Goal: Task Accomplishment & Management: Complete application form

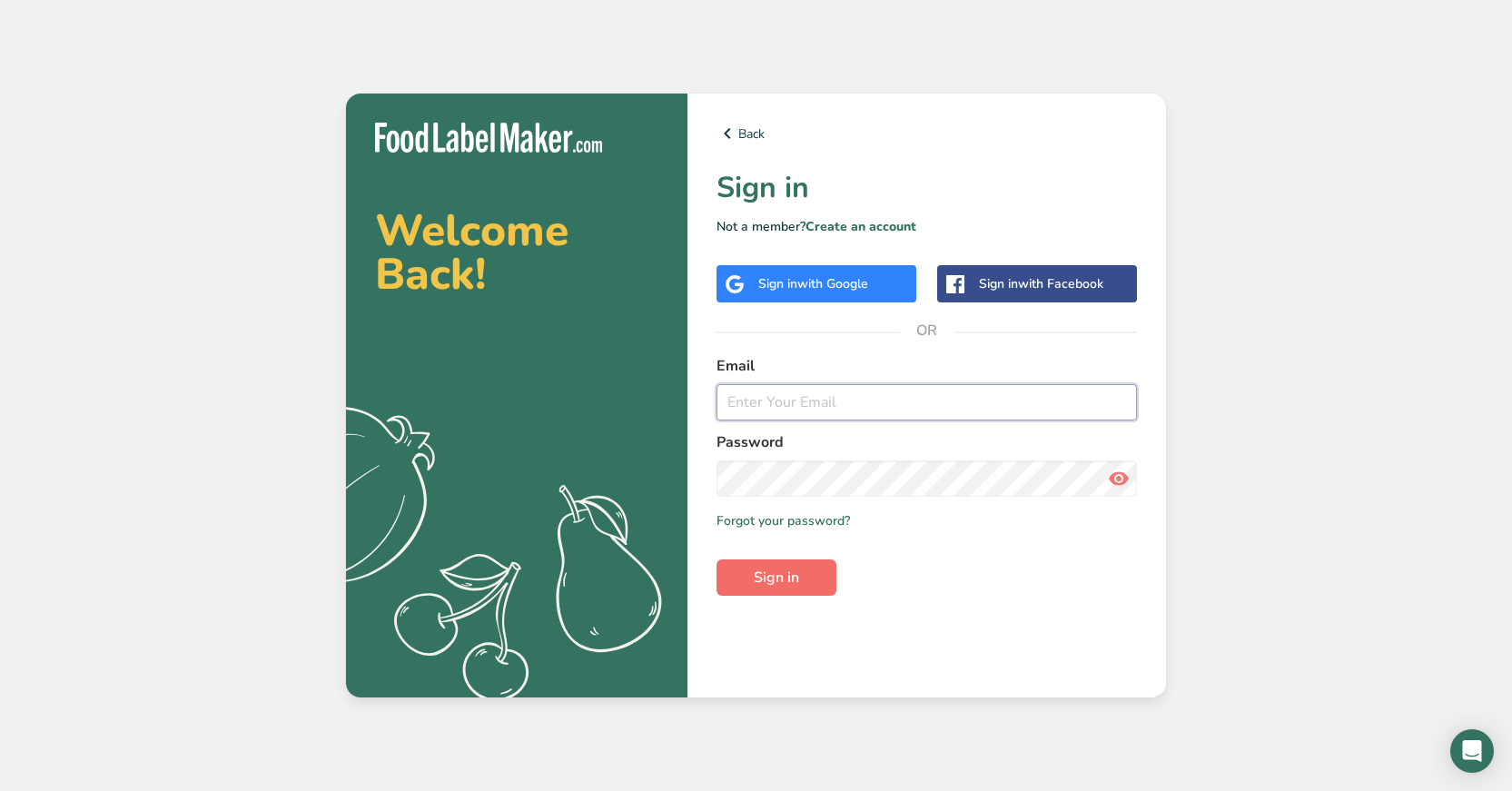
type input "[EMAIL_ADDRESS][DOMAIN_NAME]"
click at [778, 585] on span "Sign in" at bounding box center [776, 577] width 45 height 22
click at [799, 575] on span "Sign in" at bounding box center [776, 577] width 45 height 22
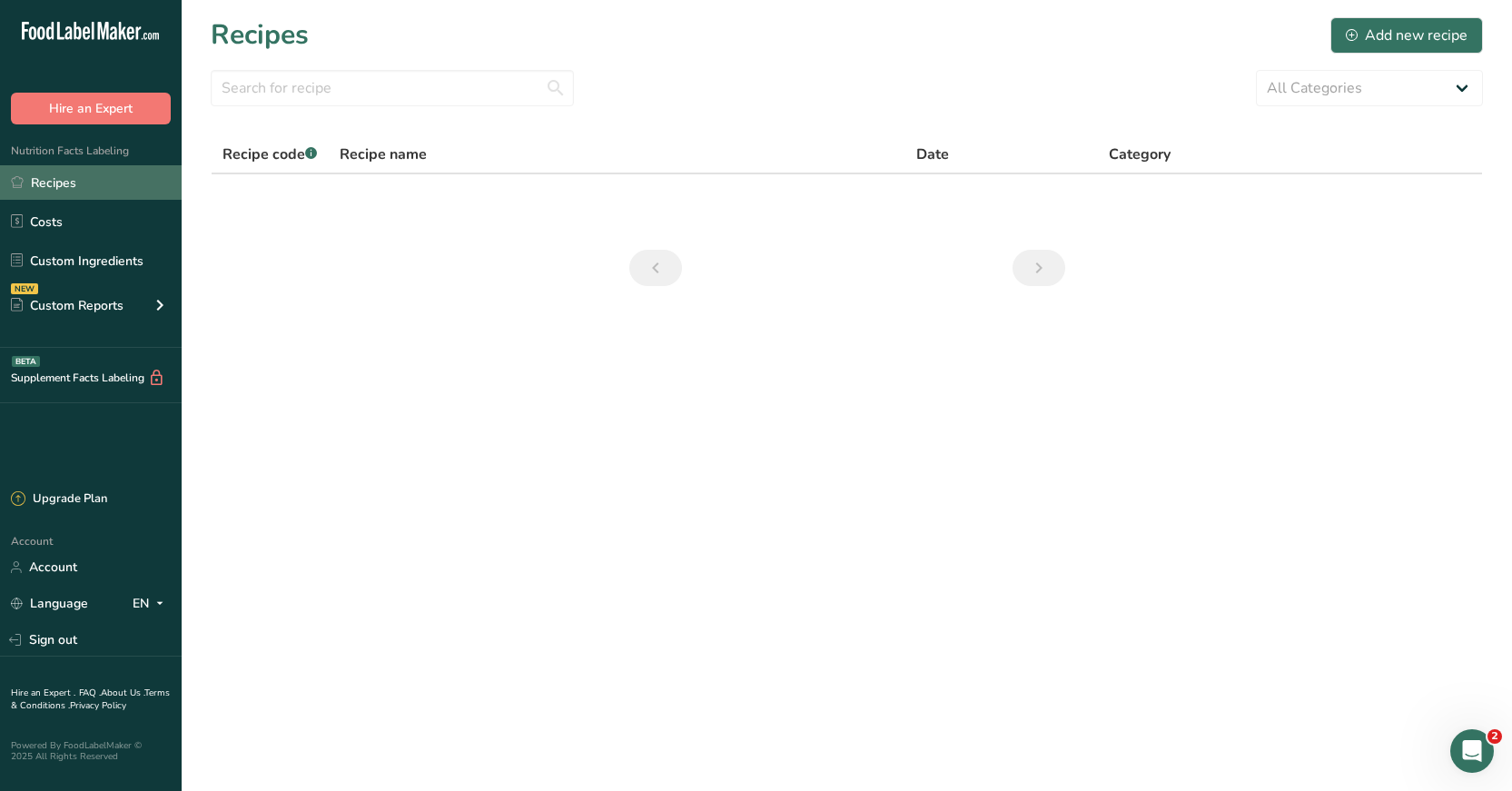
click at [38, 188] on link "Recipes" at bounding box center [91, 182] width 181 height 34
click at [31, 225] on link "Costs" at bounding box center [91, 221] width 181 height 34
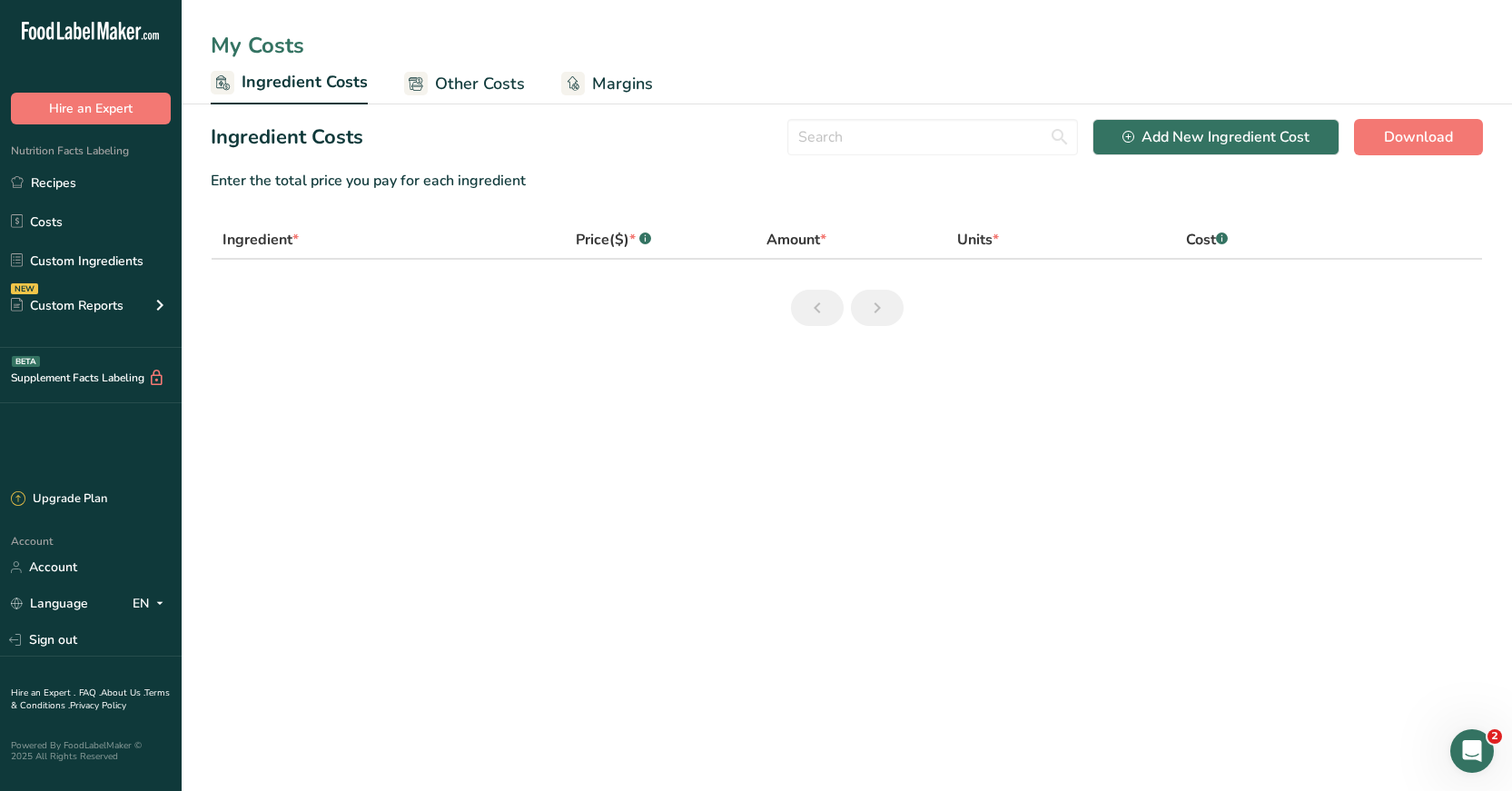
click at [795, 248] on div "Amount *" at bounding box center [796, 239] width 60 height 22
click at [68, 177] on link "Recipes" at bounding box center [91, 182] width 181 height 34
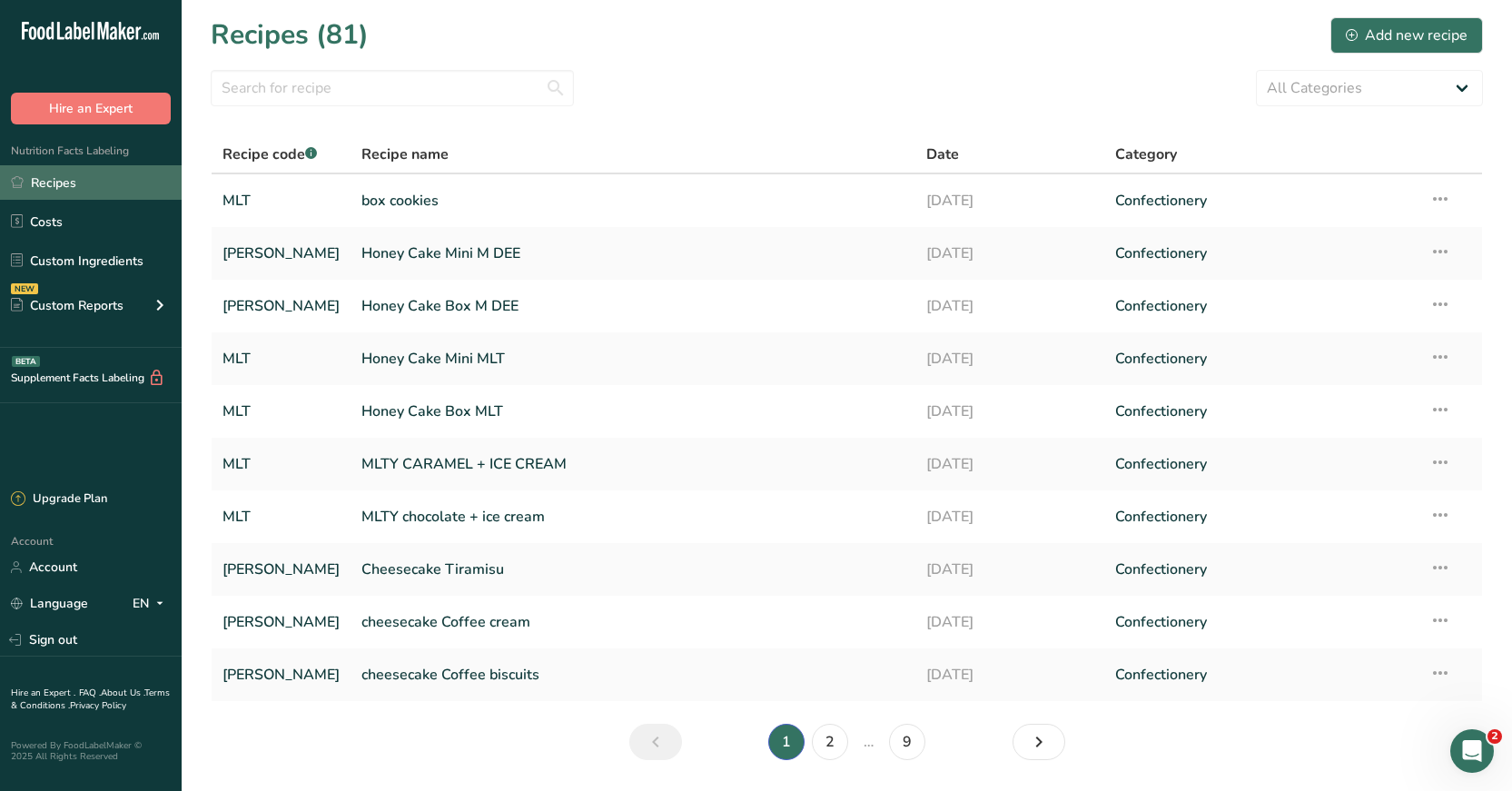
click at [58, 191] on link "Recipes" at bounding box center [91, 182] width 181 height 34
click at [42, 219] on link "Costs" at bounding box center [91, 221] width 181 height 34
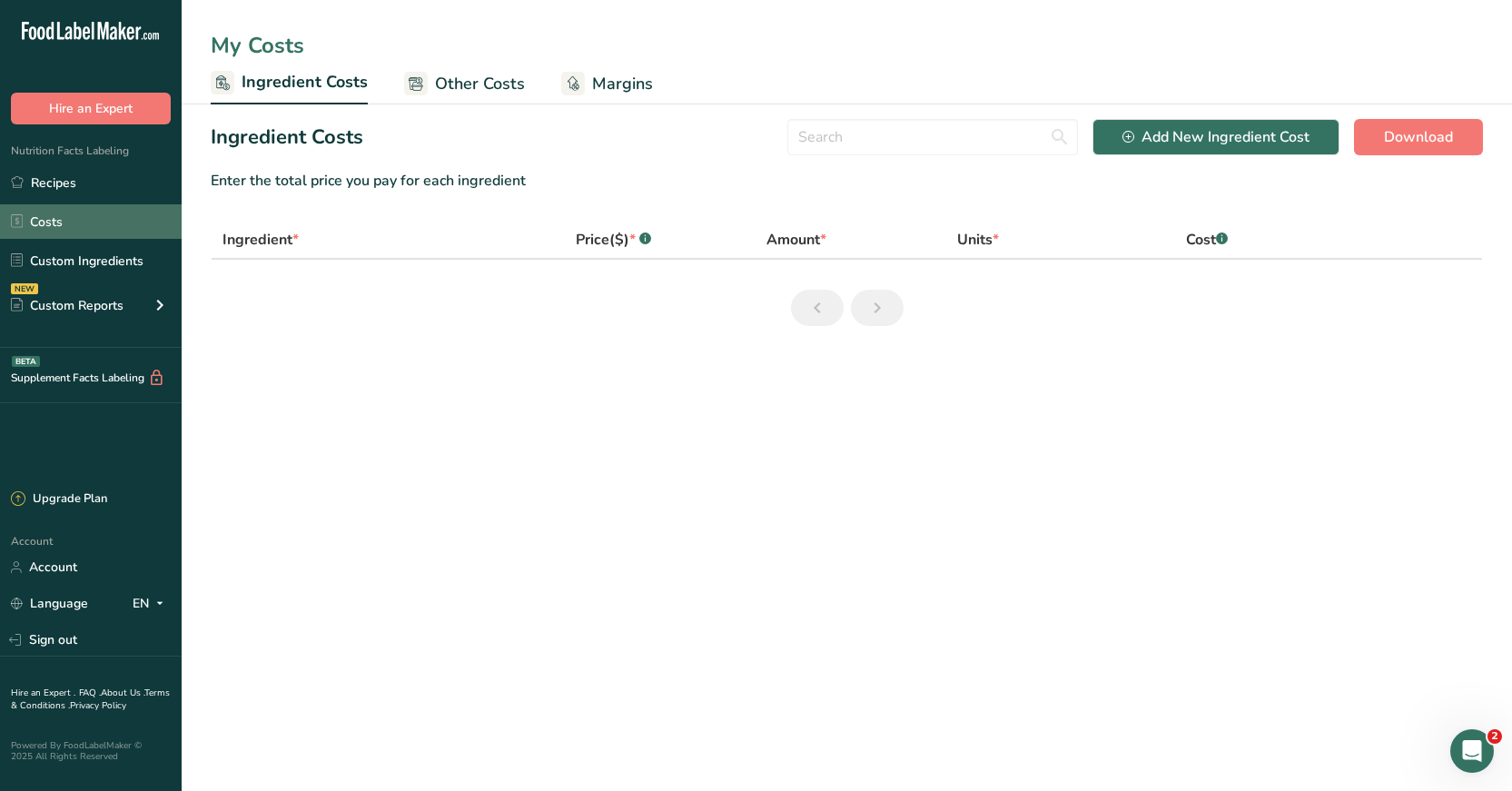
click at [56, 219] on link "Costs" at bounding box center [91, 221] width 181 height 34
click at [57, 188] on link "Recipes" at bounding box center [91, 182] width 181 height 34
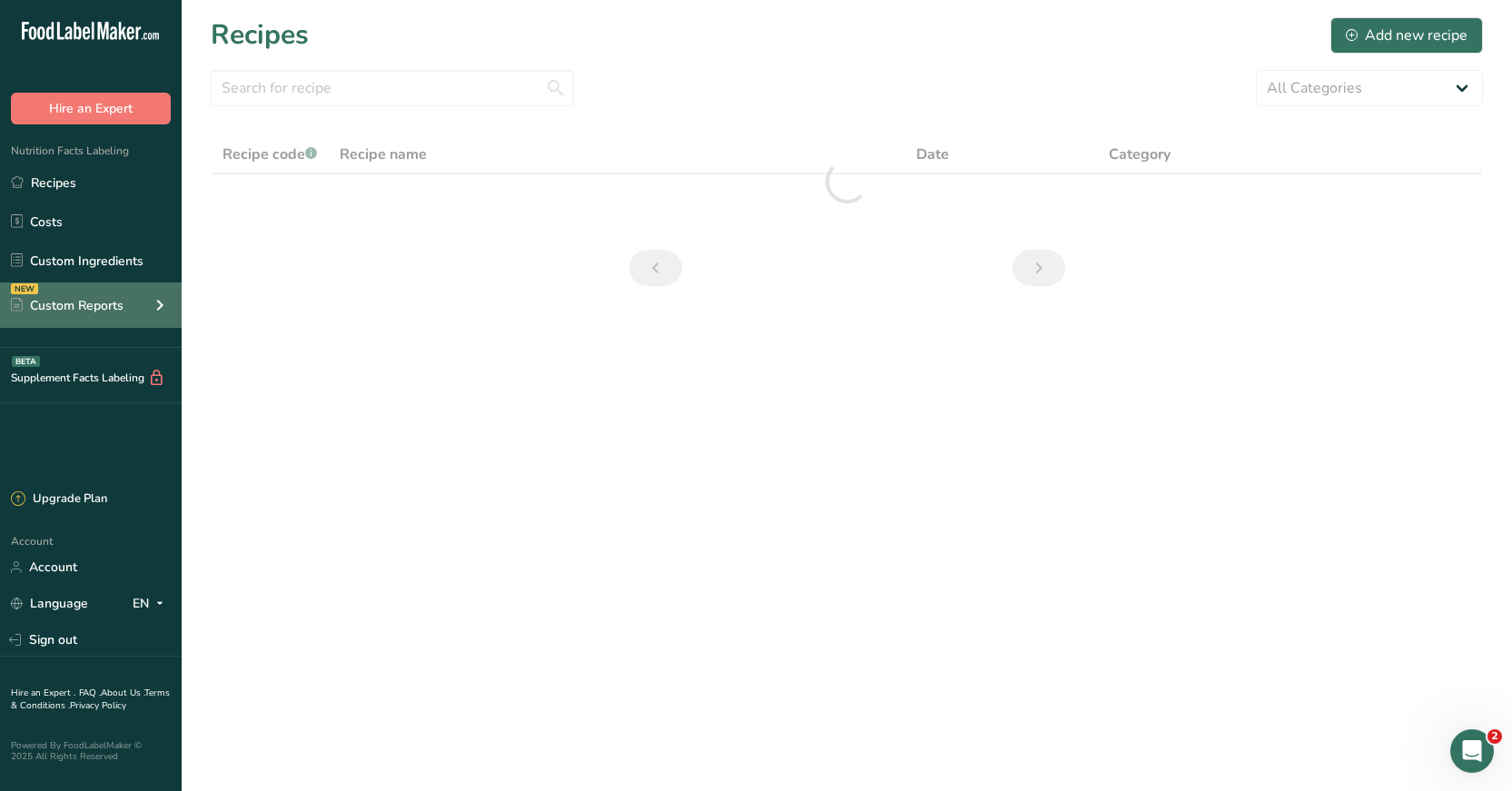
click at [73, 307] on div "Custom Reports" at bounding box center [67, 304] width 112 height 19
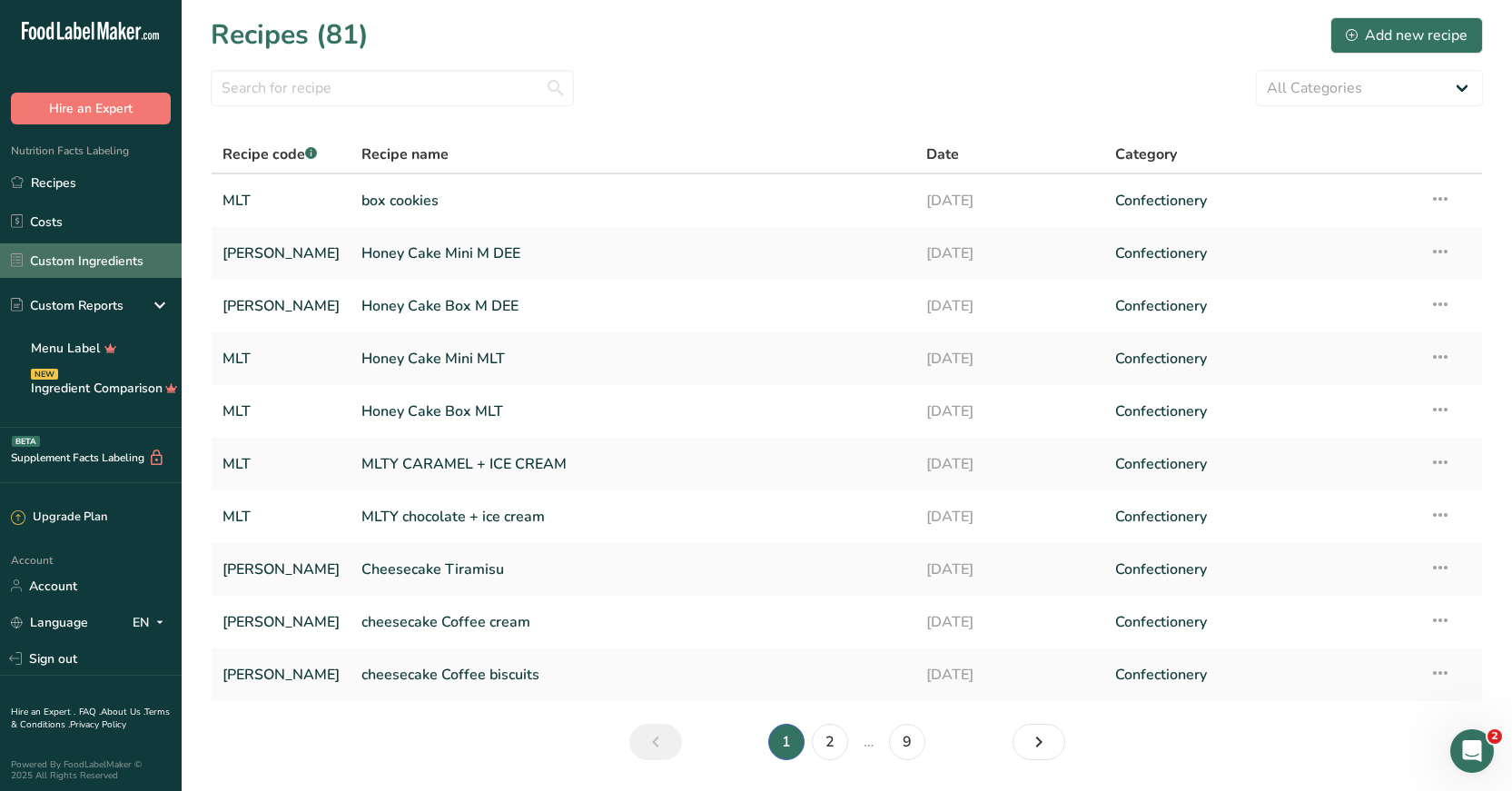
click at [69, 266] on link "Custom Ingredients" at bounding box center [91, 260] width 181 height 34
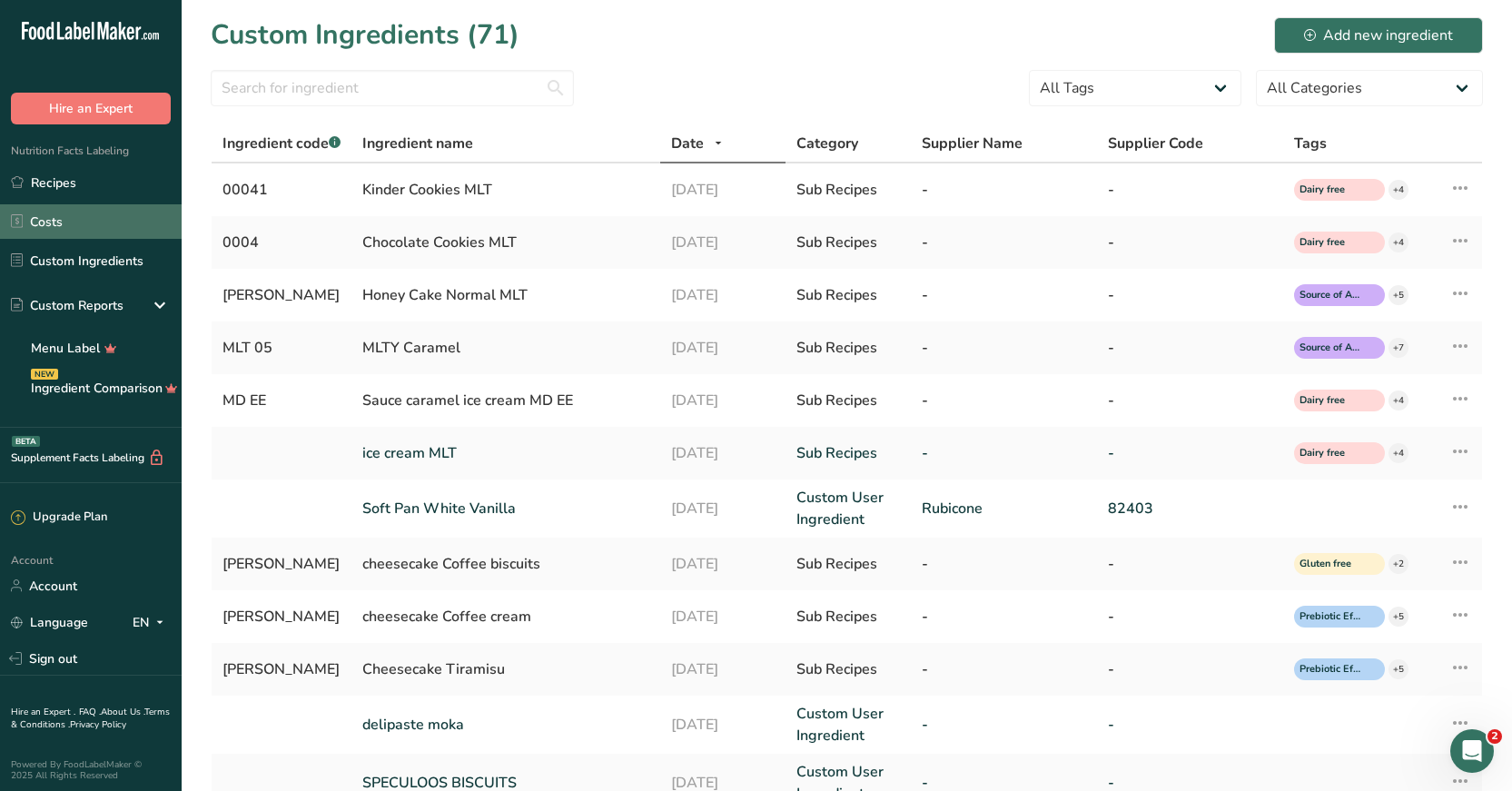
click at [53, 225] on link "Costs" at bounding box center [91, 221] width 181 height 34
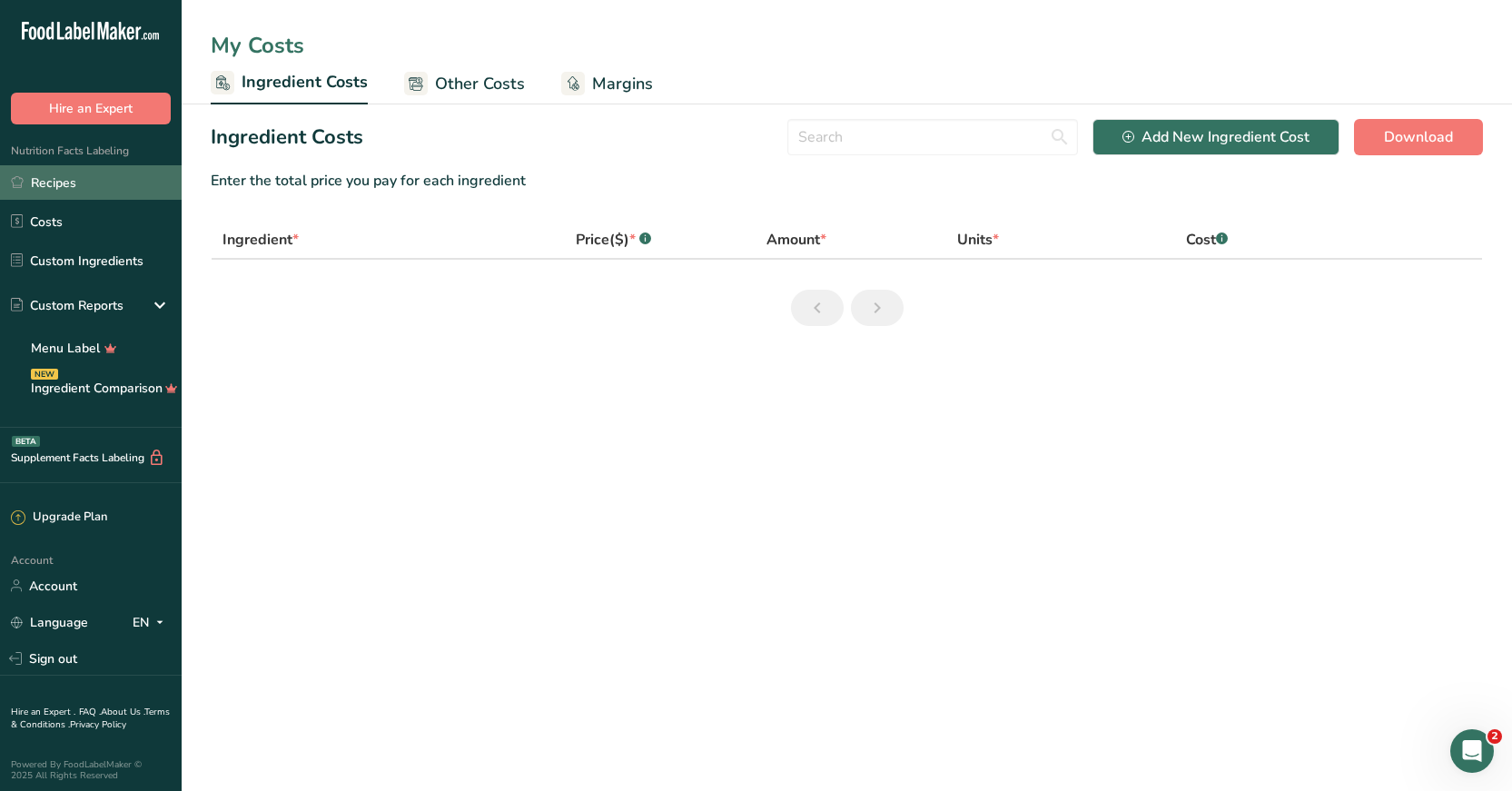
click at [50, 181] on link "Recipes" at bounding box center [91, 182] width 181 height 34
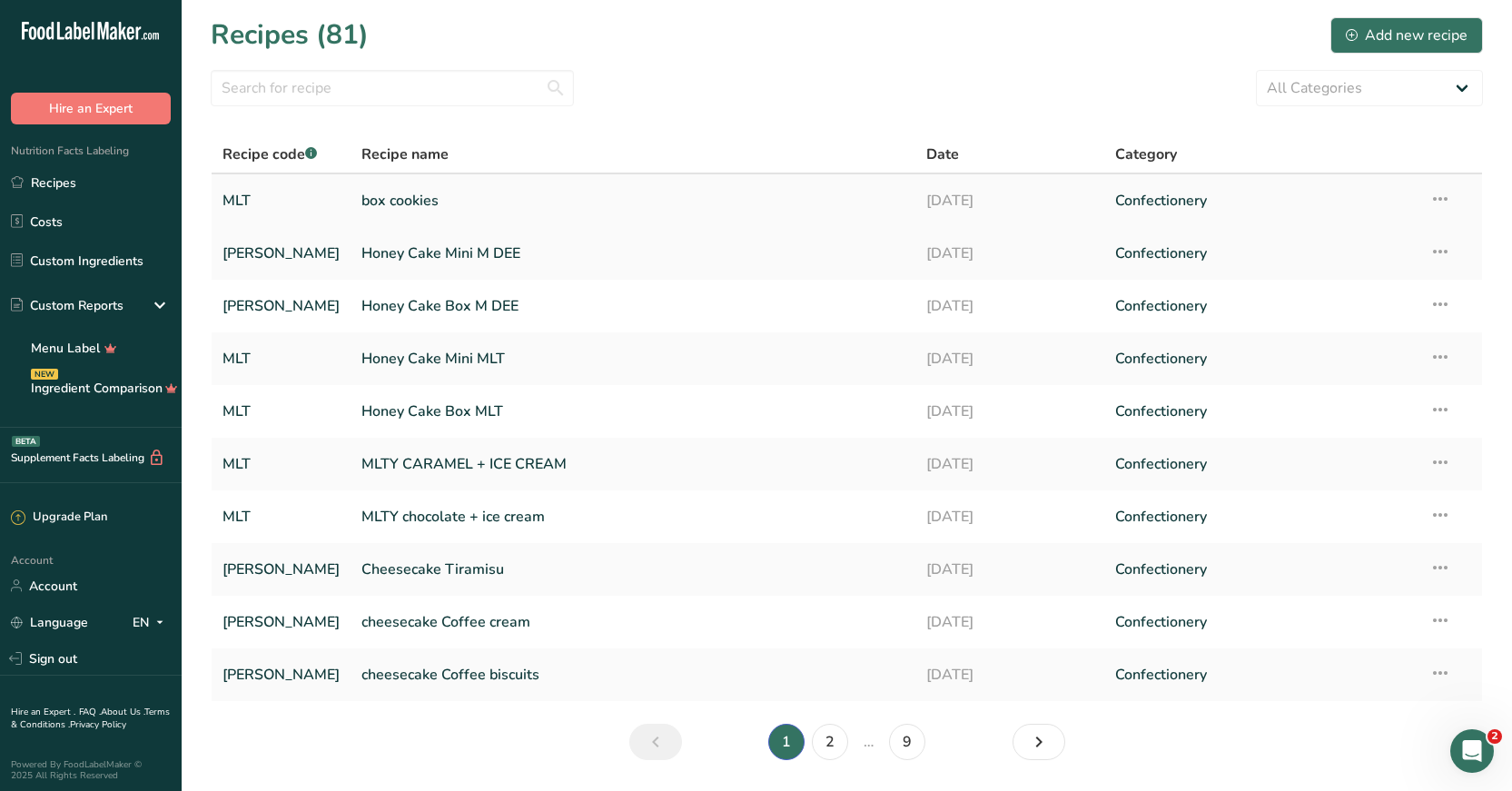
click at [388, 200] on link "box cookies" at bounding box center [632, 200] width 543 height 38
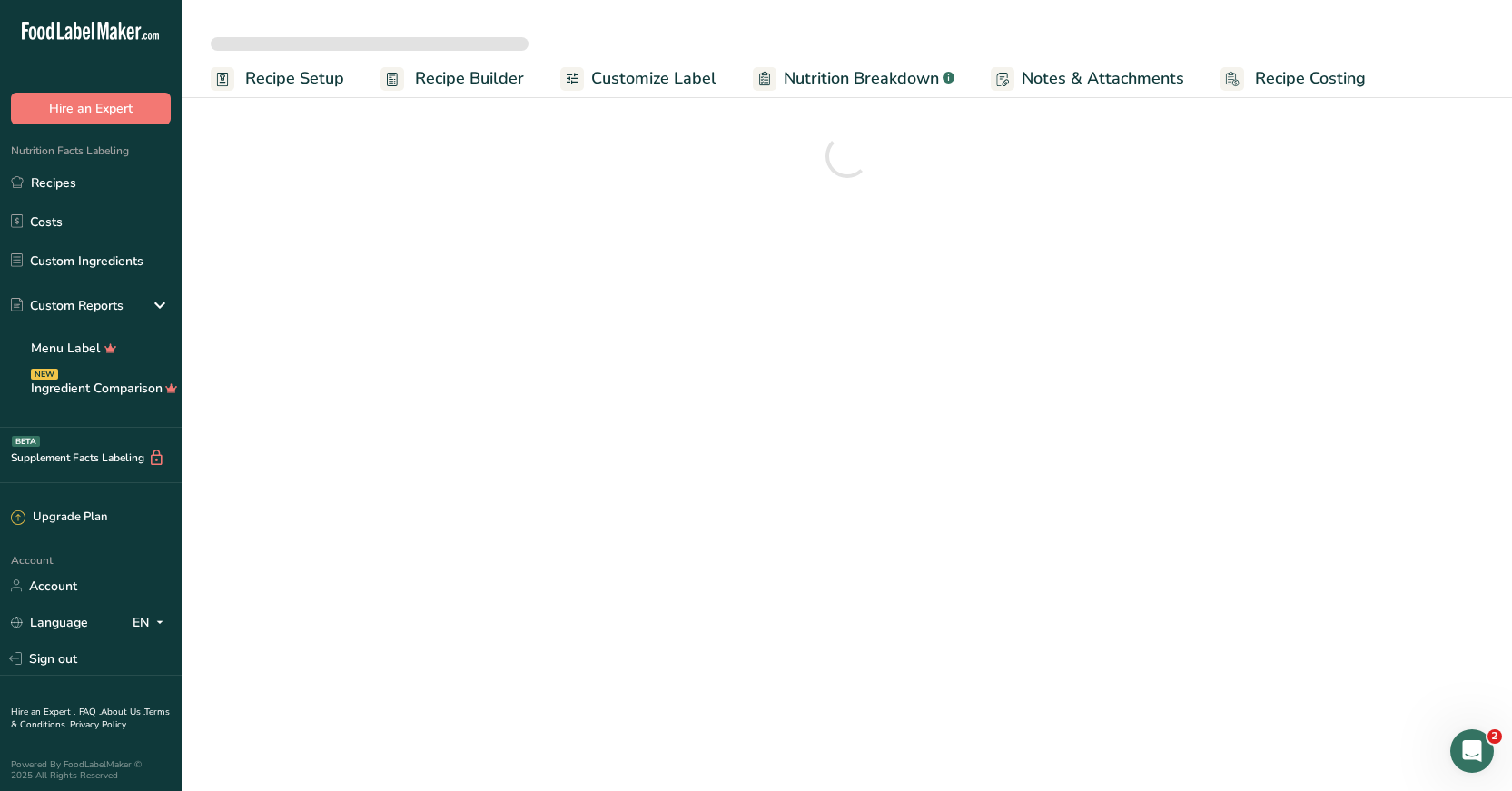
click at [672, 85] on span "Customize Label" at bounding box center [653, 78] width 125 height 25
click at [672, 79] on span "Customize Label" at bounding box center [653, 78] width 125 height 25
click at [672, 79] on span "Customize Label" at bounding box center [654, 78] width 127 height 25
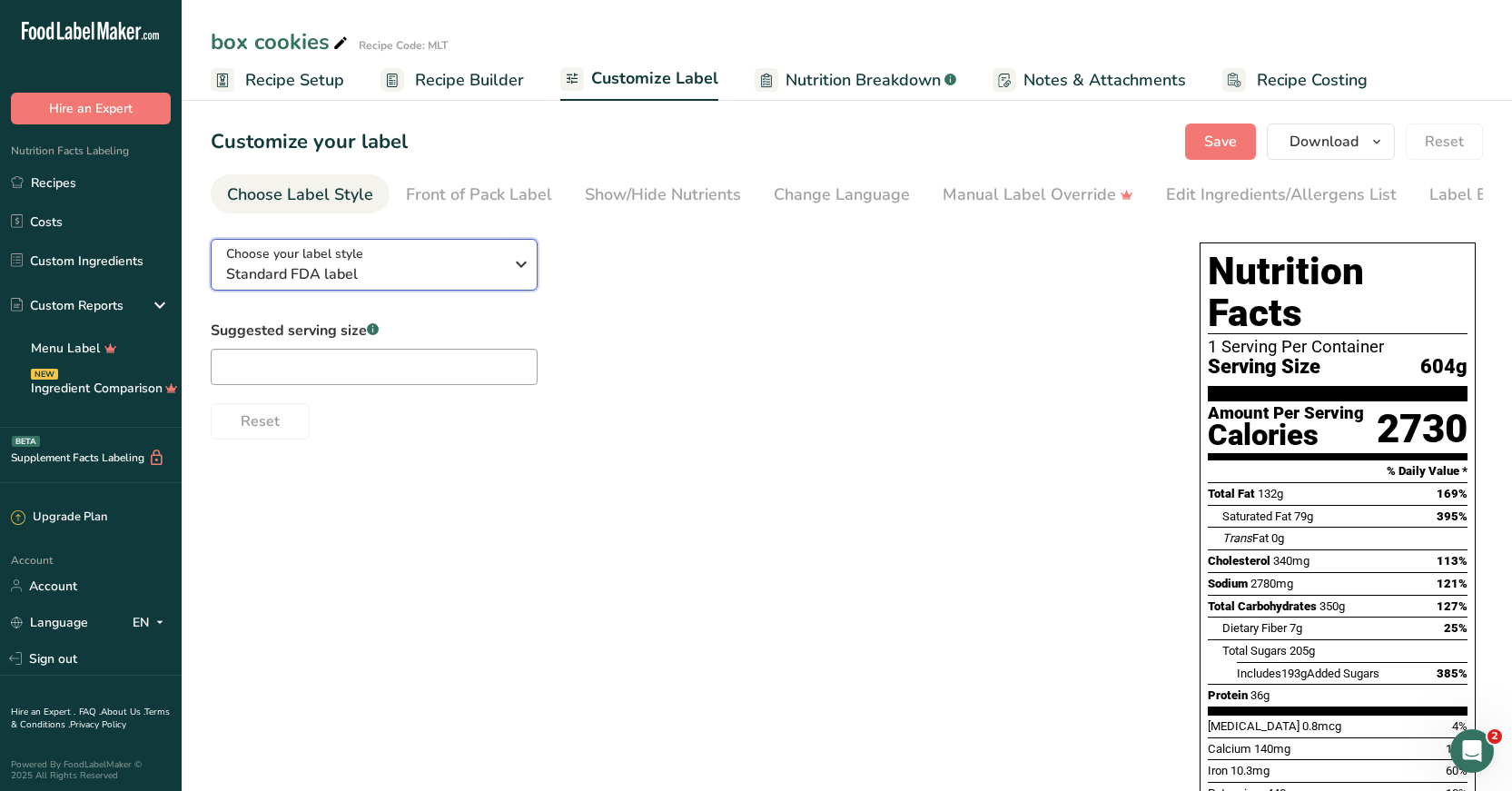
click at [435, 276] on span "Standard FDA label" at bounding box center [363, 274] width 277 height 22
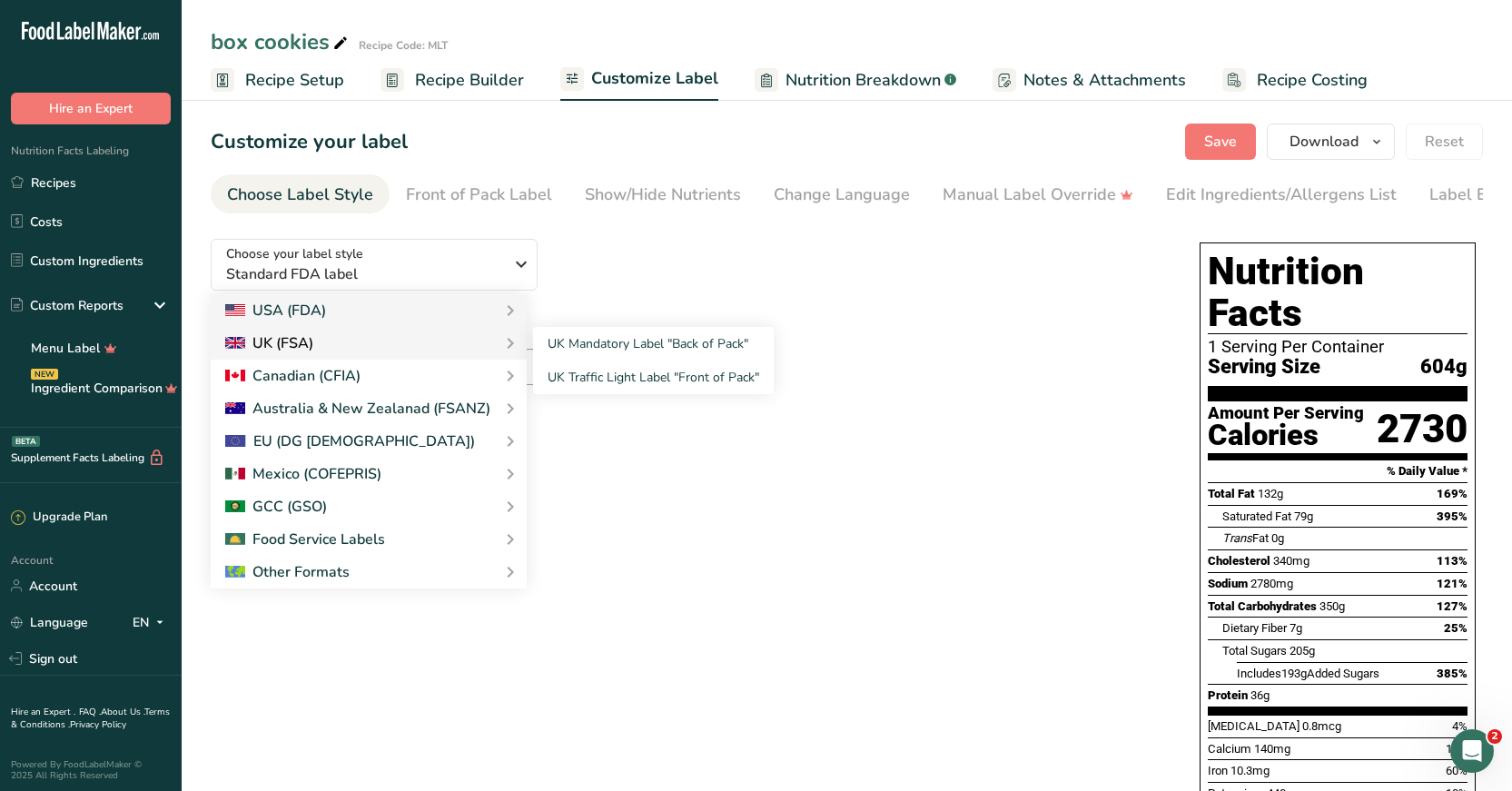
click at [296, 342] on div "UK (FSA)" at bounding box center [269, 343] width 88 height 22
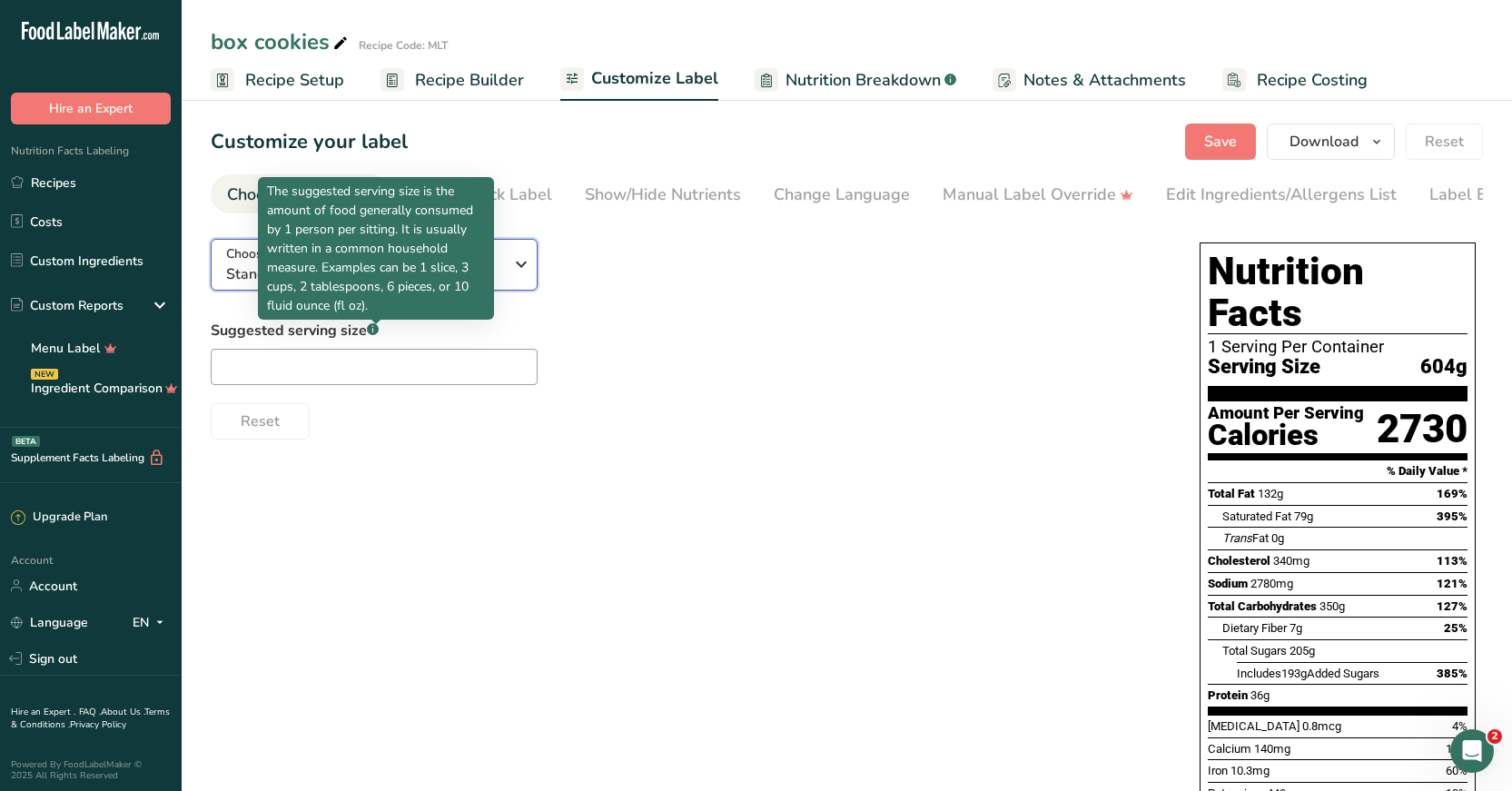
click at [516, 266] on icon "button" at bounding box center [521, 264] width 22 height 33
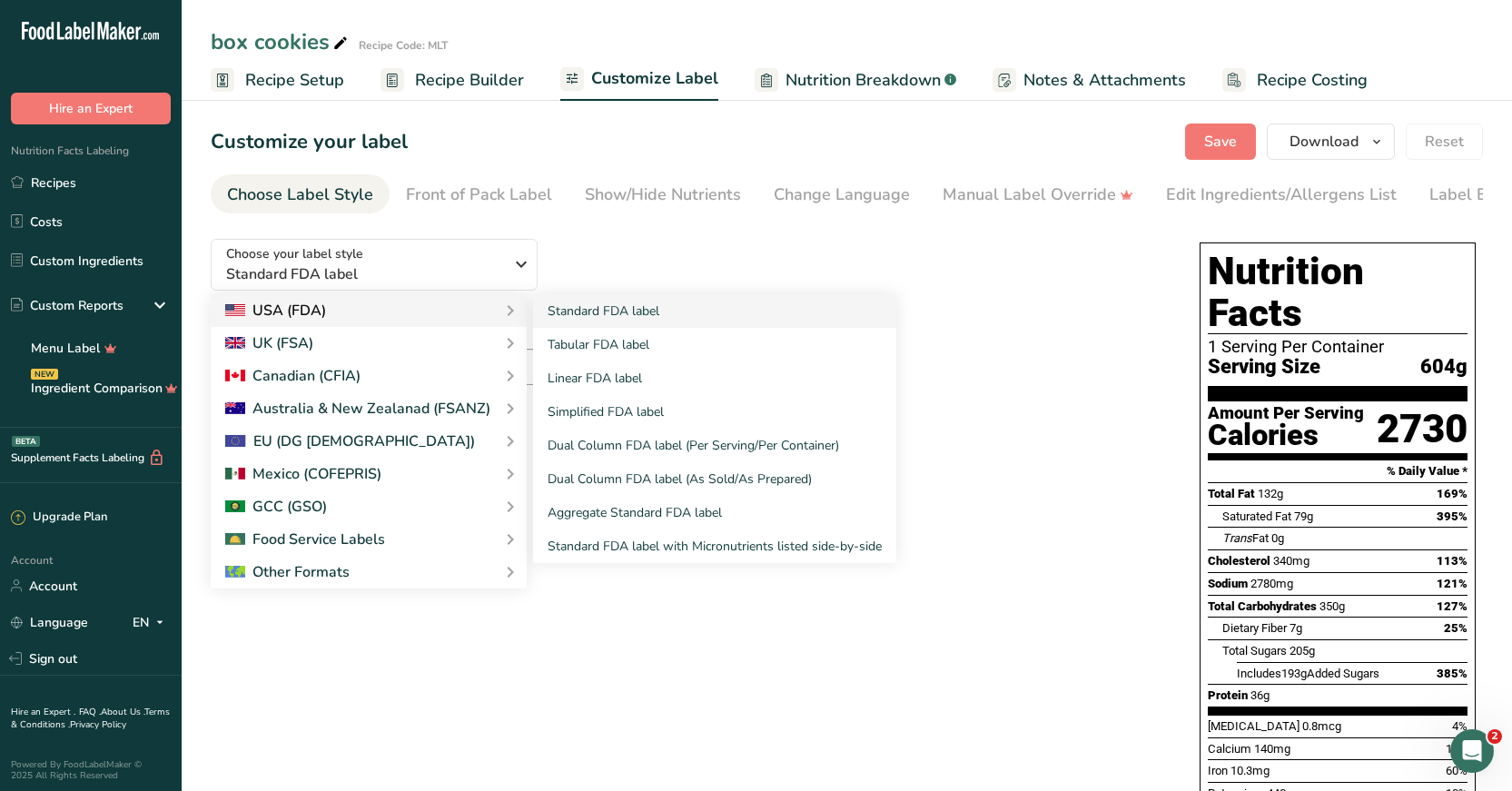
click at [314, 319] on div "USA (FDA)" at bounding box center [276, 310] width 100 height 22
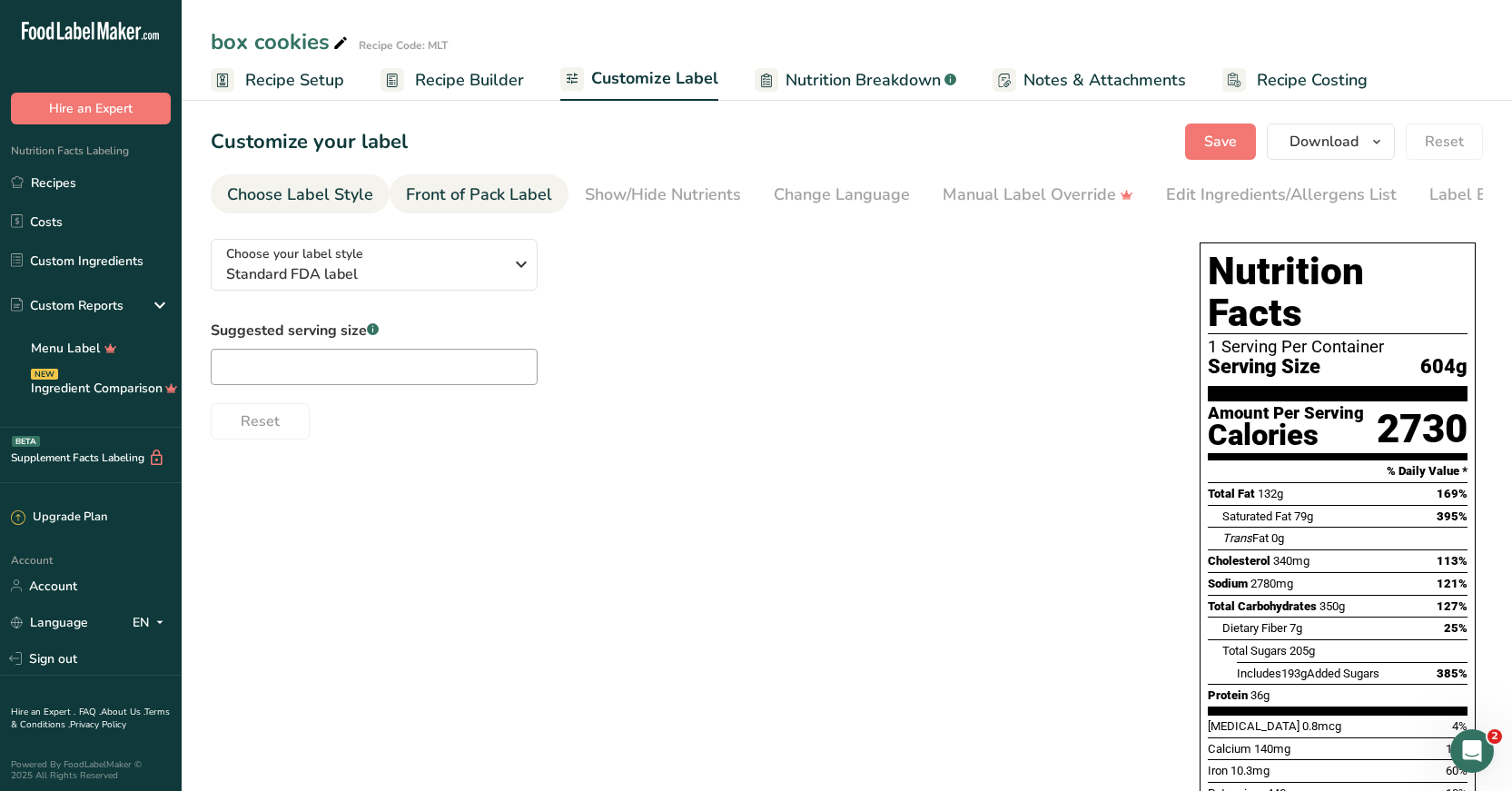
click at [503, 202] on div "Front of Pack Label" at bounding box center [479, 194] width 146 height 25
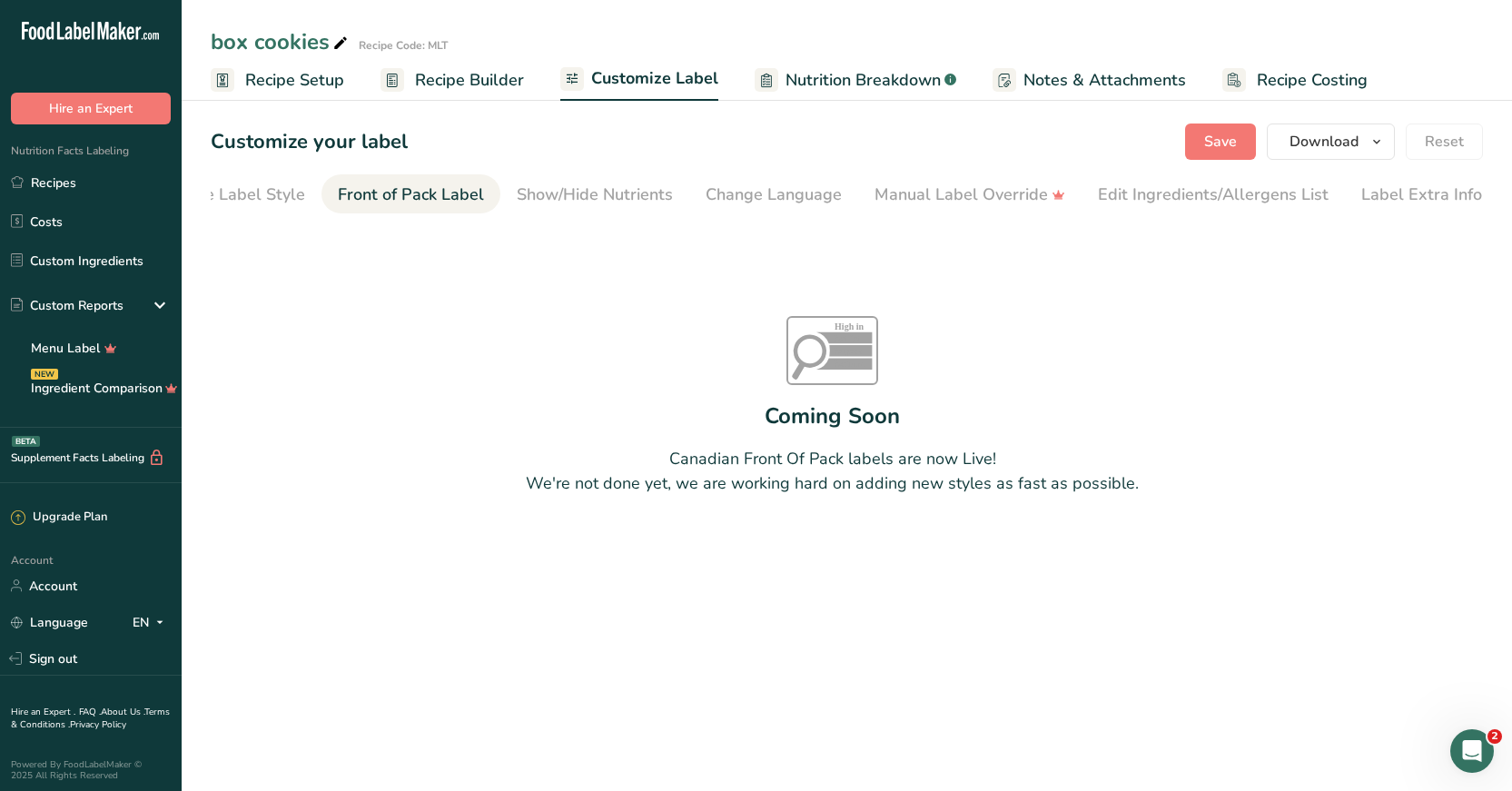
click at [512, 201] on ul "Choose Label Style Front of Pack Label Show/Hide Nutrients Change Language Manu…" at bounding box center [778, 194] width 1272 height 39
click at [446, 194] on div "Front of Pack Label" at bounding box center [410, 194] width 146 height 25
drag, startPoint x: 864, startPoint y: 406, endPoint x: 848, endPoint y: 397, distance: 18.4
click at [863, 406] on div "Coming Soon" at bounding box center [831, 416] width 135 height 33
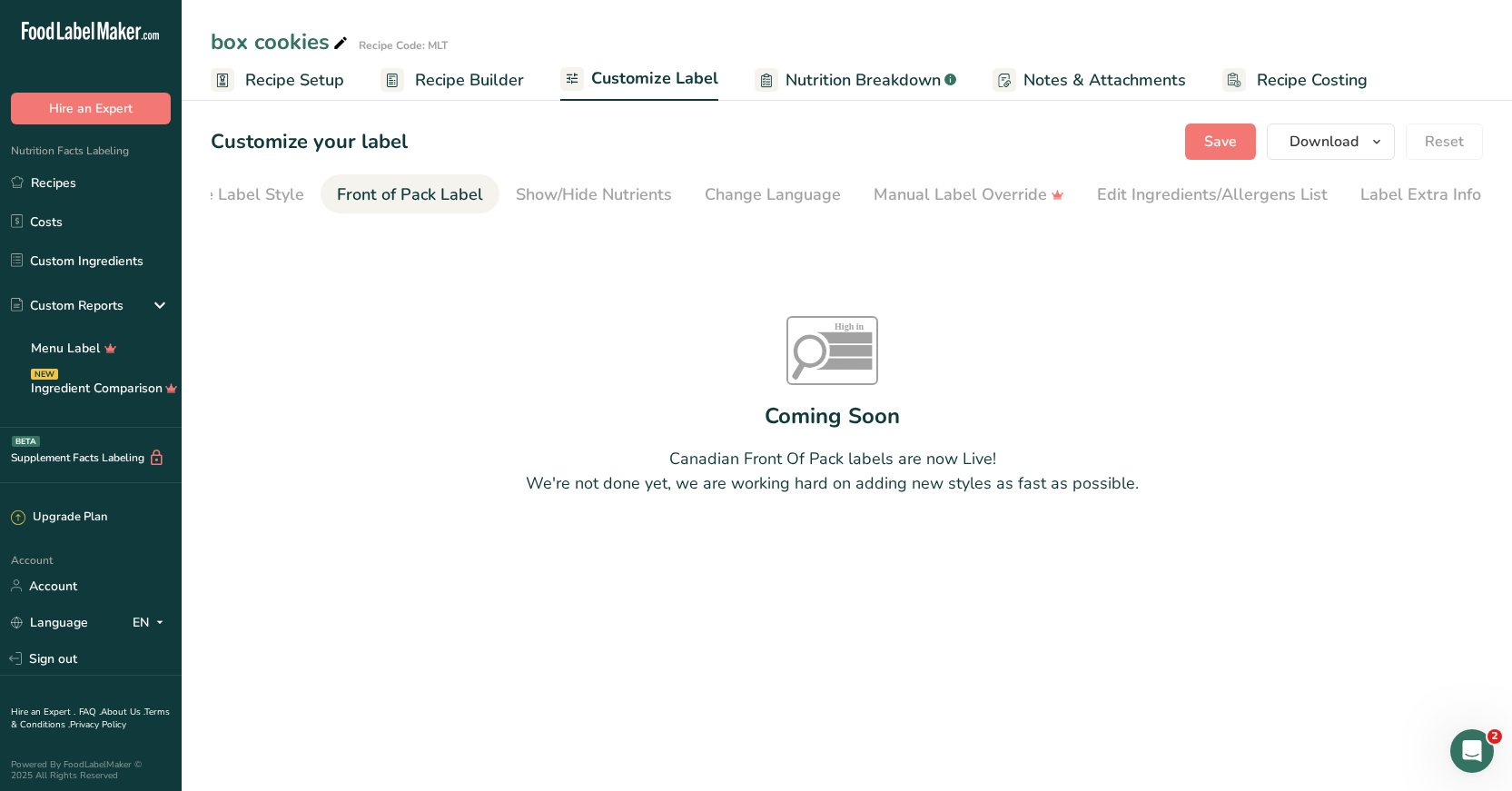
click at [822, 355] on icon "High in Sat fat Sugars Sodium" at bounding box center [831, 351] width 92 height 69
click at [607, 197] on div "Show/Hide Nutrients" at bounding box center [594, 194] width 157 height 25
click at [624, 191] on div "Show/Hide Nutrients" at bounding box center [594, 194] width 157 height 25
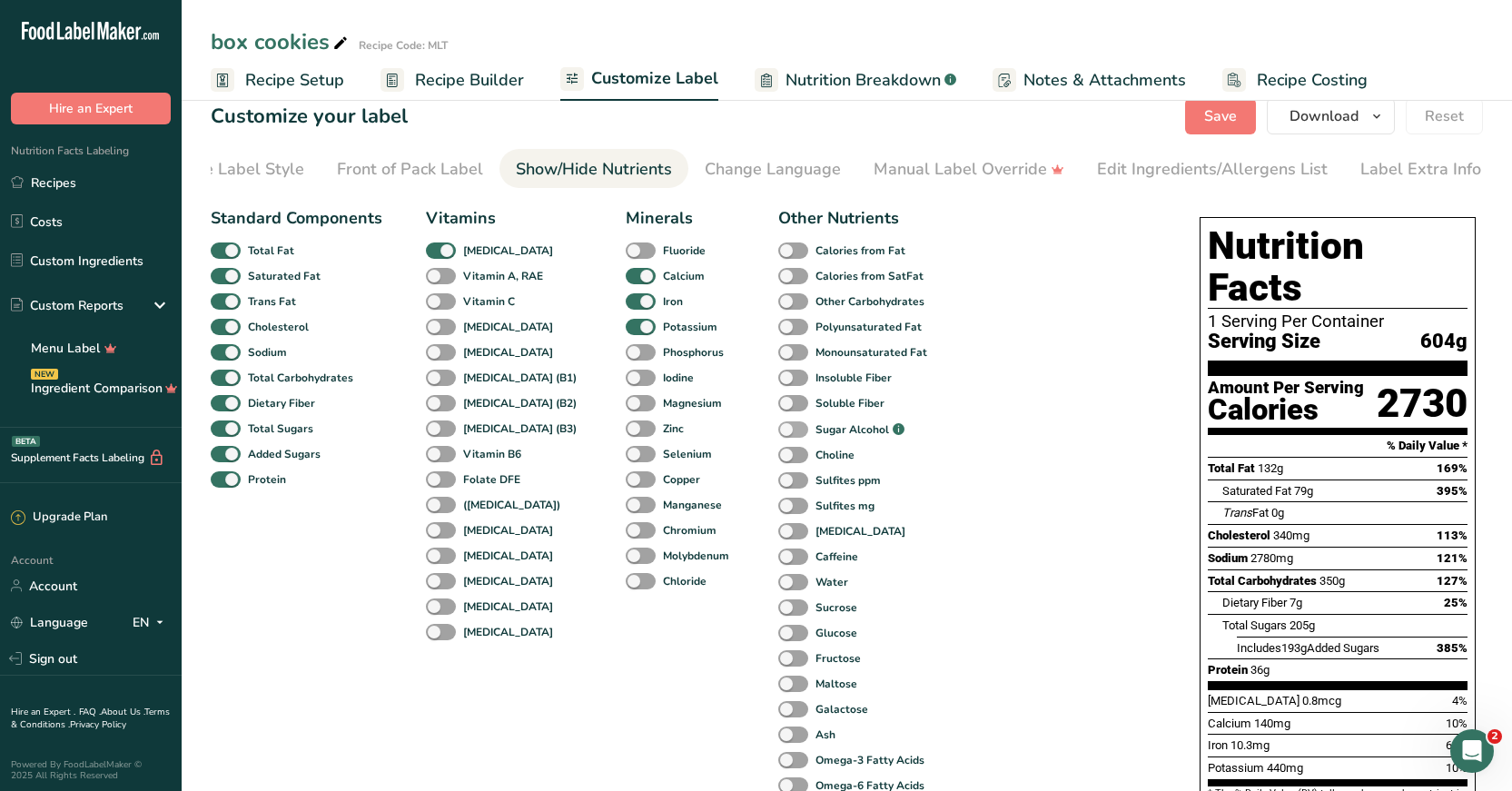
scroll to position [0, 0]
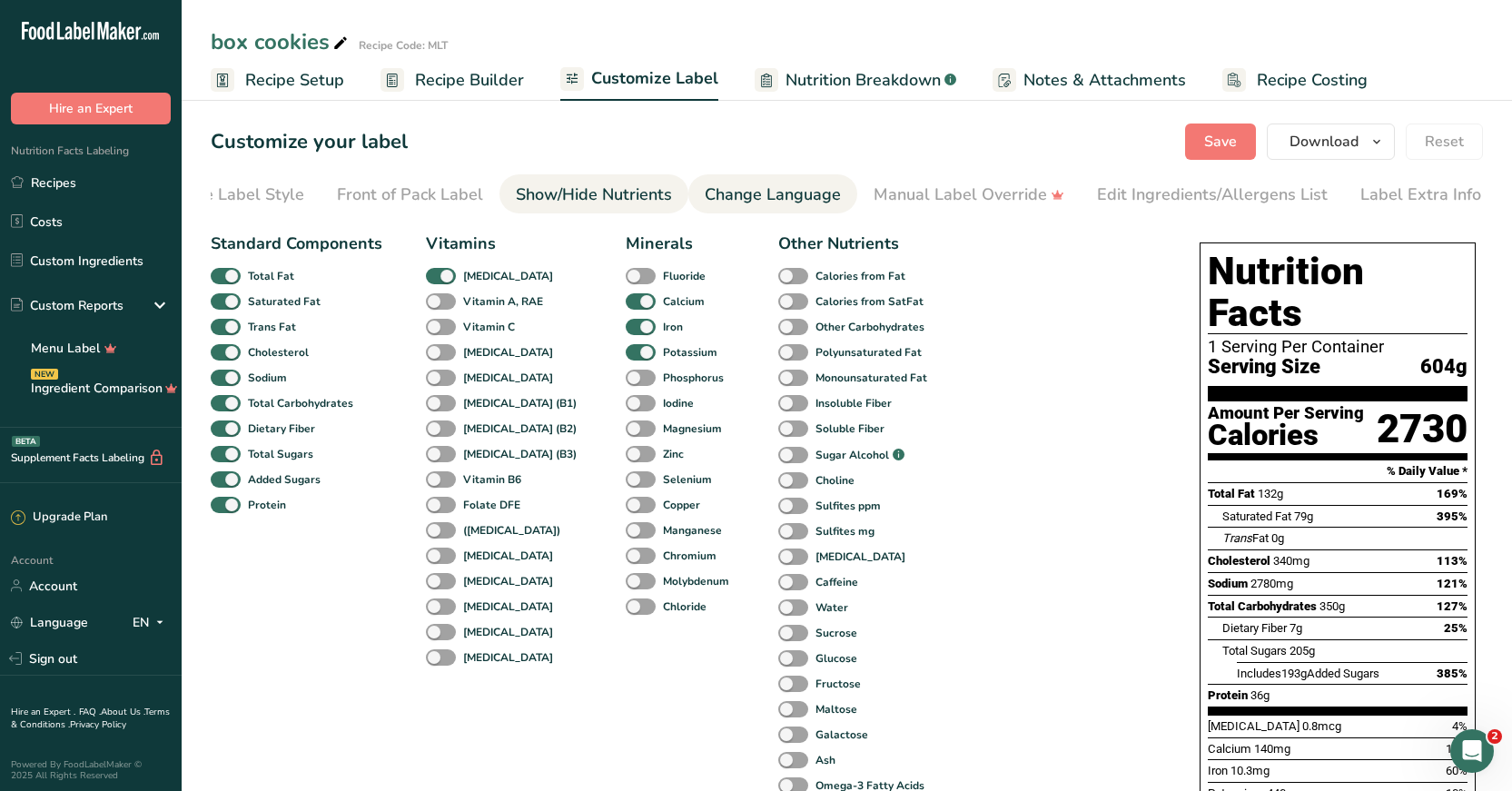
click at [776, 199] on div "Change Language" at bounding box center [772, 194] width 136 height 25
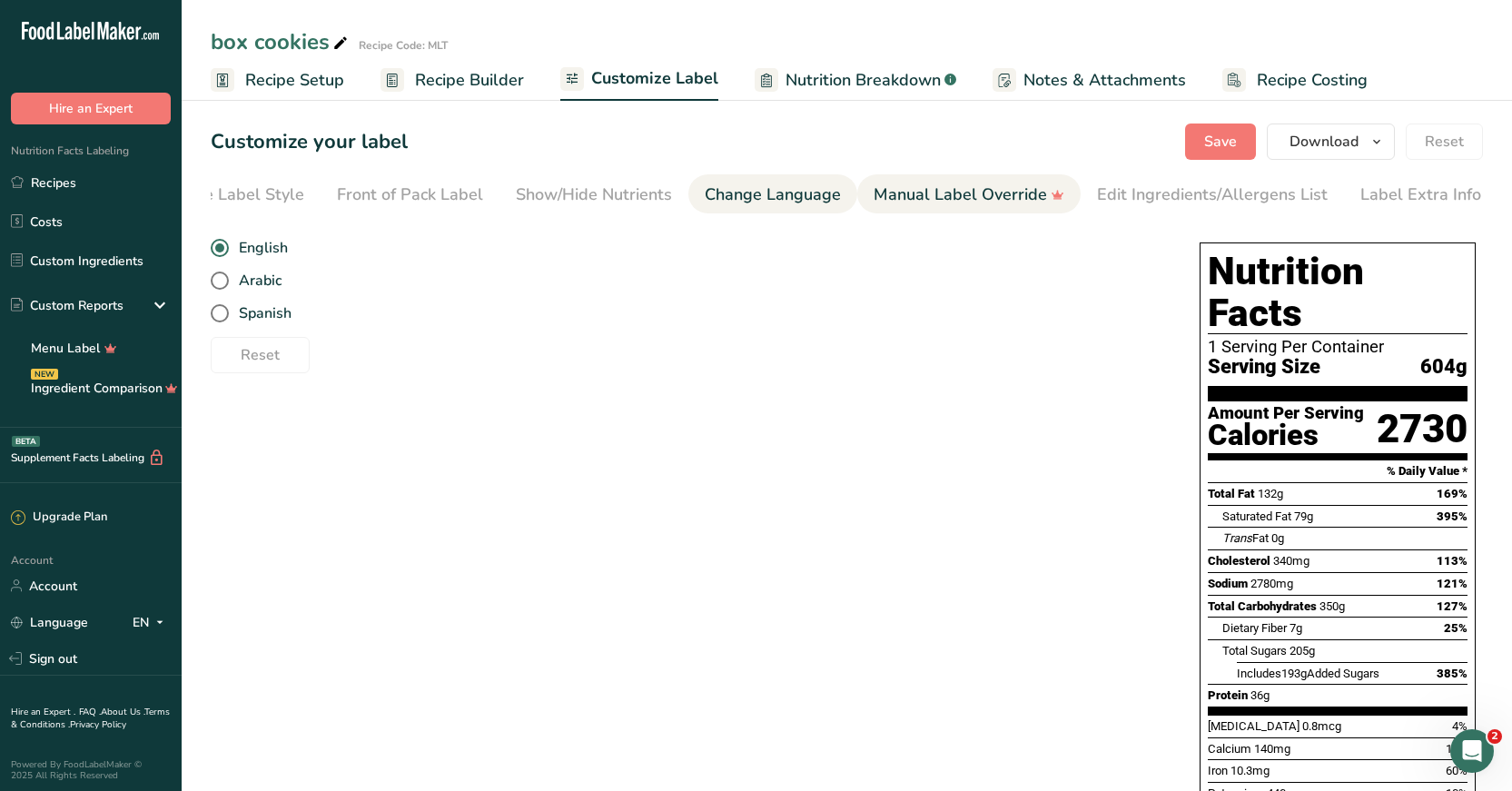
click at [881, 196] on div "Manual Label Override" at bounding box center [969, 194] width 191 height 25
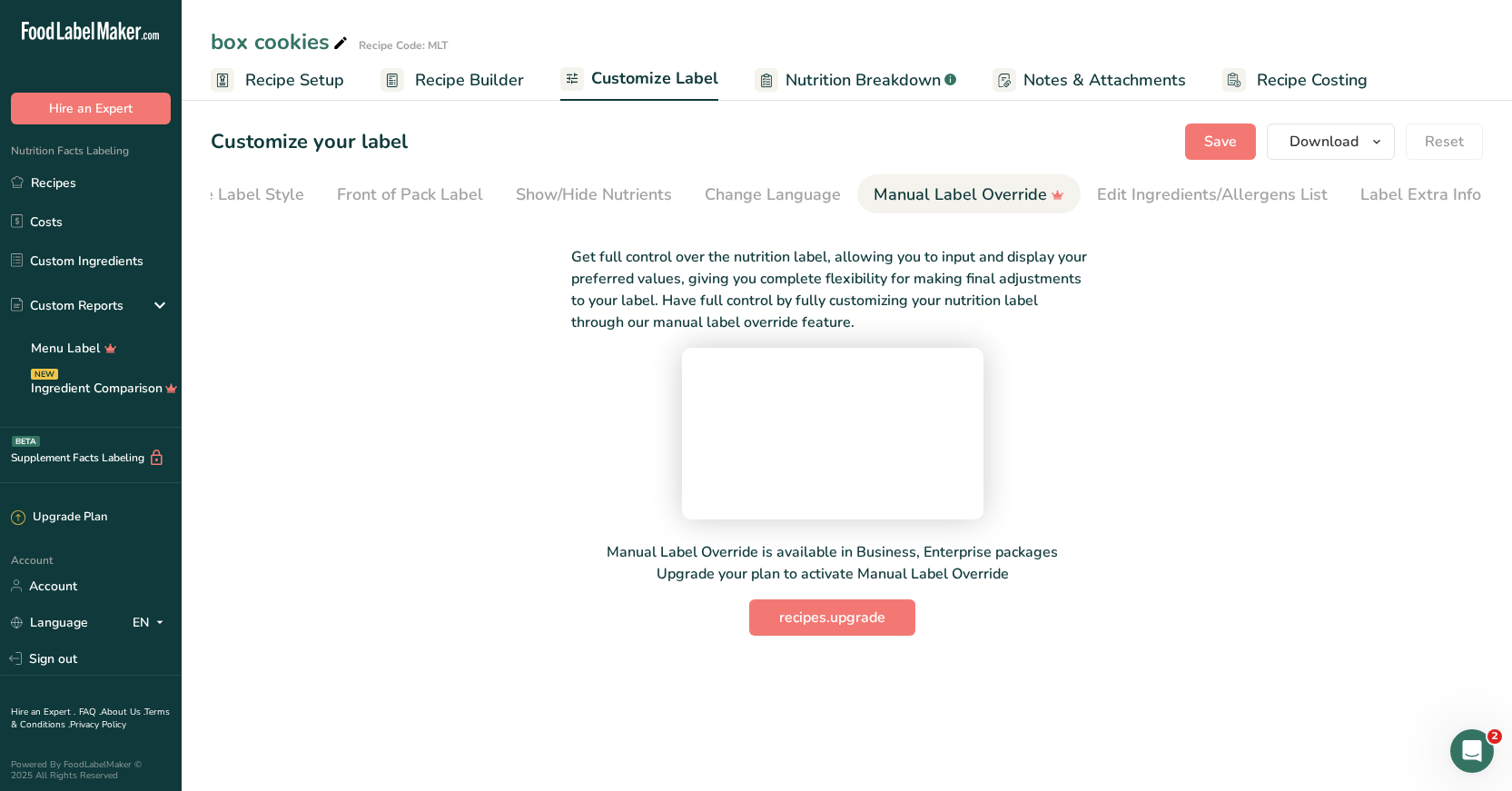
scroll to position [18, 0]
click at [1212, 182] on div "Edit Ingredients/Allergens List" at bounding box center [1212, 194] width 230 height 25
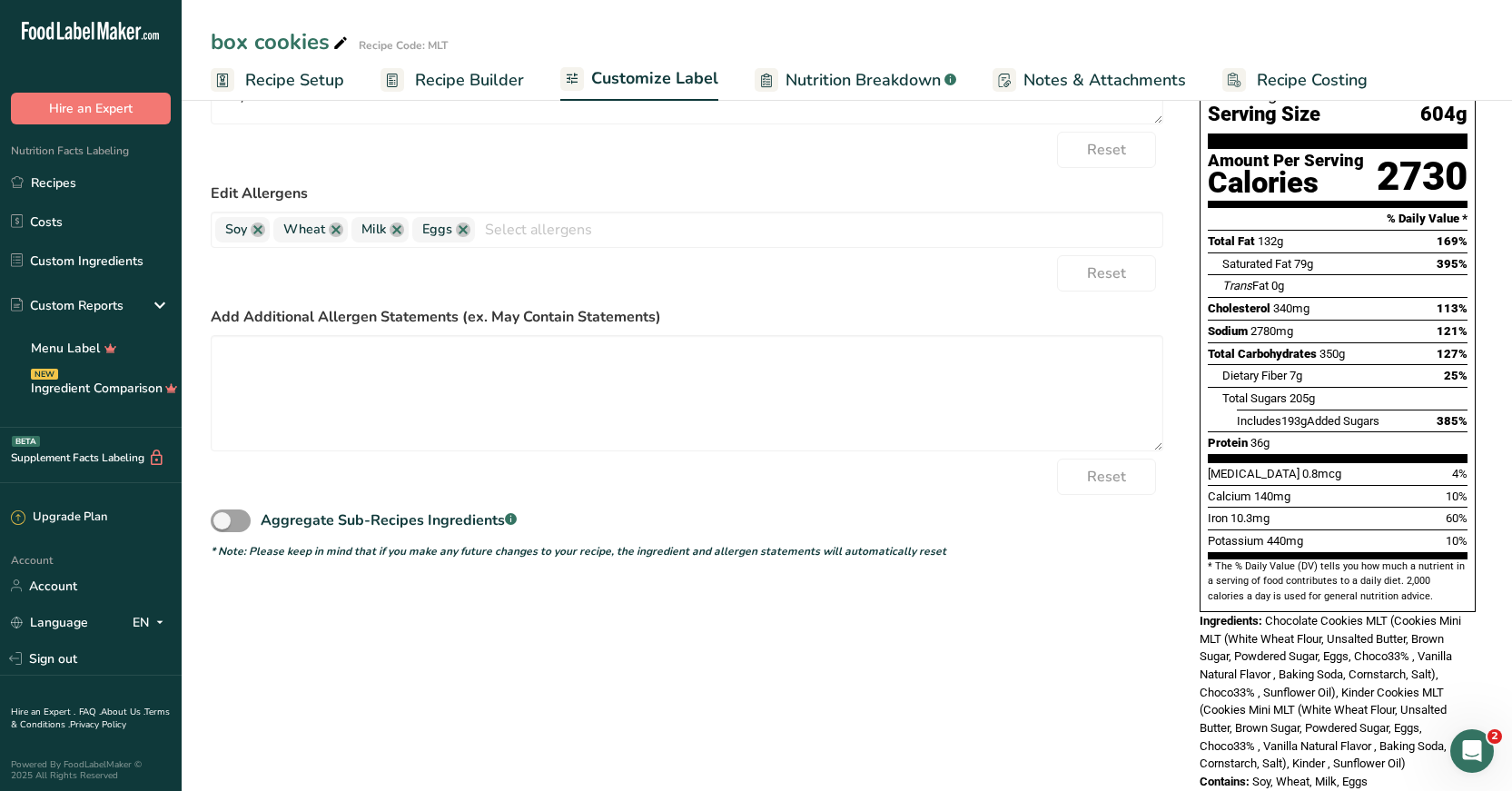
scroll to position [262, 0]
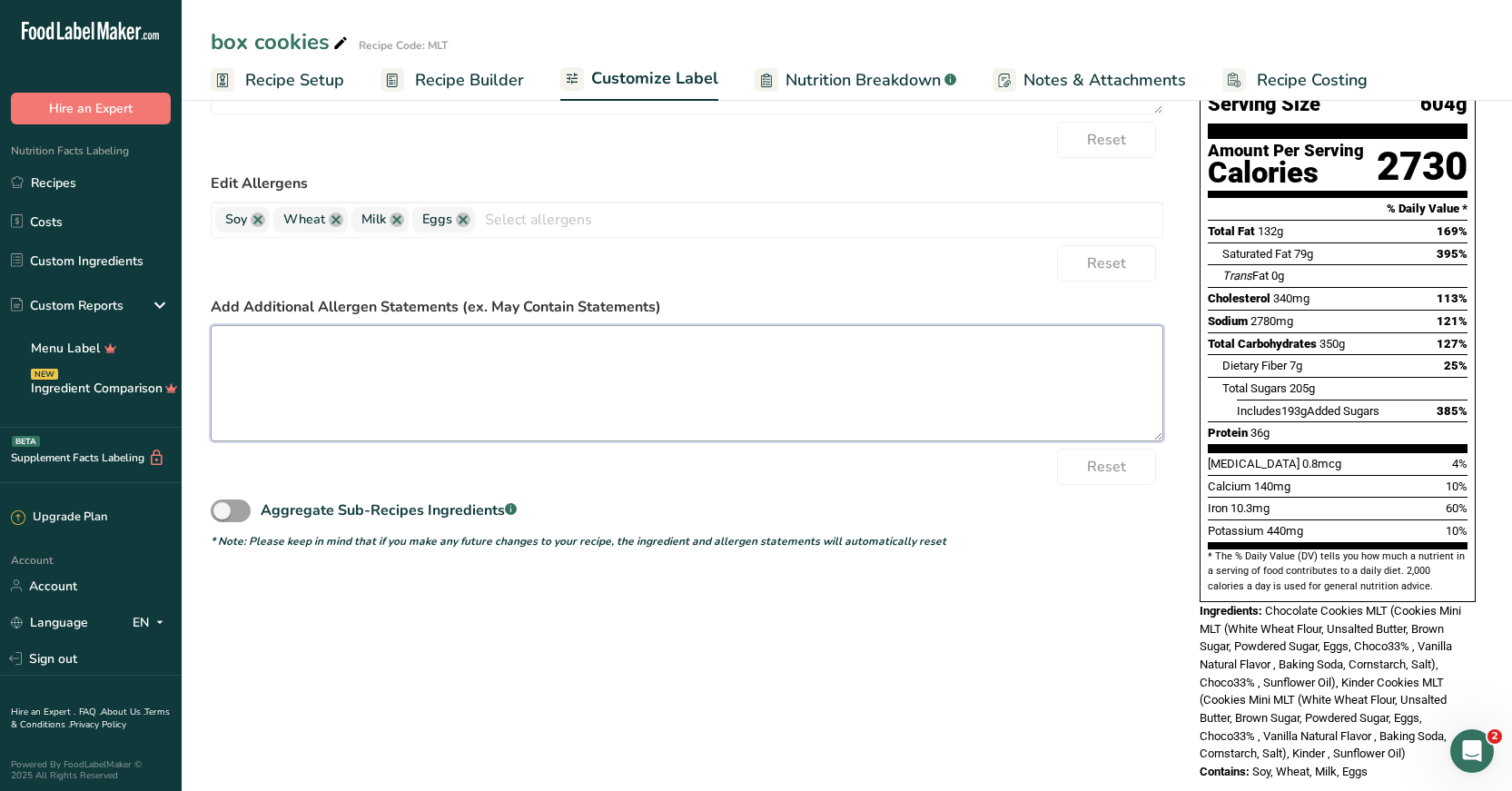
click at [446, 346] on textarea at bounding box center [687, 383] width 953 height 116
click at [480, 394] on textarea at bounding box center [687, 383] width 953 height 116
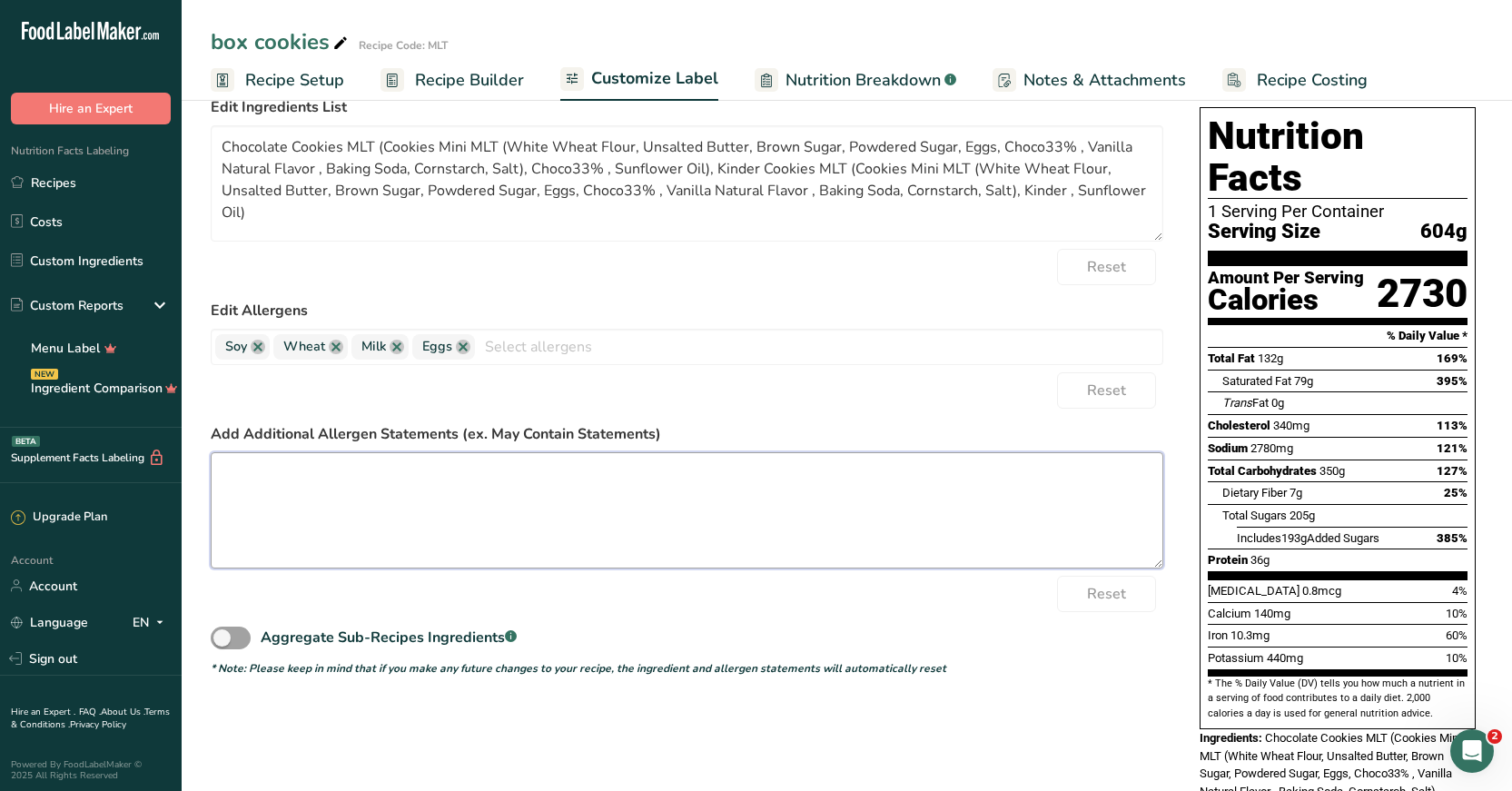
scroll to position [0, 0]
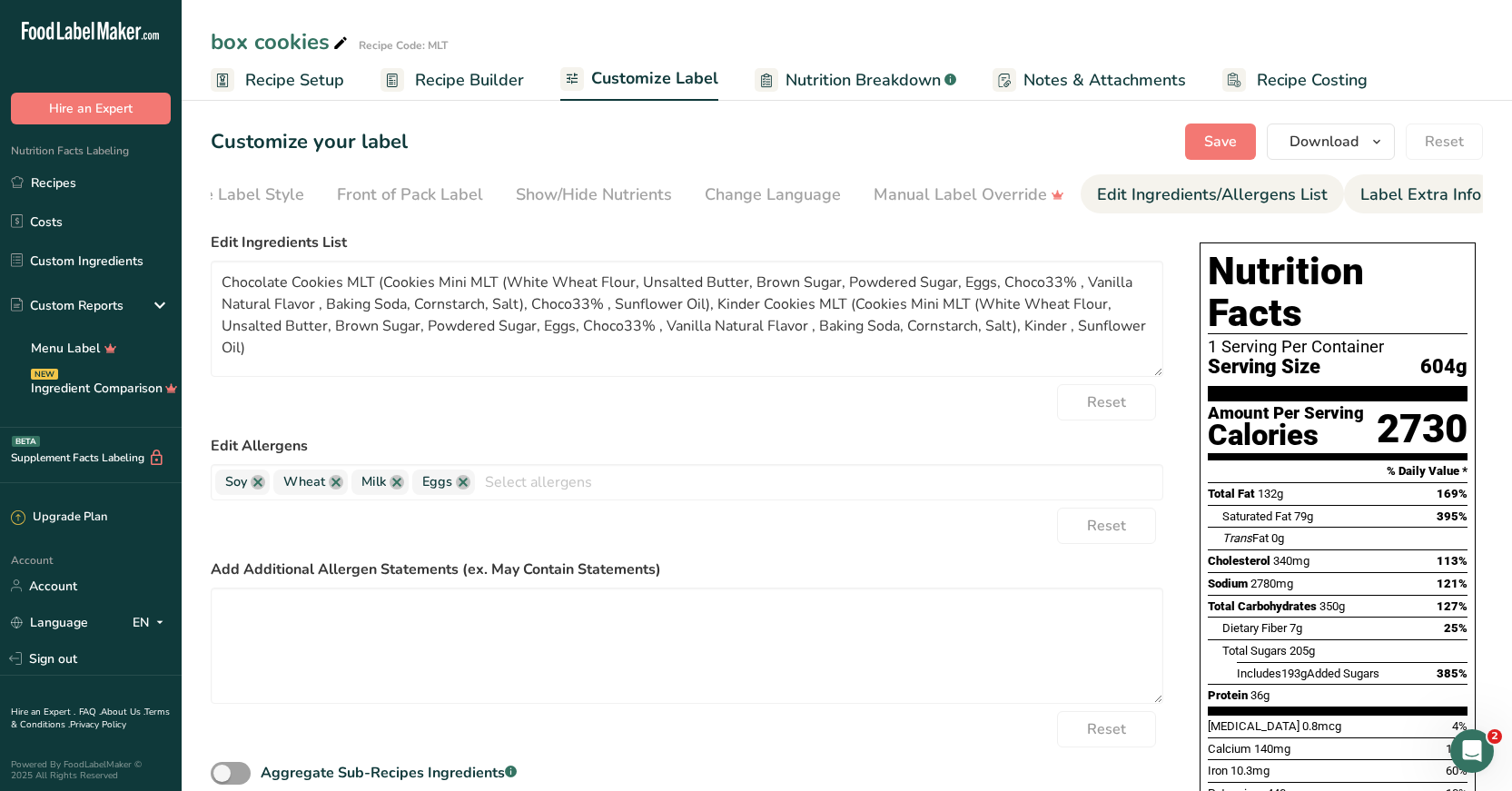
click at [1386, 205] on div "Label Extra Info" at bounding box center [1420, 194] width 121 height 25
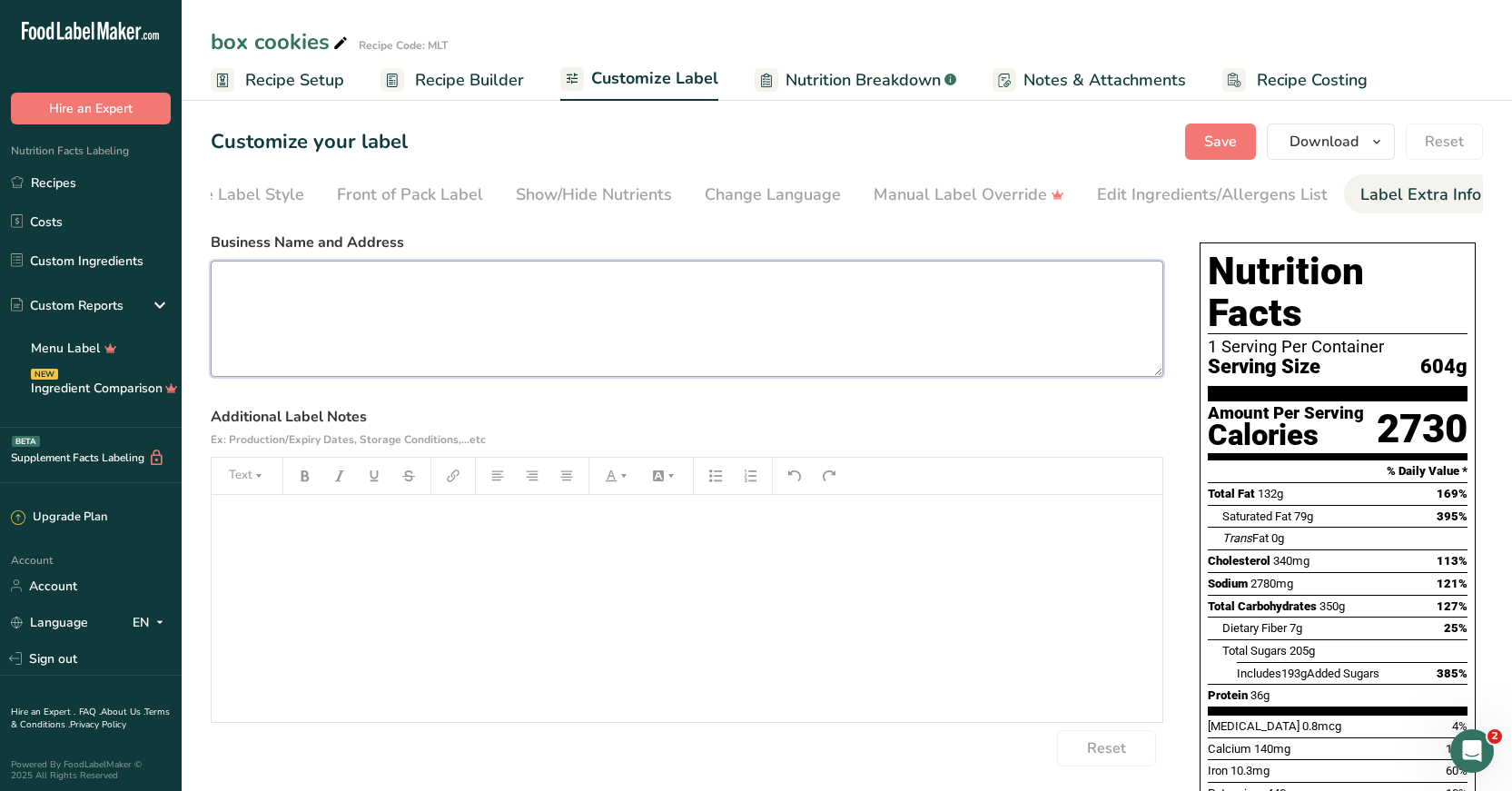
click at [400, 284] on textarea at bounding box center [687, 319] width 953 height 116
click at [62, 178] on link "Recipes" at bounding box center [91, 182] width 181 height 34
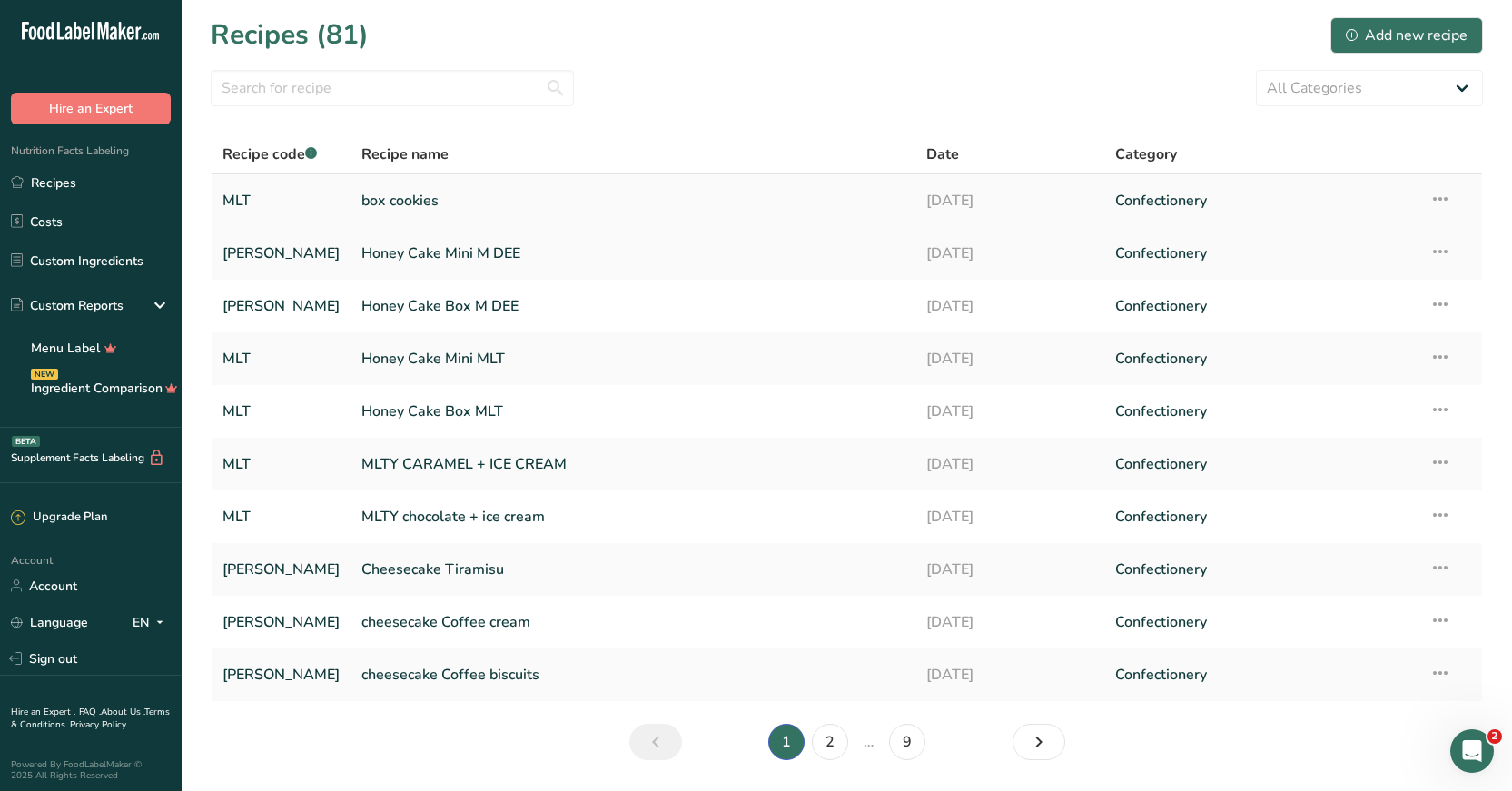
click at [383, 201] on link "box cookies" at bounding box center [632, 200] width 543 height 38
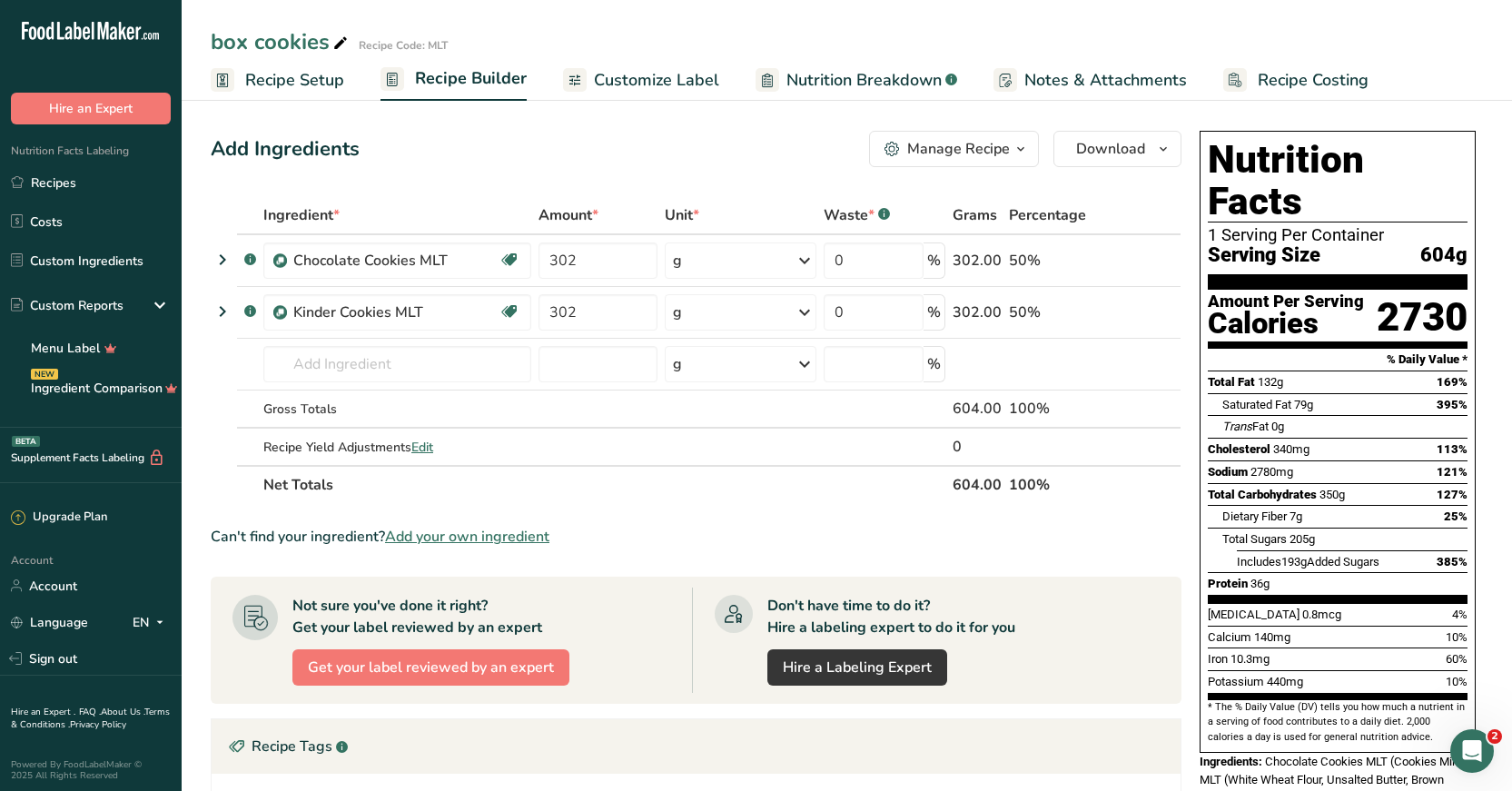
click at [1022, 147] on icon "button" at bounding box center [1020, 149] width 15 height 23
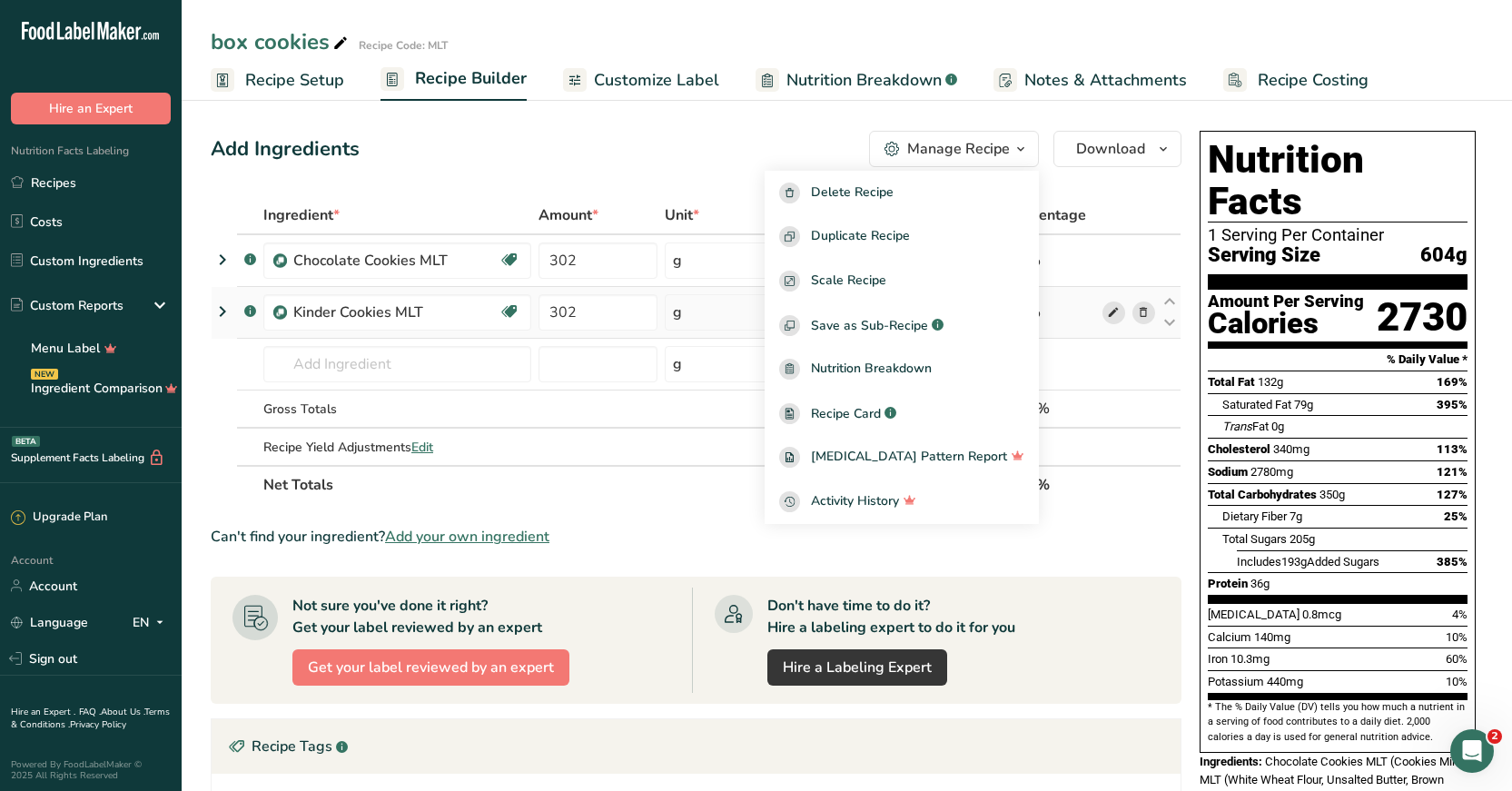
click at [1120, 315] on span at bounding box center [1113, 312] width 22 height 22
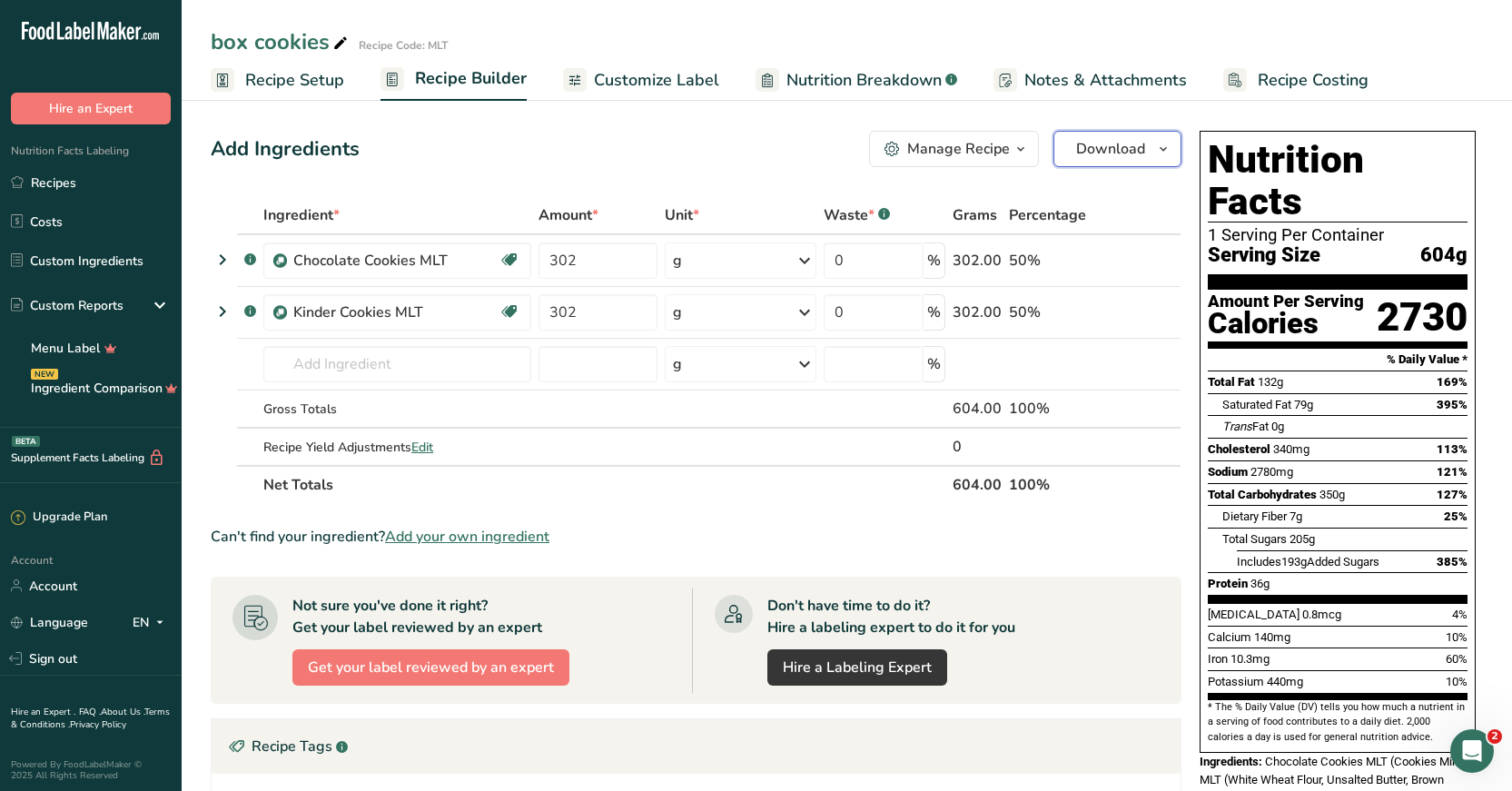
click at [1135, 145] on span "Download" at bounding box center [1110, 149] width 69 height 22
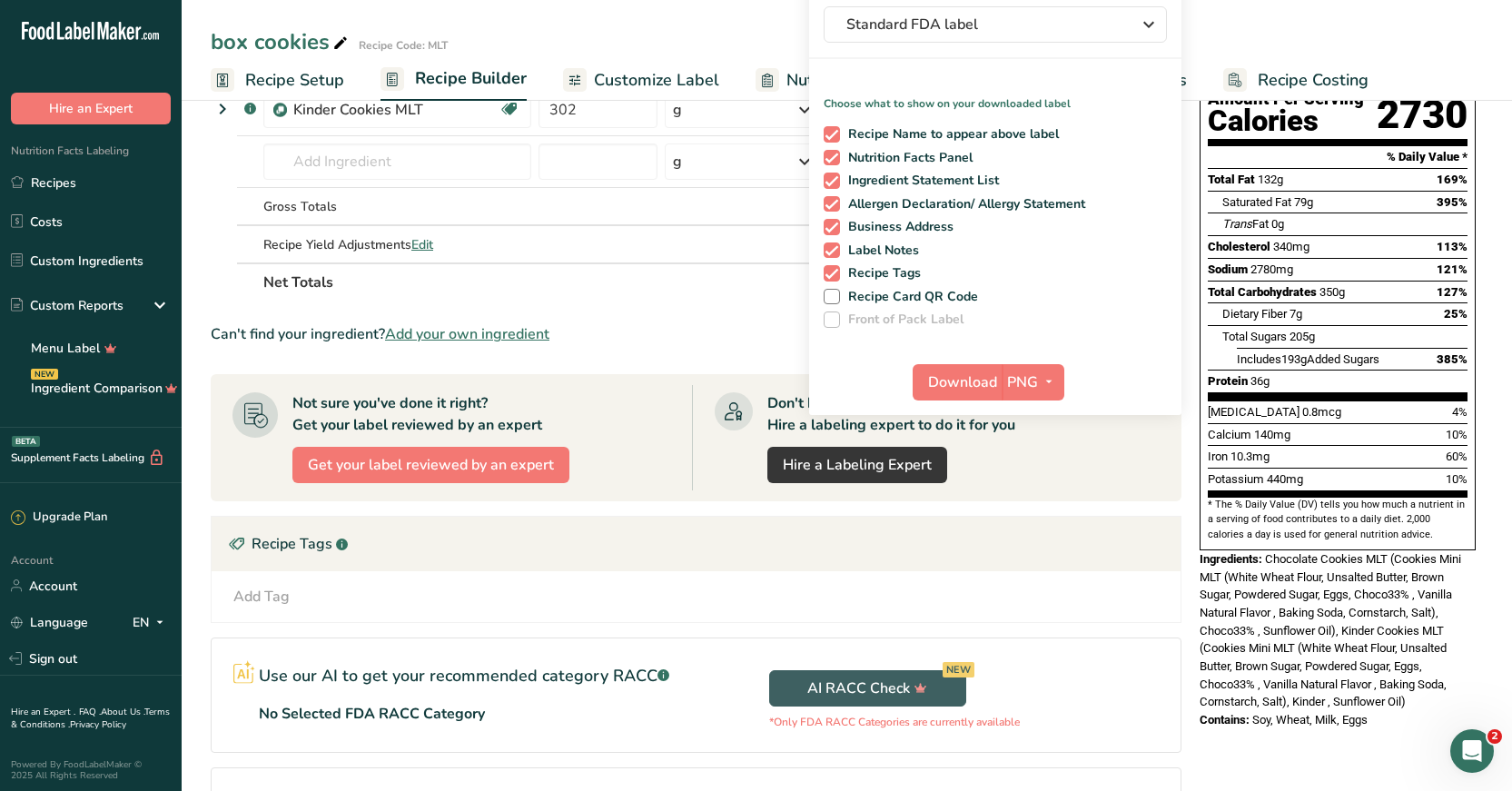
scroll to position [336, 0]
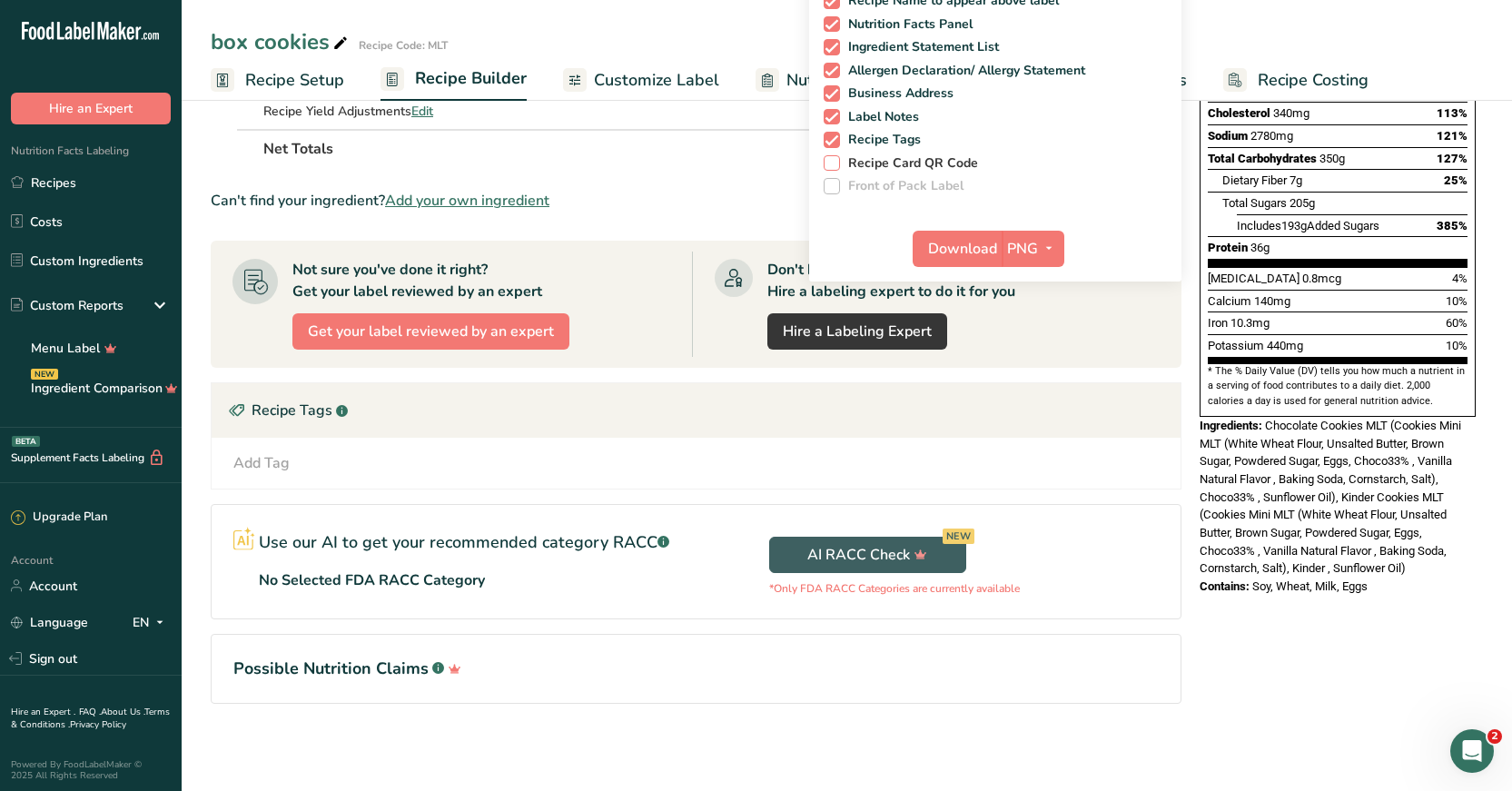
click at [832, 160] on span at bounding box center [831, 164] width 17 height 17
click at [832, 160] on input "Recipe Card QR Code" at bounding box center [829, 163] width 12 height 12
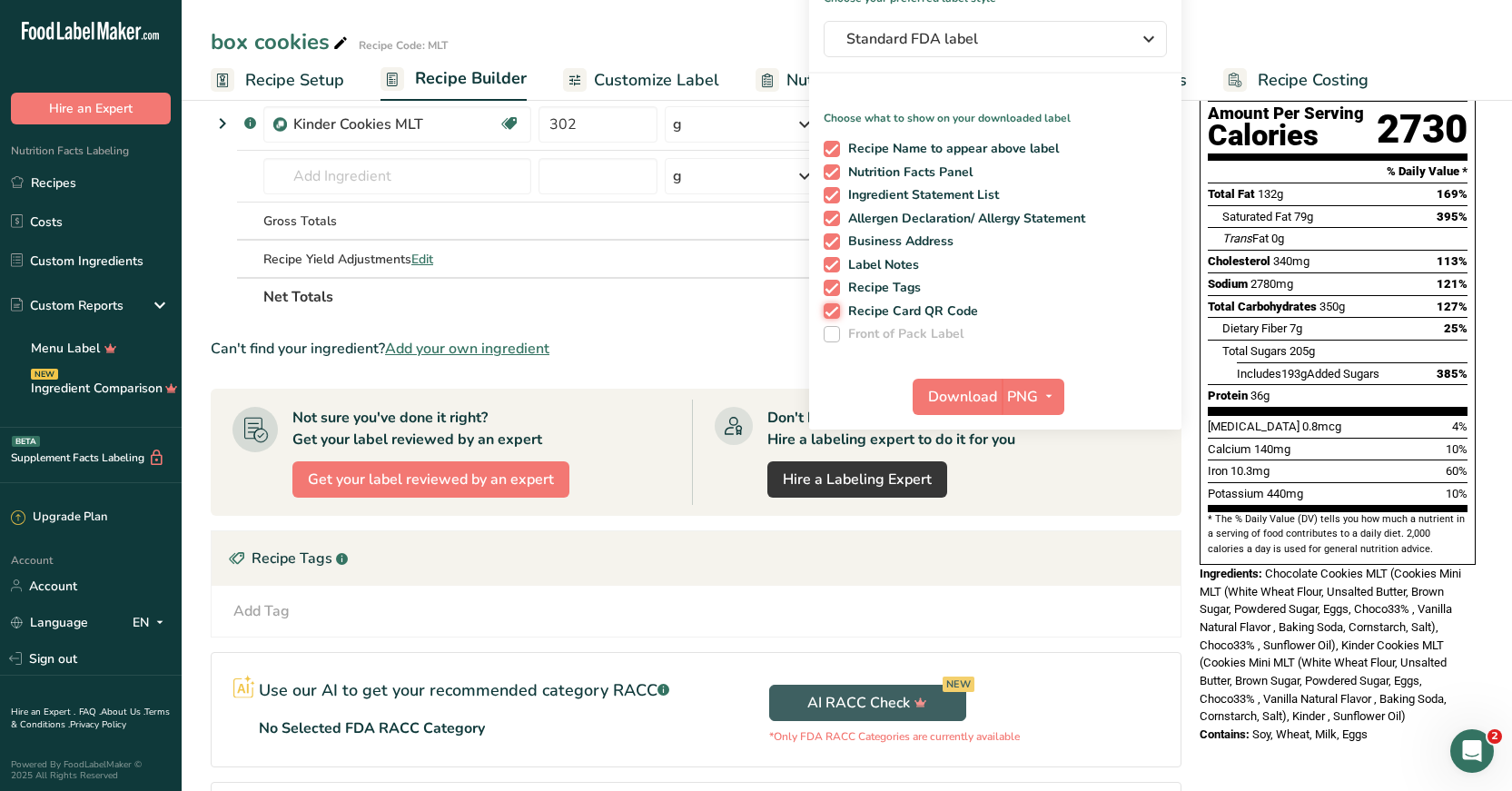
scroll to position [0, 0]
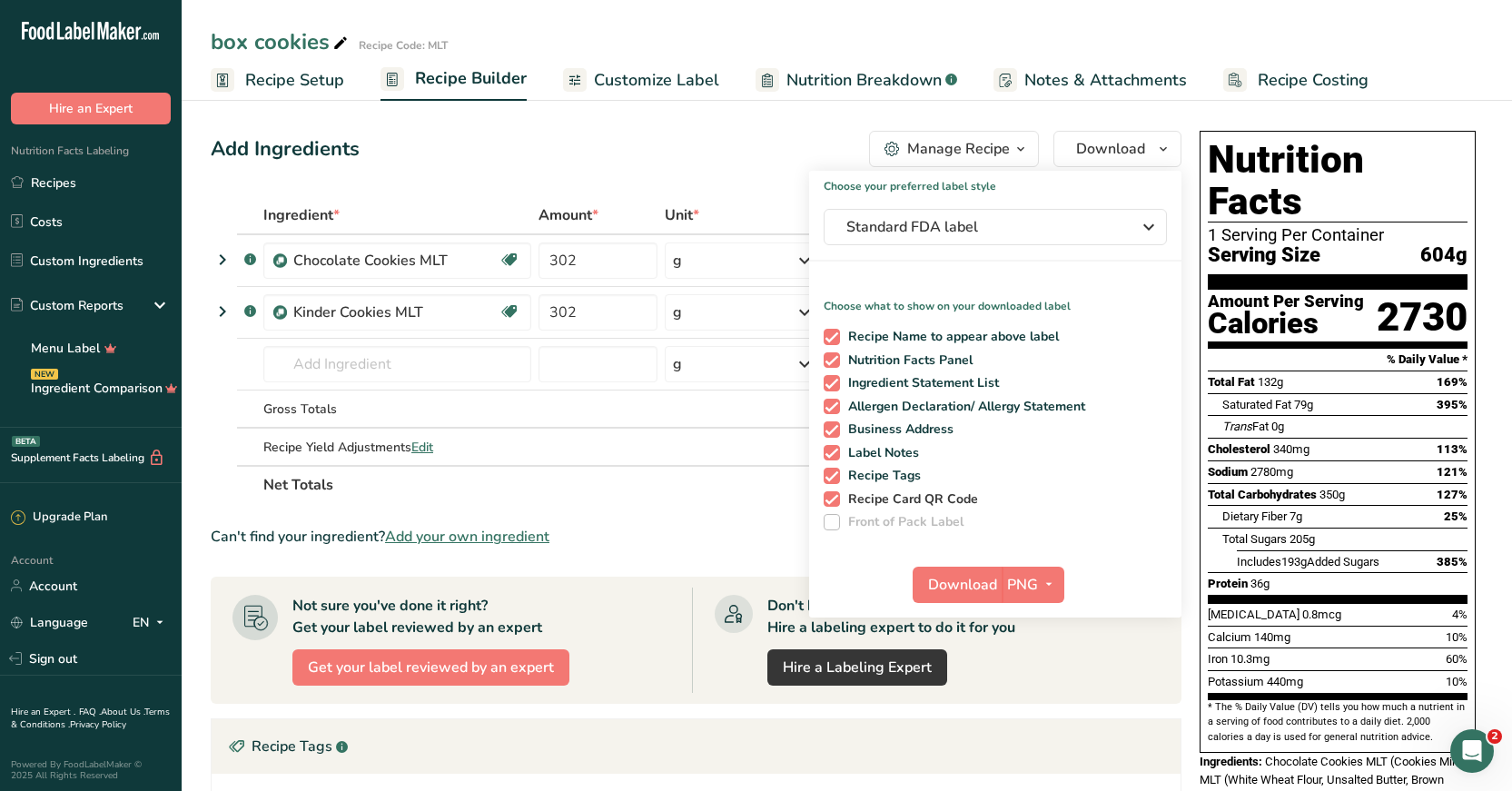
click at [834, 495] on span at bounding box center [831, 499] width 17 height 17
click at [834, 495] on input "Recipe Card QR Code" at bounding box center [829, 498] width 12 height 12
checkbox input "false"
click at [71, 174] on link "Recipes" at bounding box center [91, 182] width 181 height 34
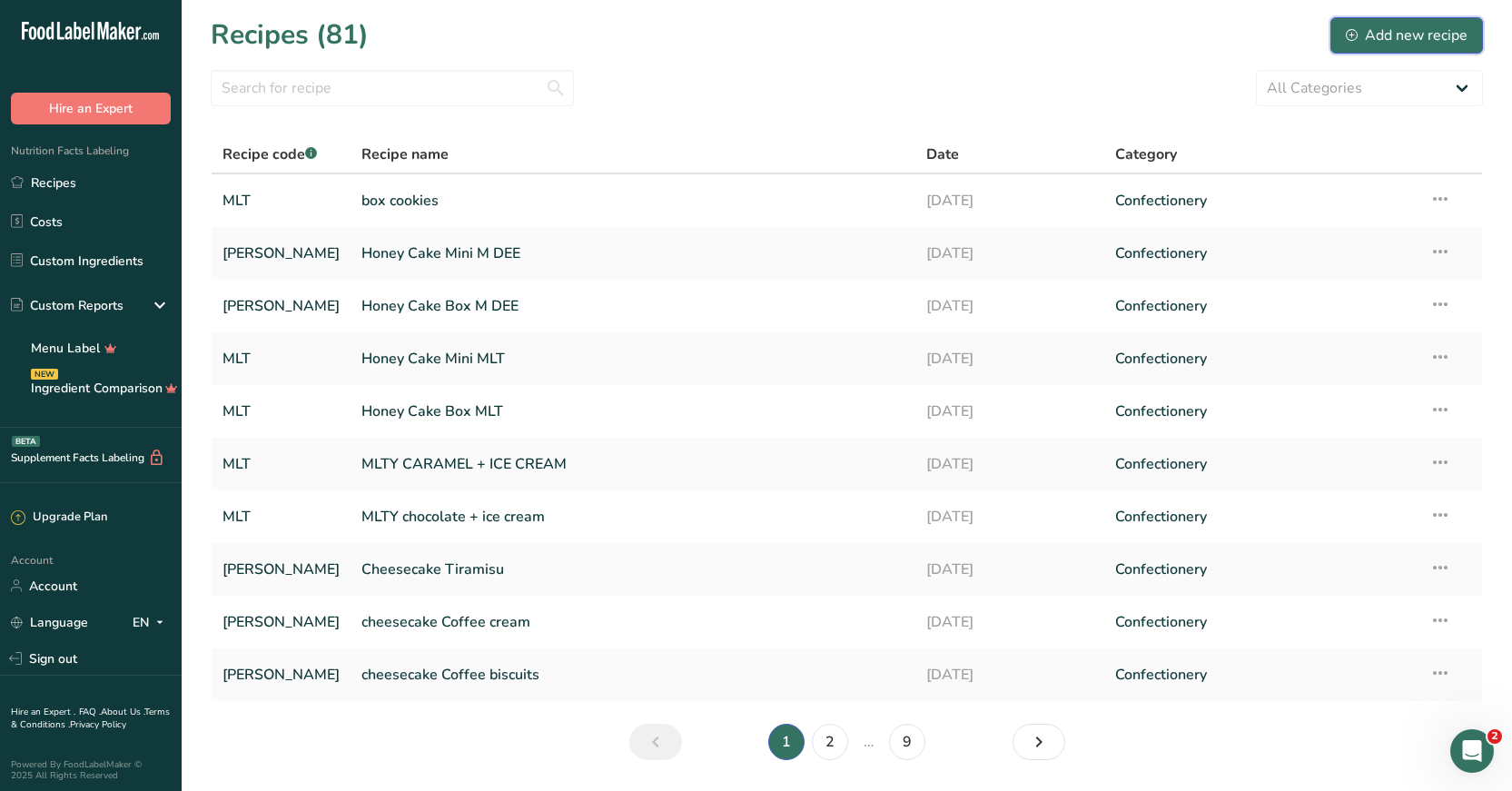
click at [1417, 44] on div "Add new recipe" at bounding box center [1407, 35] width 122 height 22
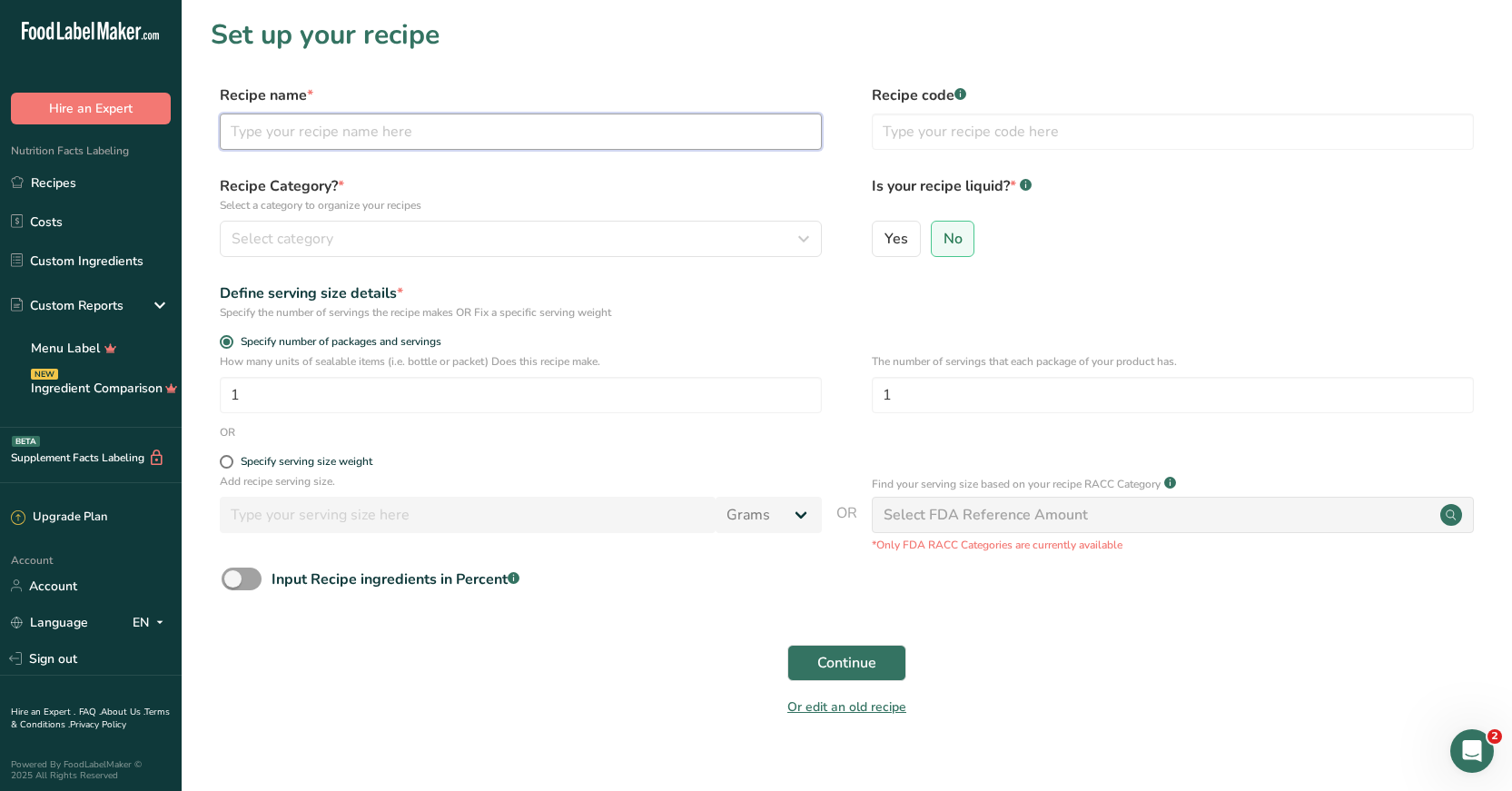
click at [583, 135] on input "text" at bounding box center [520, 131] width 602 height 36
type input "[PERSON_NAME]"
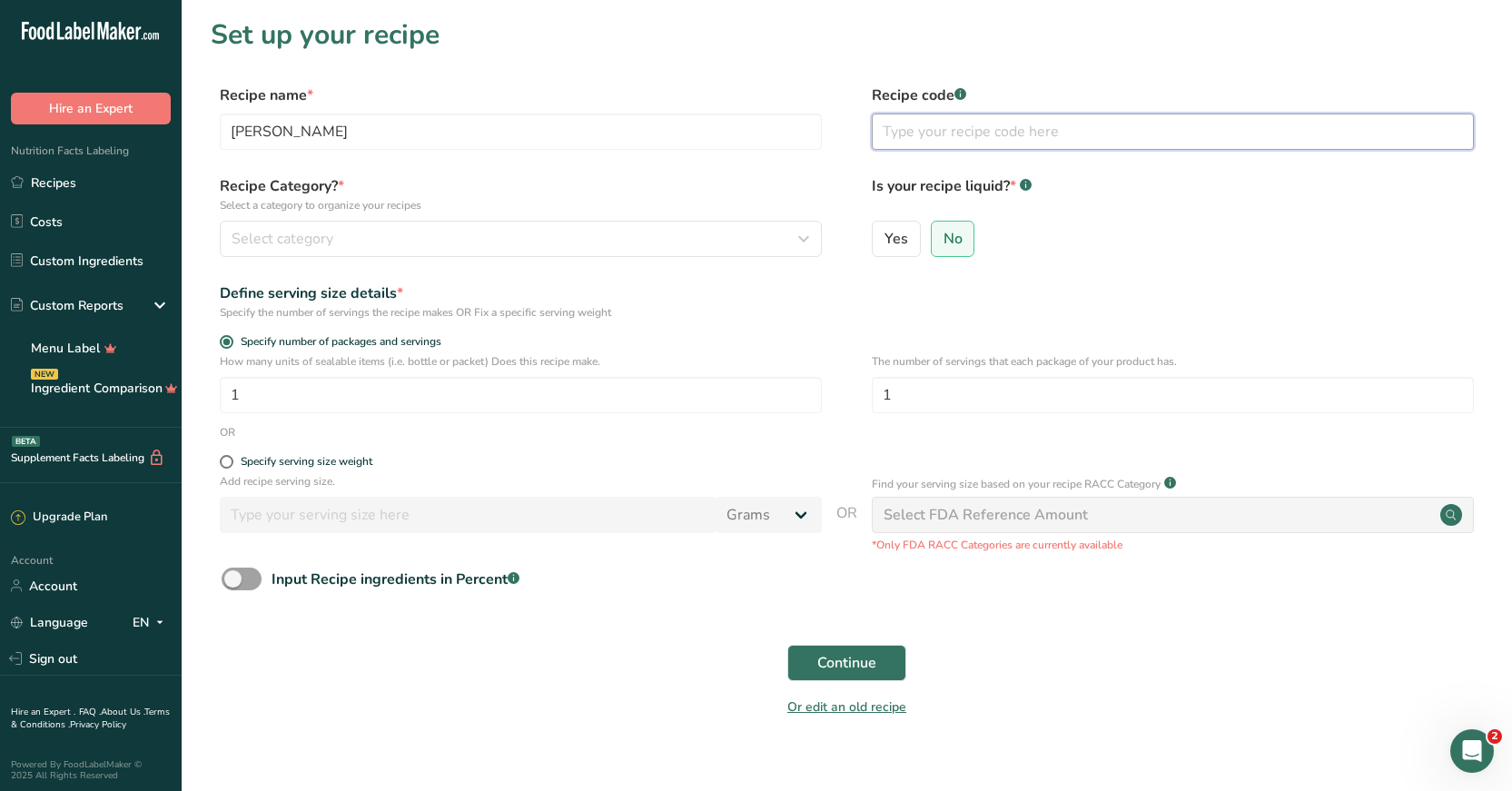
click at [913, 122] on input "text" at bounding box center [1172, 131] width 602 height 36
type input "A"
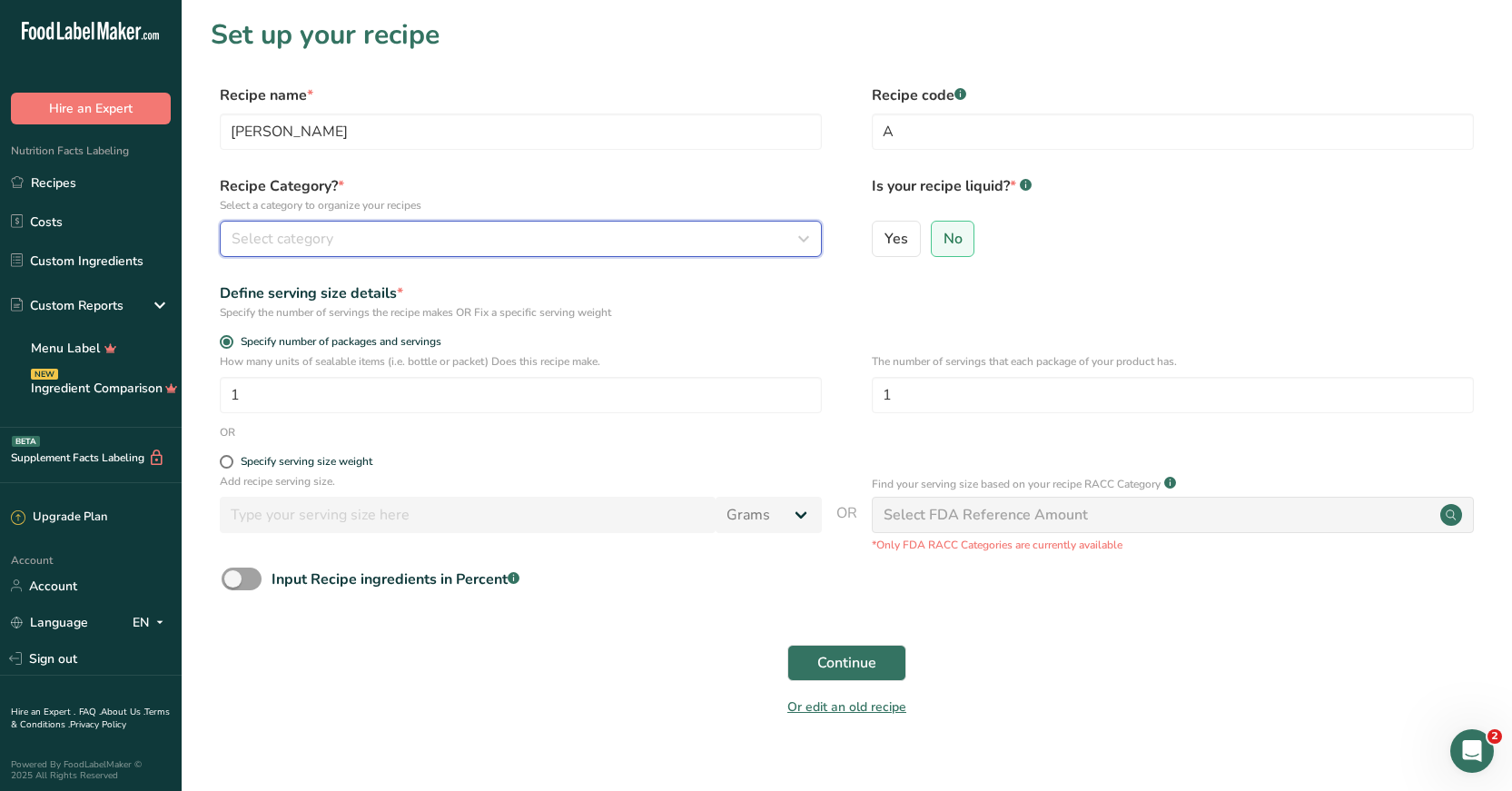
click at [690, 232] on div "Select category" at bounding box center [515, 238] width 567 height 22
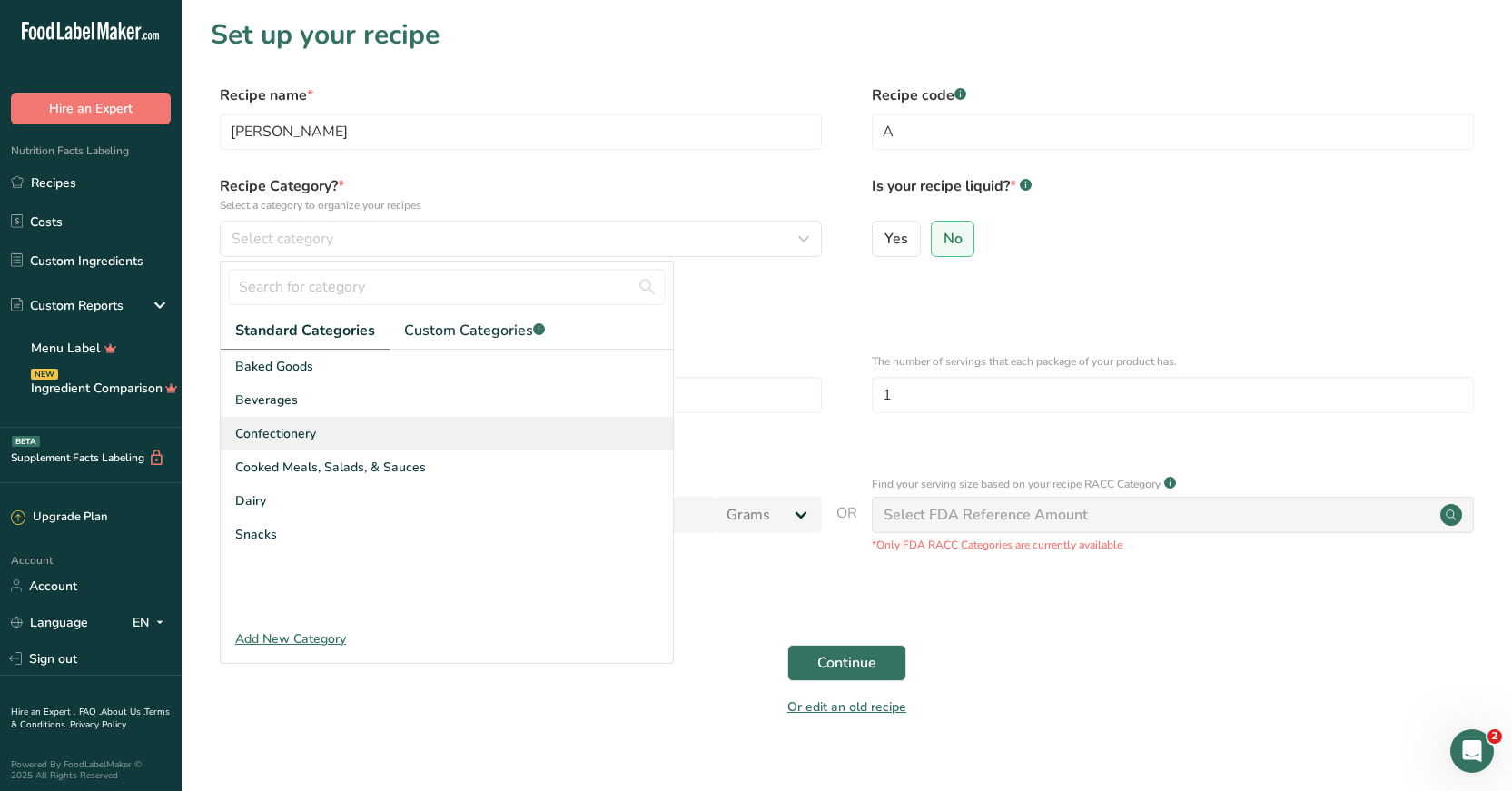
click at [249, 430] on span "Confectionery" at bounding box center [276, 432] width 81 height 19
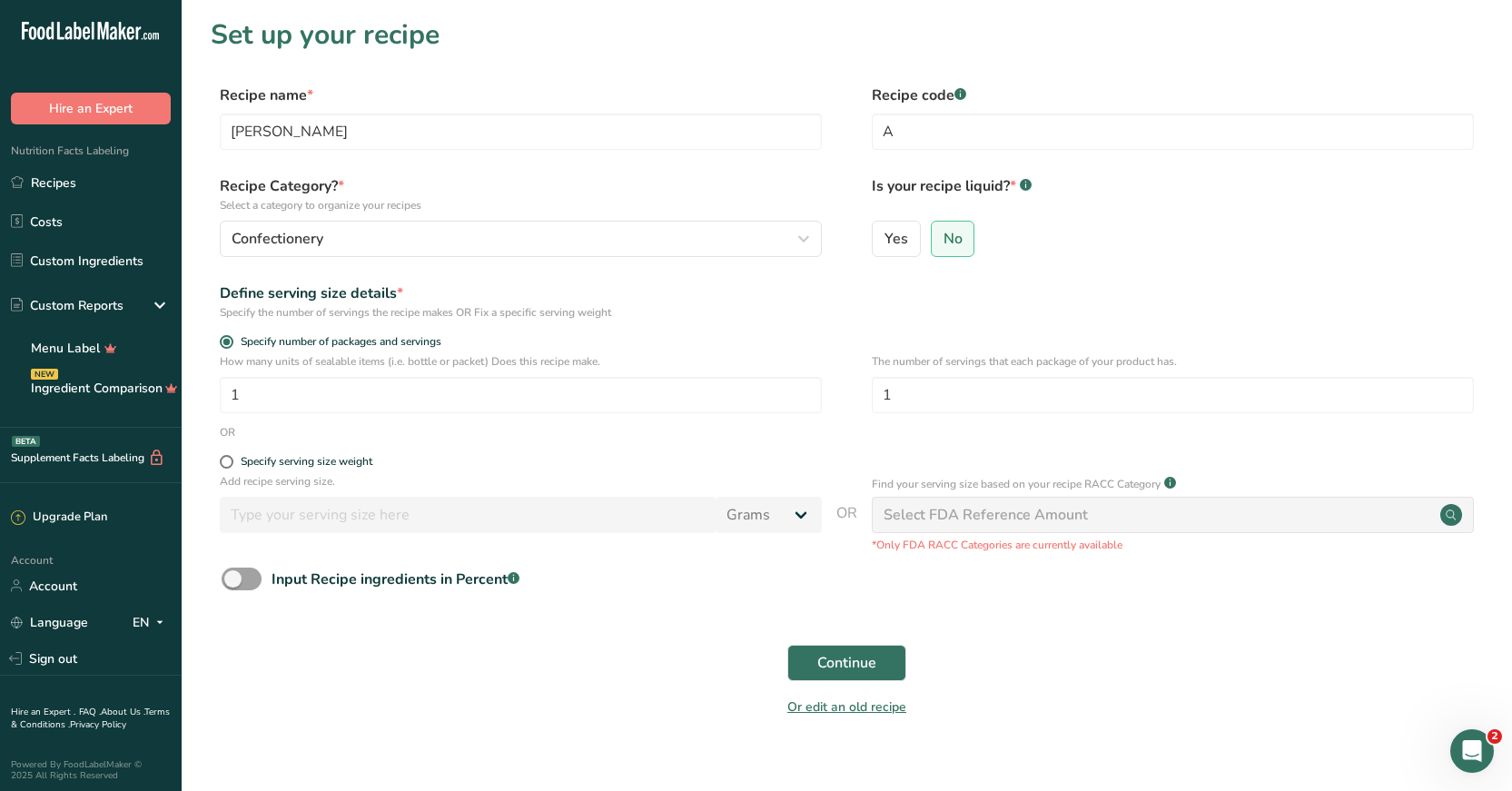
click at [965, 514] on div "Select FDA Reference Amount" at bounding box center [985, 515] width 204 height 22
click at [859, 664] on span "Continue" at bounding box center [847, 663] width 59 height 22
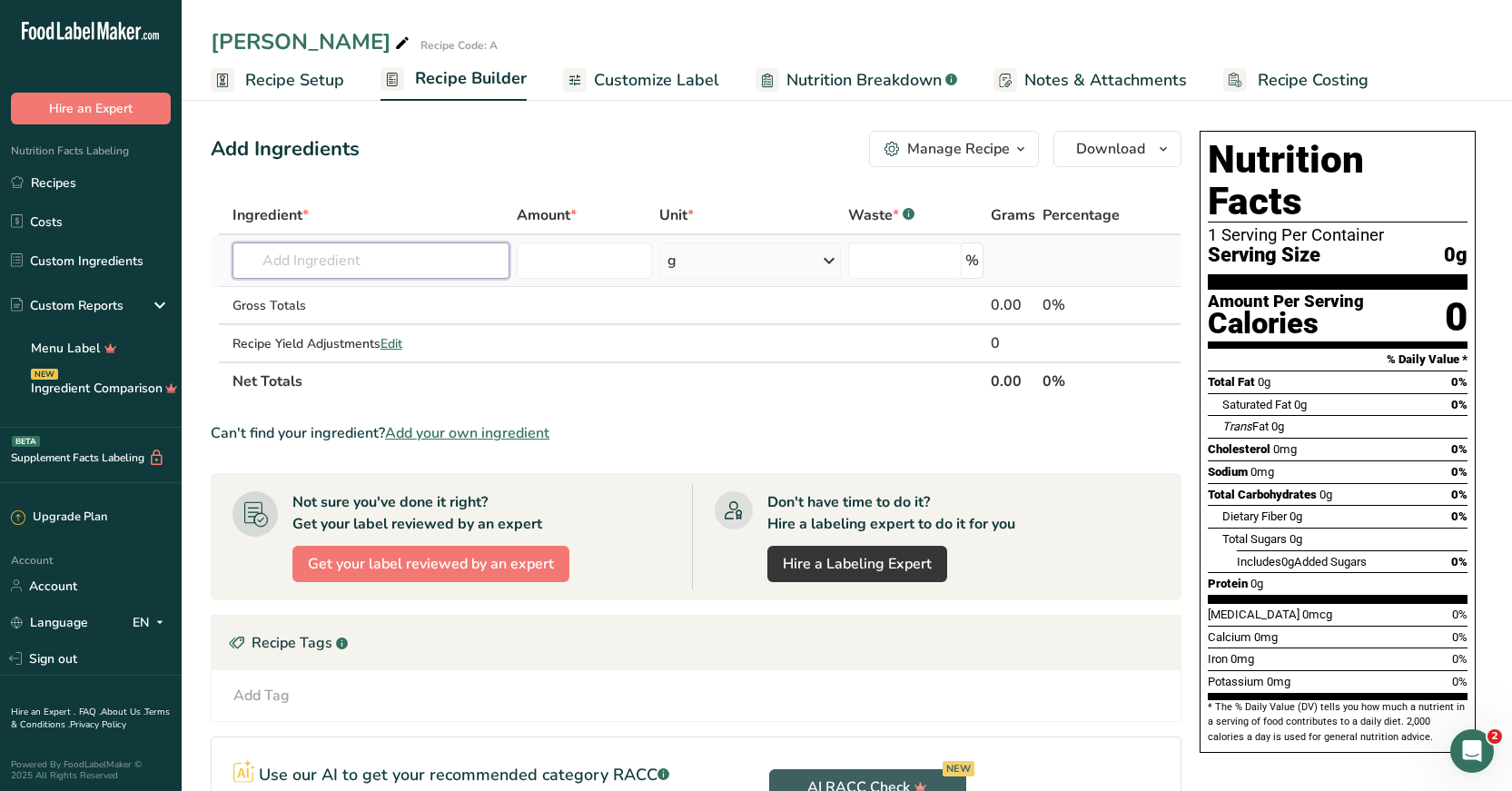
click at [297, 276] on input "text" at bounding box center [370, 260] width 277 height 36
type input "A0"
click at [719, 408] on section "Ingredient * Amount * Unit * Waste * .a-a{fill:#347362;}.b-a{fill:#fff;} Grams …" at bounding box center [695, 580] width 970 height 769
click at [312, 261] on input "text" at bounding box center [370, 260] width 277 height 36
type input "c"
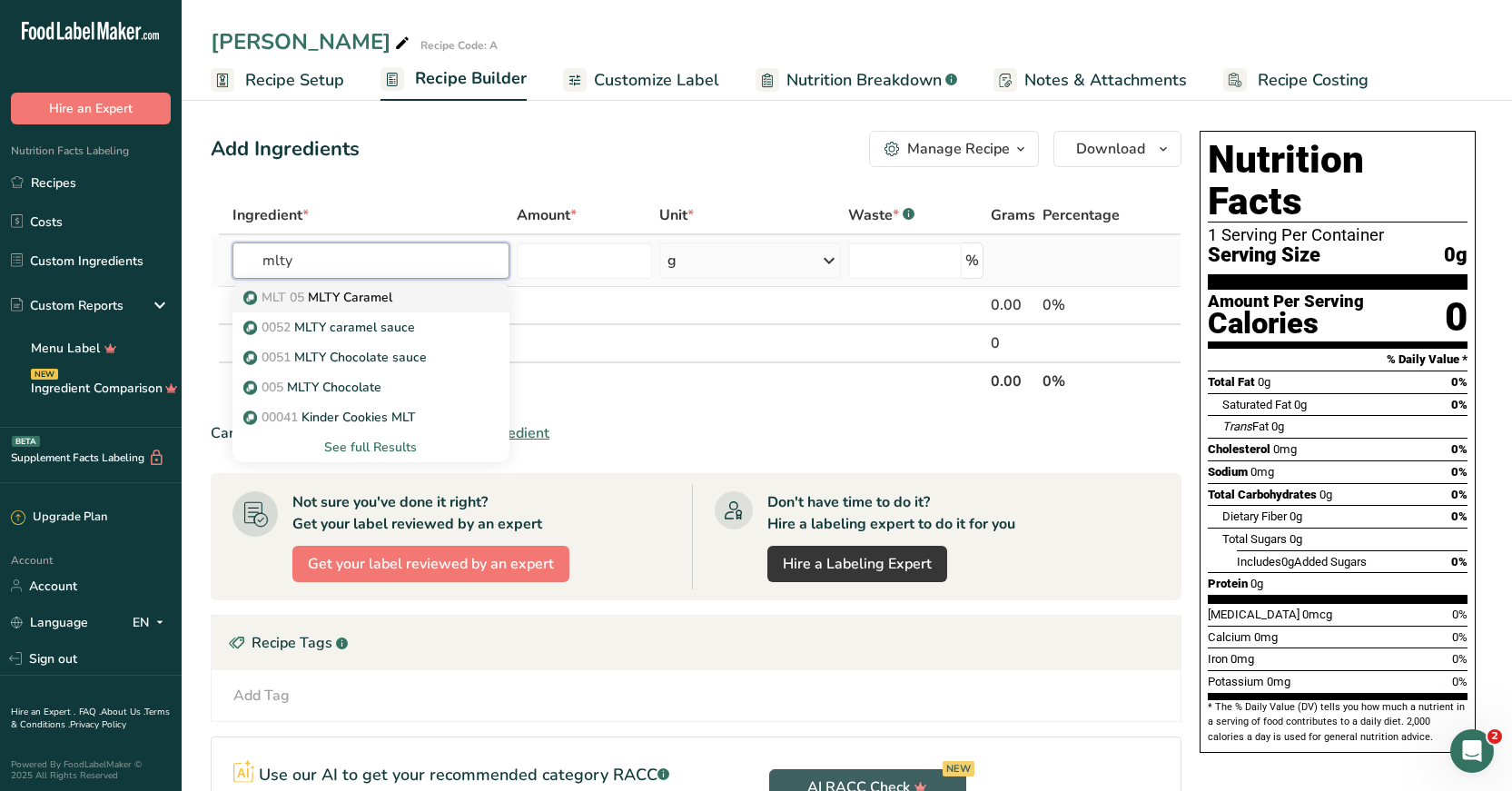
type input "mlty"
click at [356, 297] on p "MLT 05 MLTY Caramel" at bounding box center [319, 297] width 145 height 19
type input "MLTY Caramel"
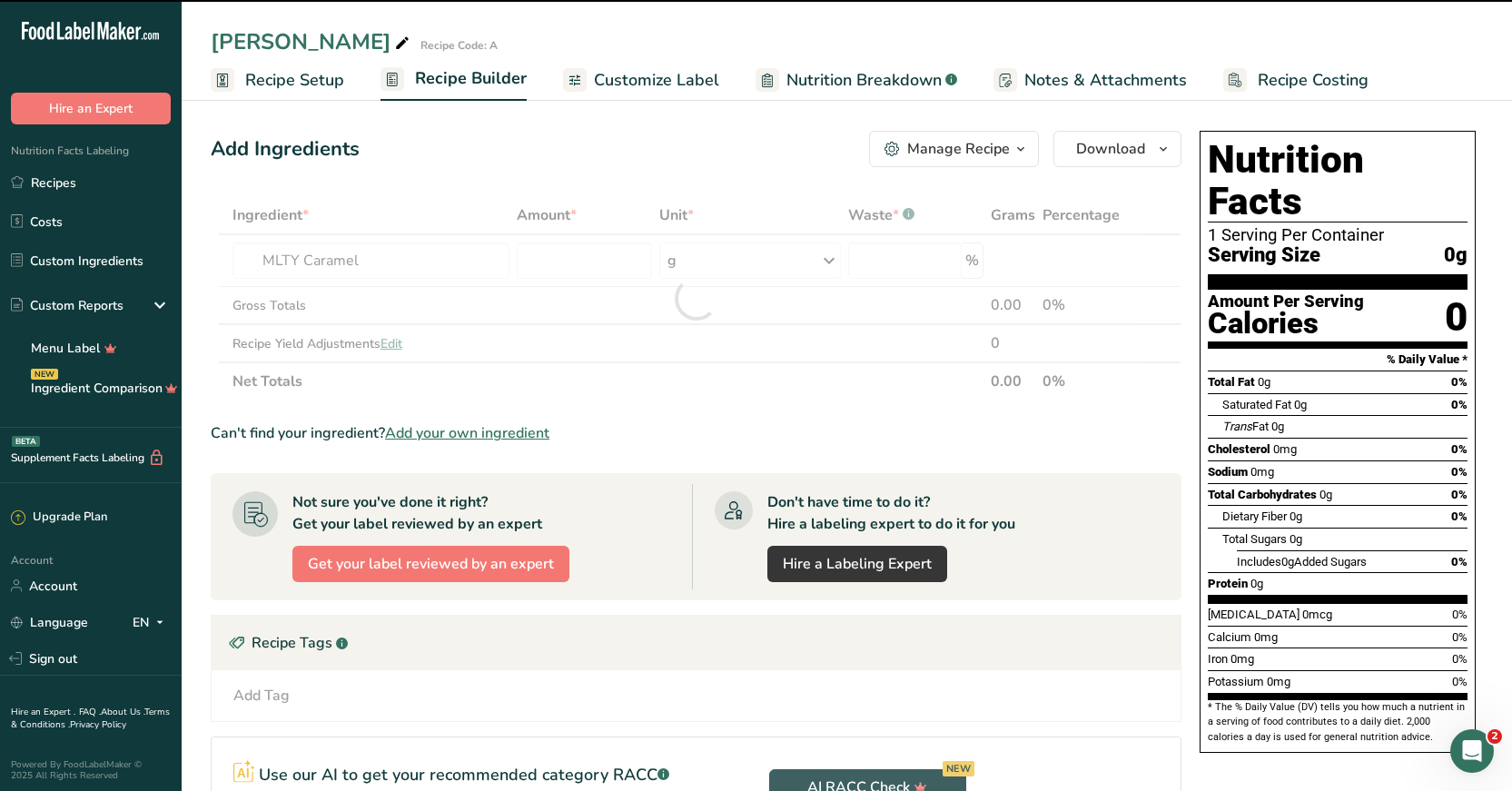
type input "0"
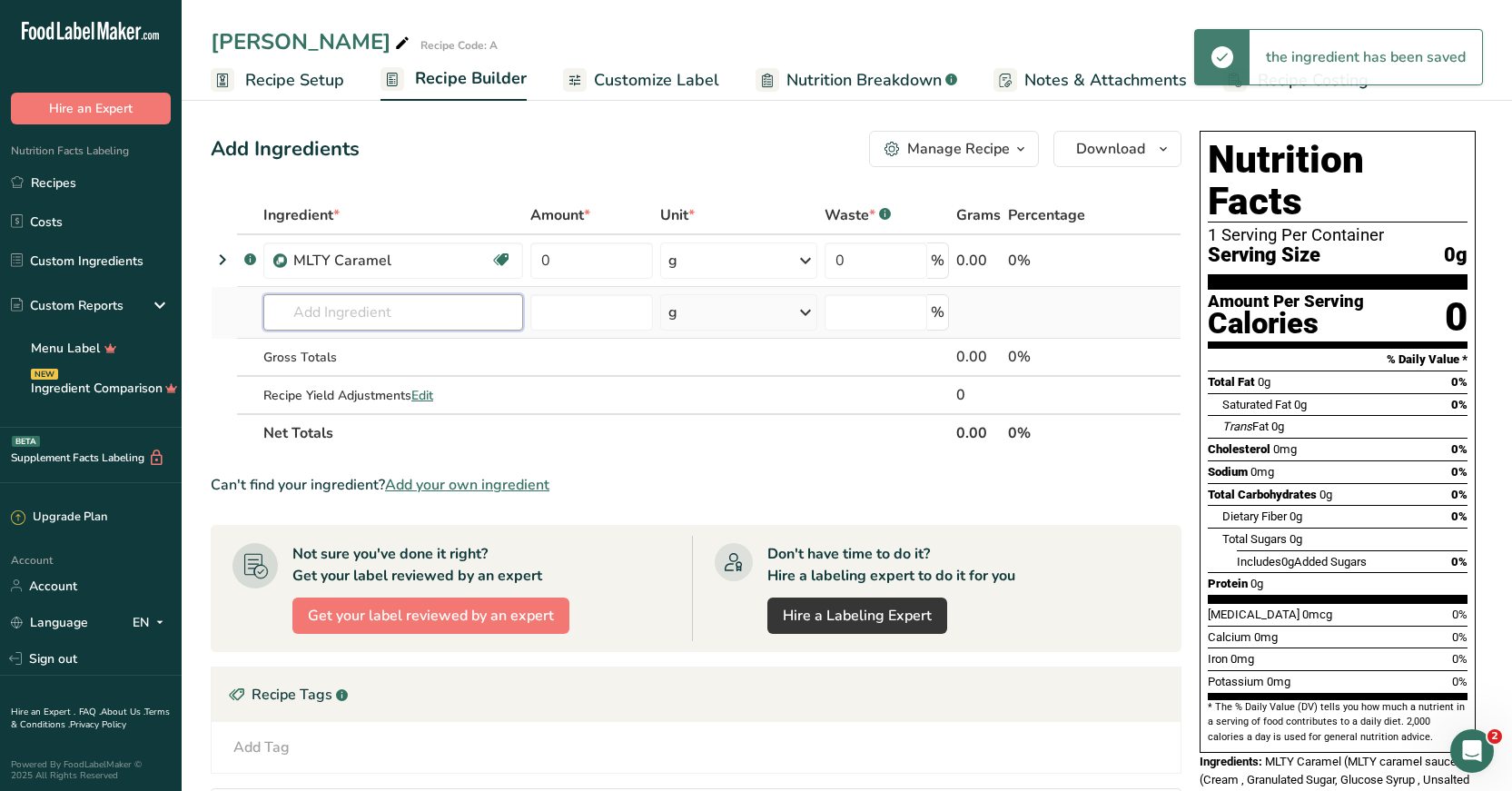
click at [312, 314] on input "text" at bounding box center [393, 312] width 260 height 36
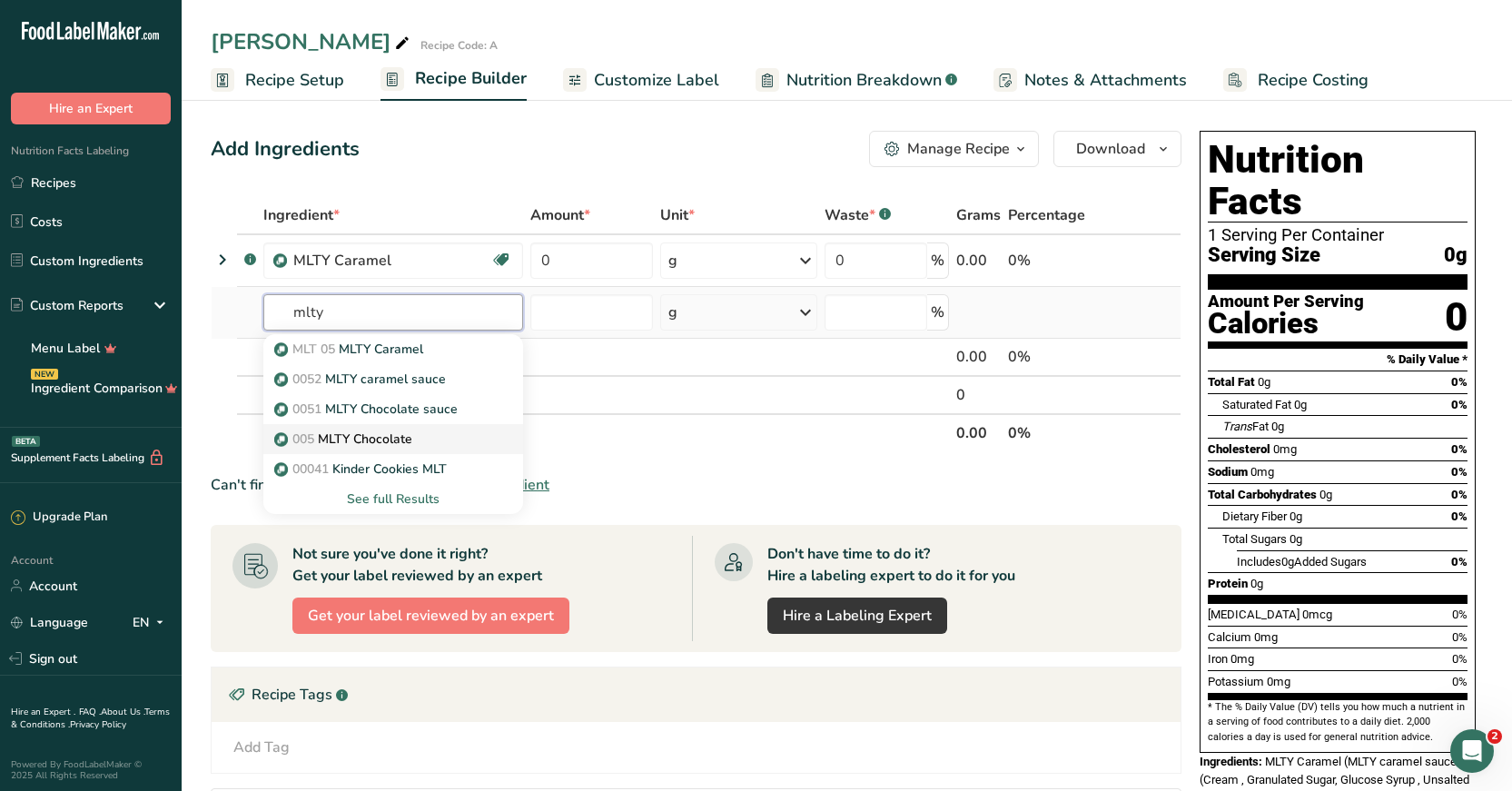
type input "mlty"
click at [372, 434] on p "005 MLTY Chocolate" at bounding box center [345, 438] width 134 height 19
type input "MLTY Chocolate"
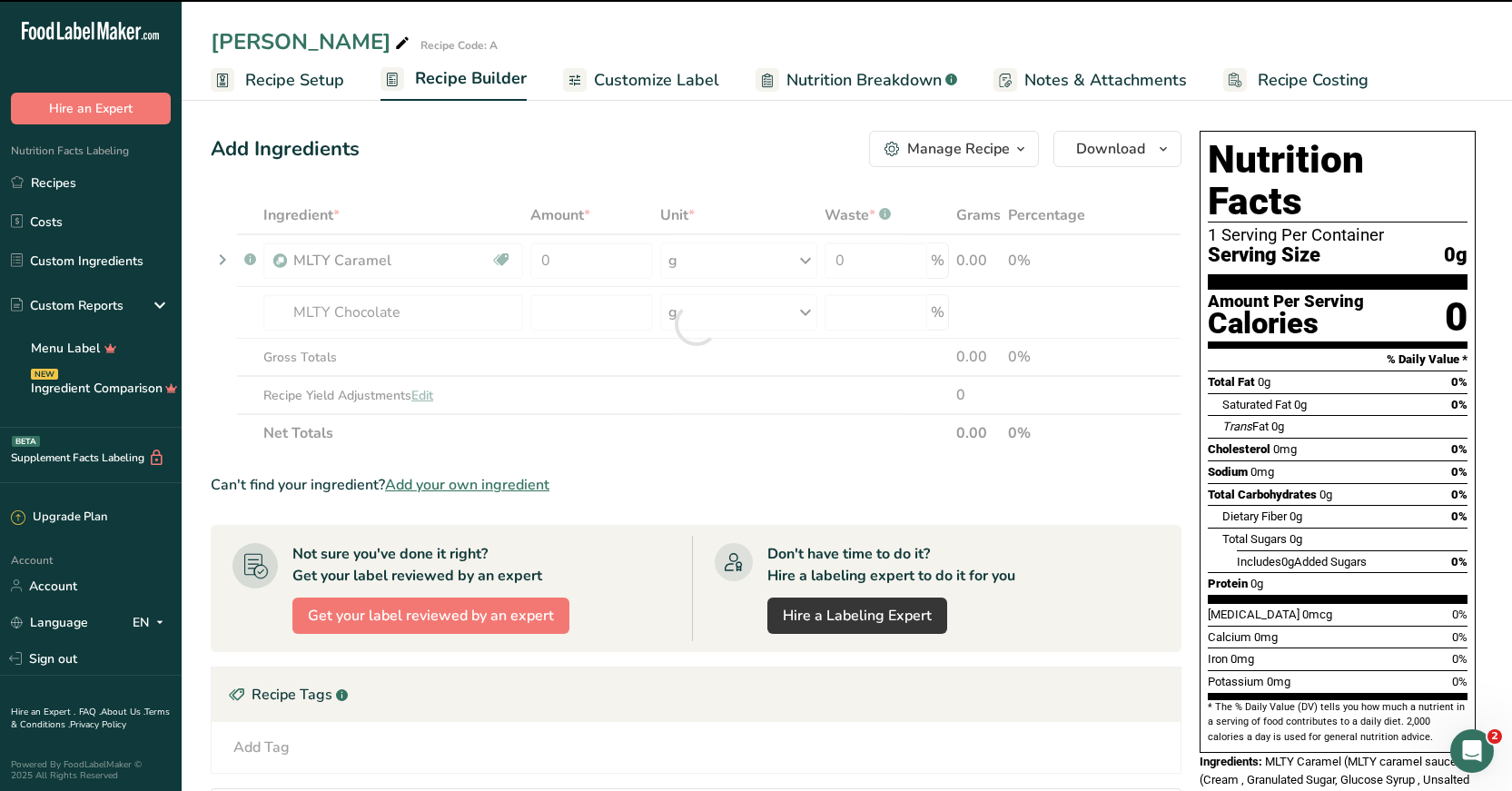
type input "0"
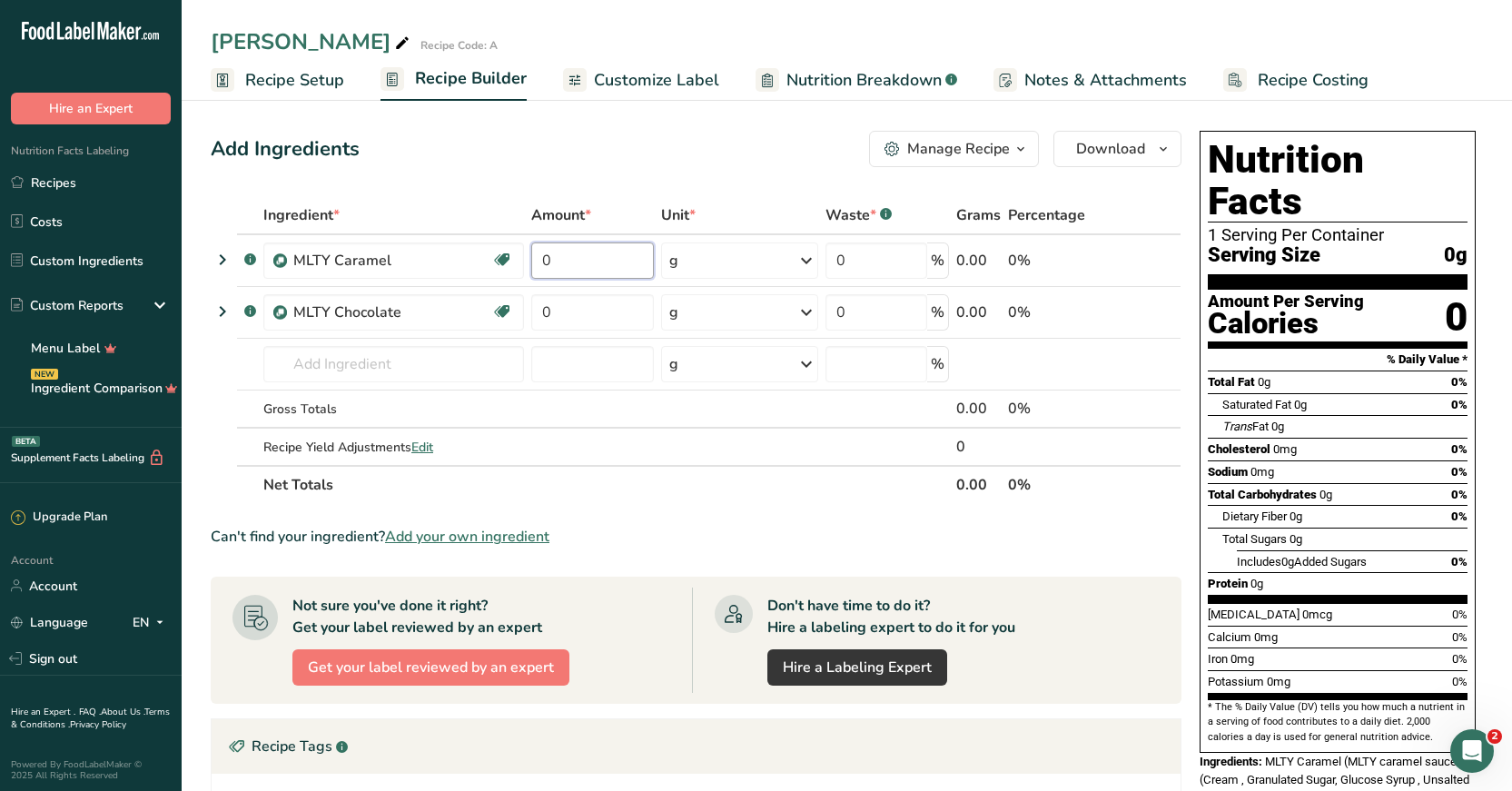
click at [554, 263] on input "0" at bounding box center [592, 260] width 122 height 36
type input "10"
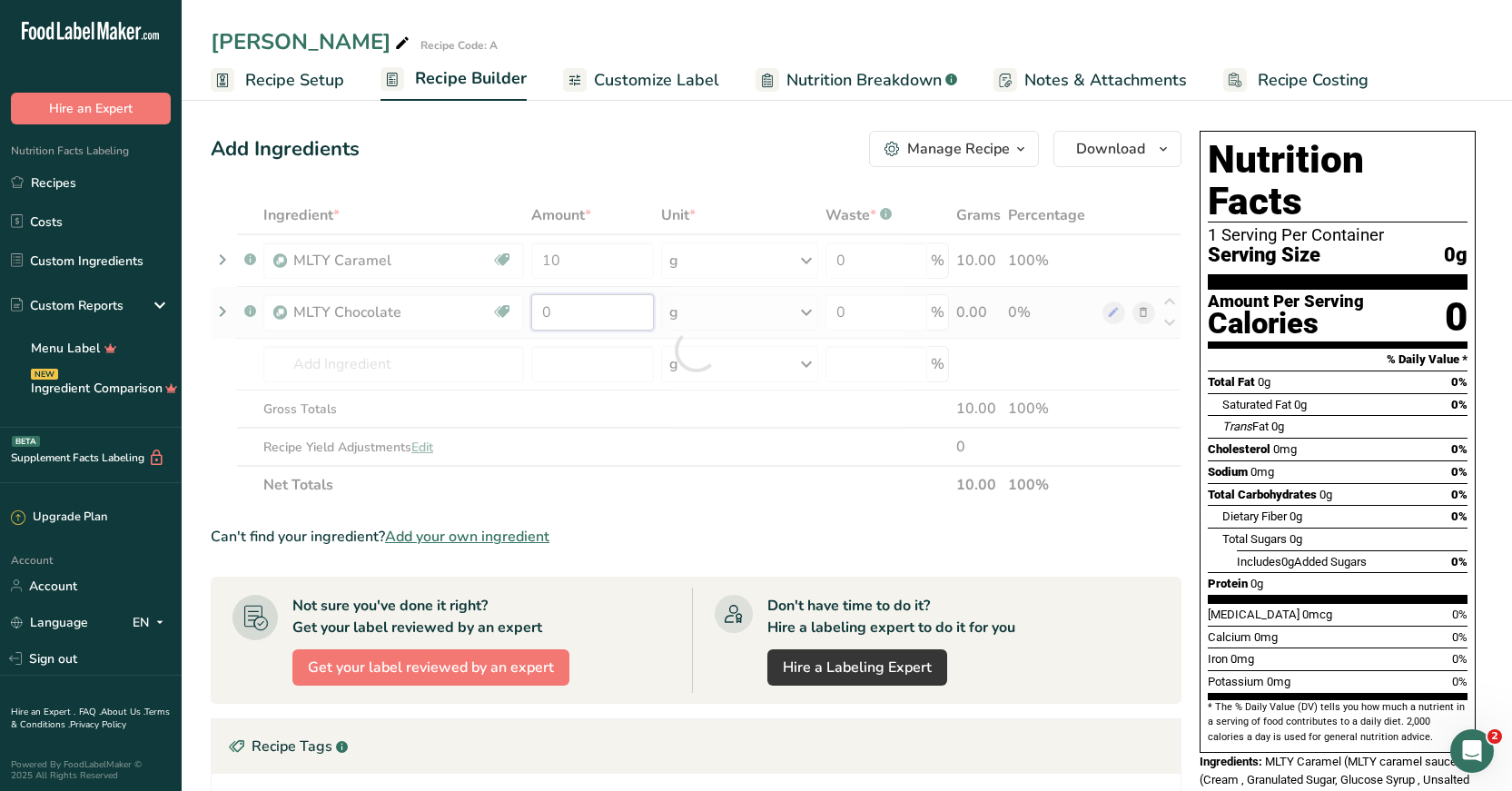
click at [560, 310] on div "Ingredient * Amount * Unit * Waste * .a-a{fill:#347362;}.b-a{fill:#fff;} Grams …" at bounding box center [695, 350] width 970 height 307
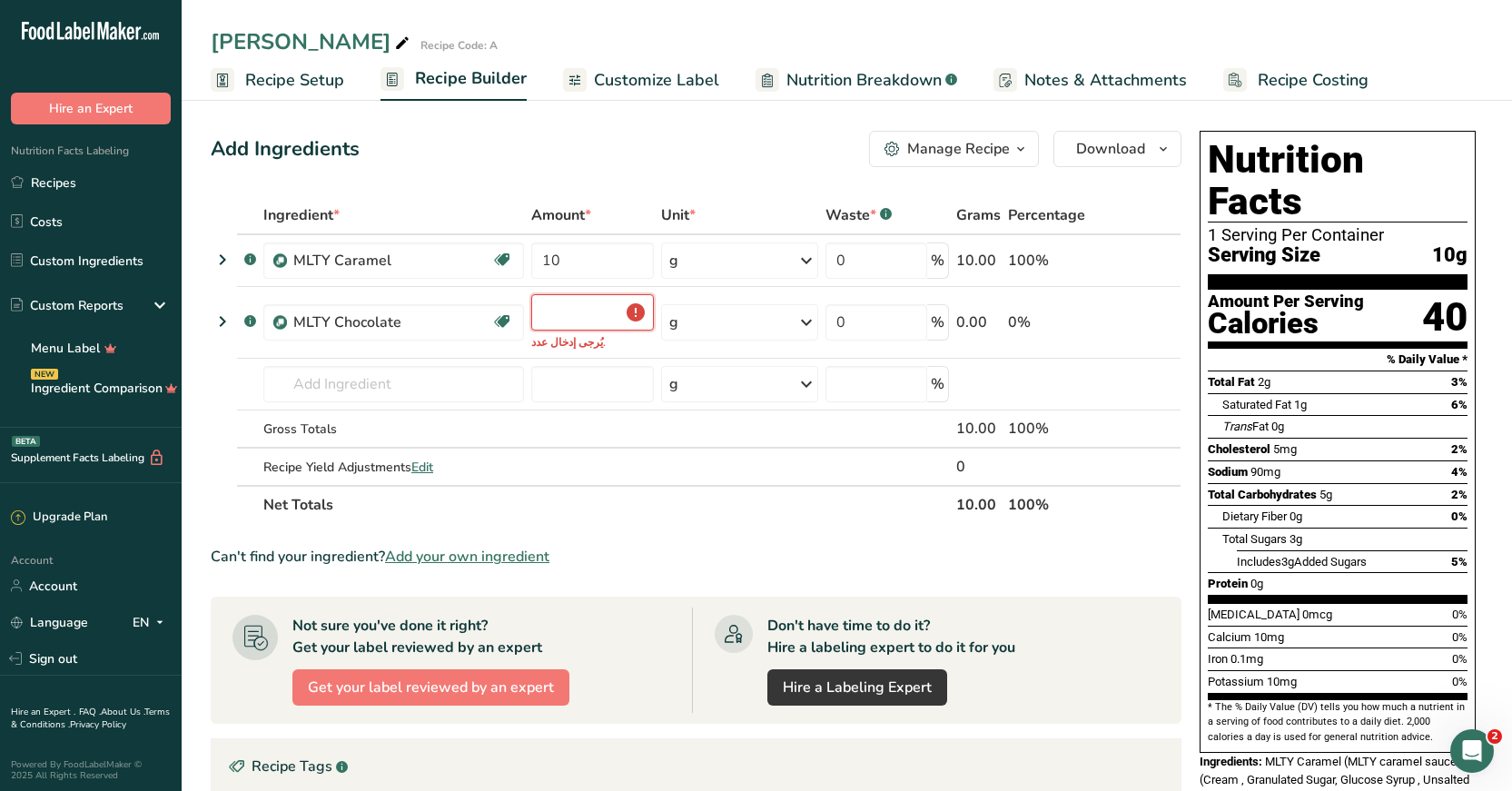
type input "0"
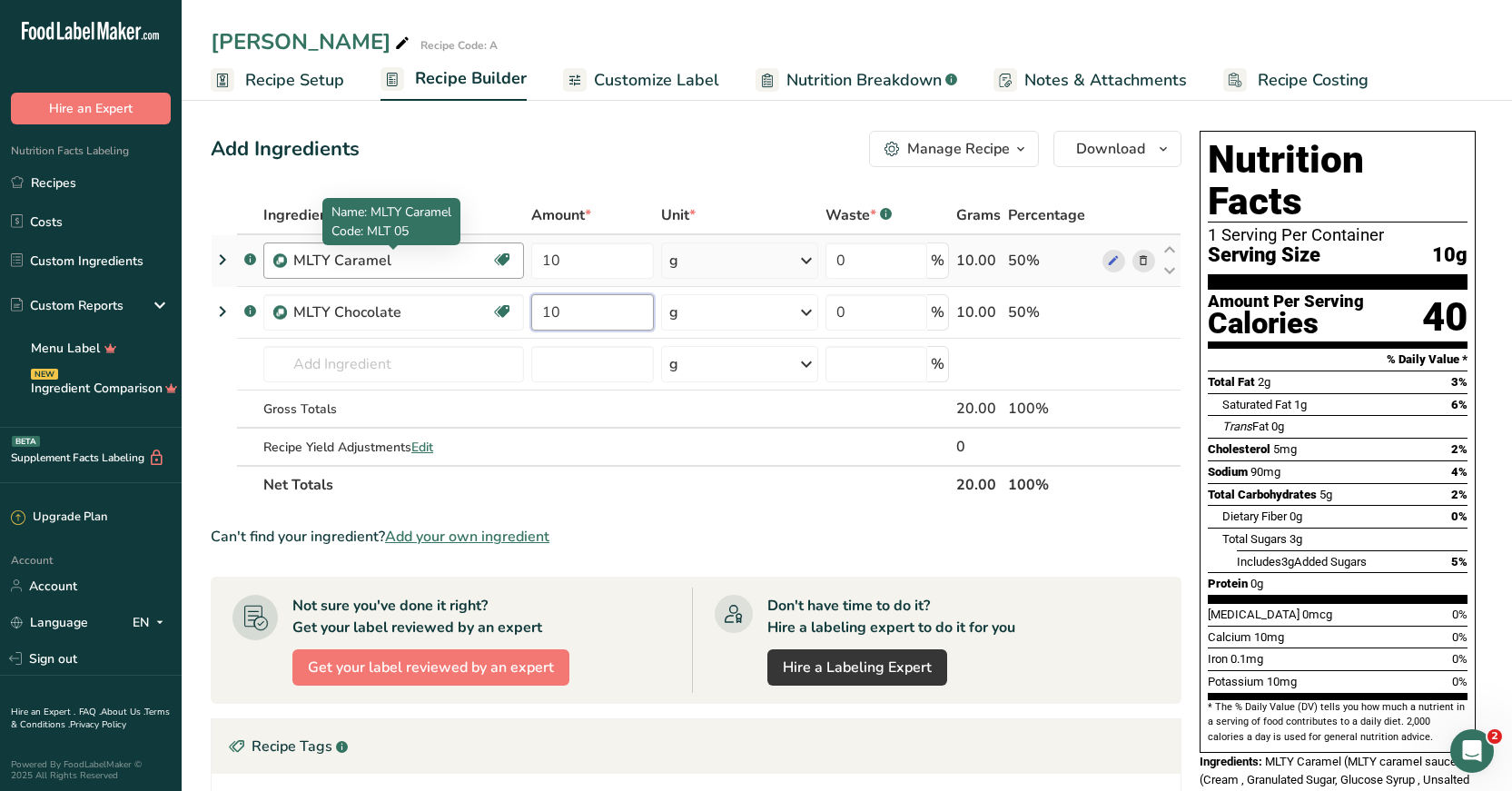
type input "10"
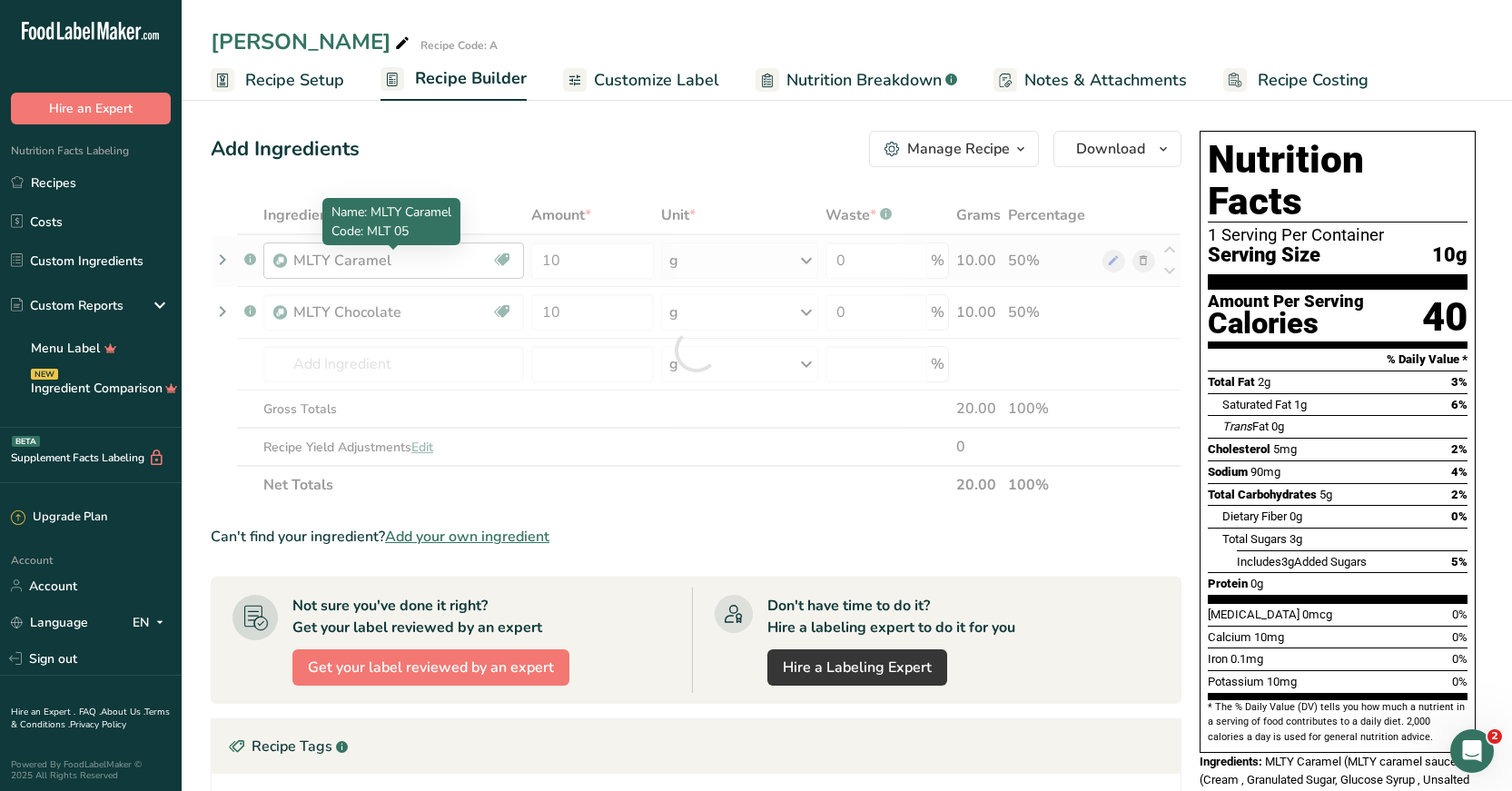
click at [410, 266] on div "Ingredient * Amount * Unit * Waste * .a-a{fill:#347362;}.b-a{fill:#fff;} Grams …" at bounding box center [695, 350] width 970 height 307
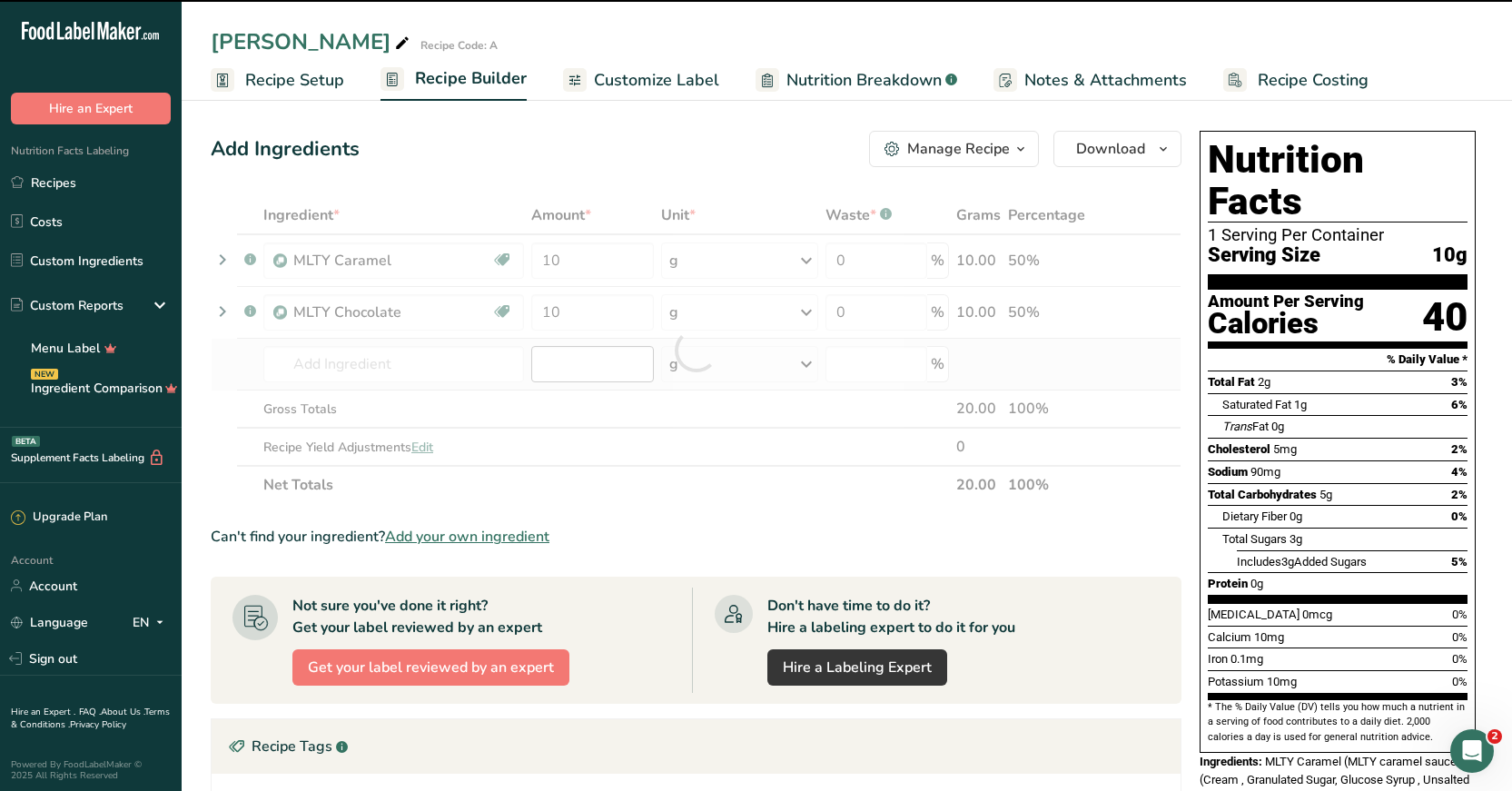
click at [771, 369] on div "g" at bounding box center [739, 363] width 157 height 36
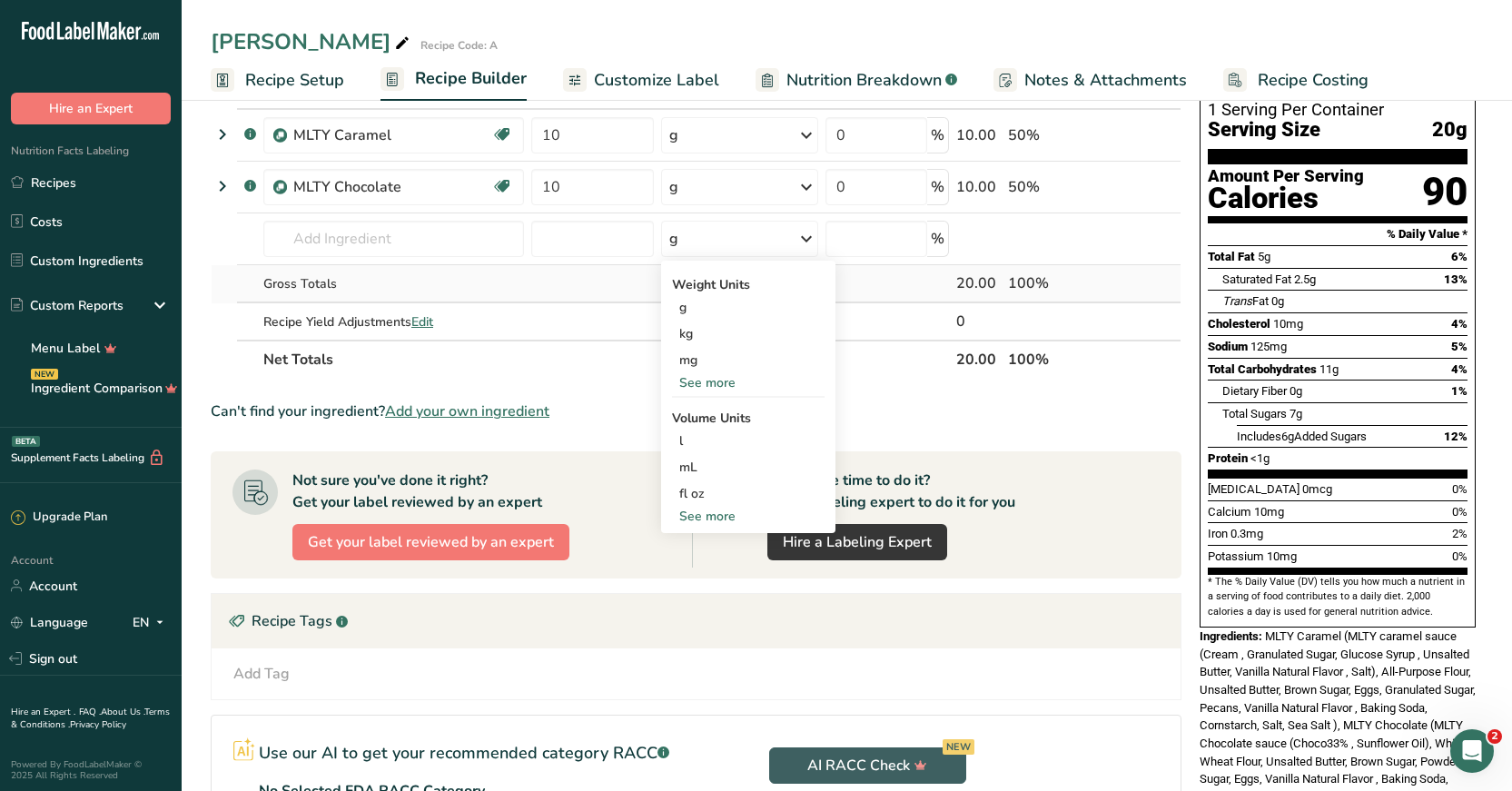
scroll to position [91, 0]
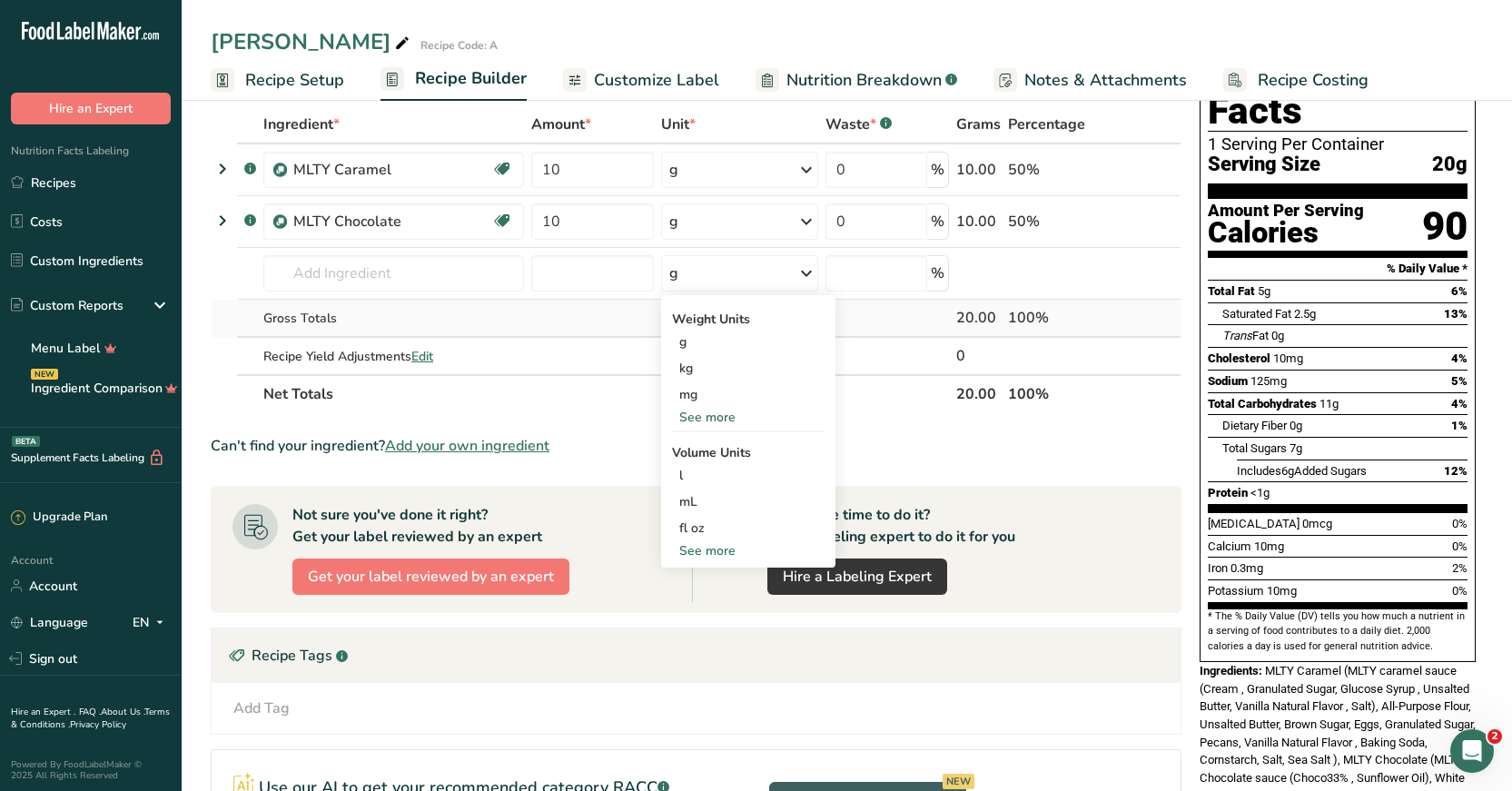
click at [880, 327] on td at bounding box center [887, 318] width 131 height 38
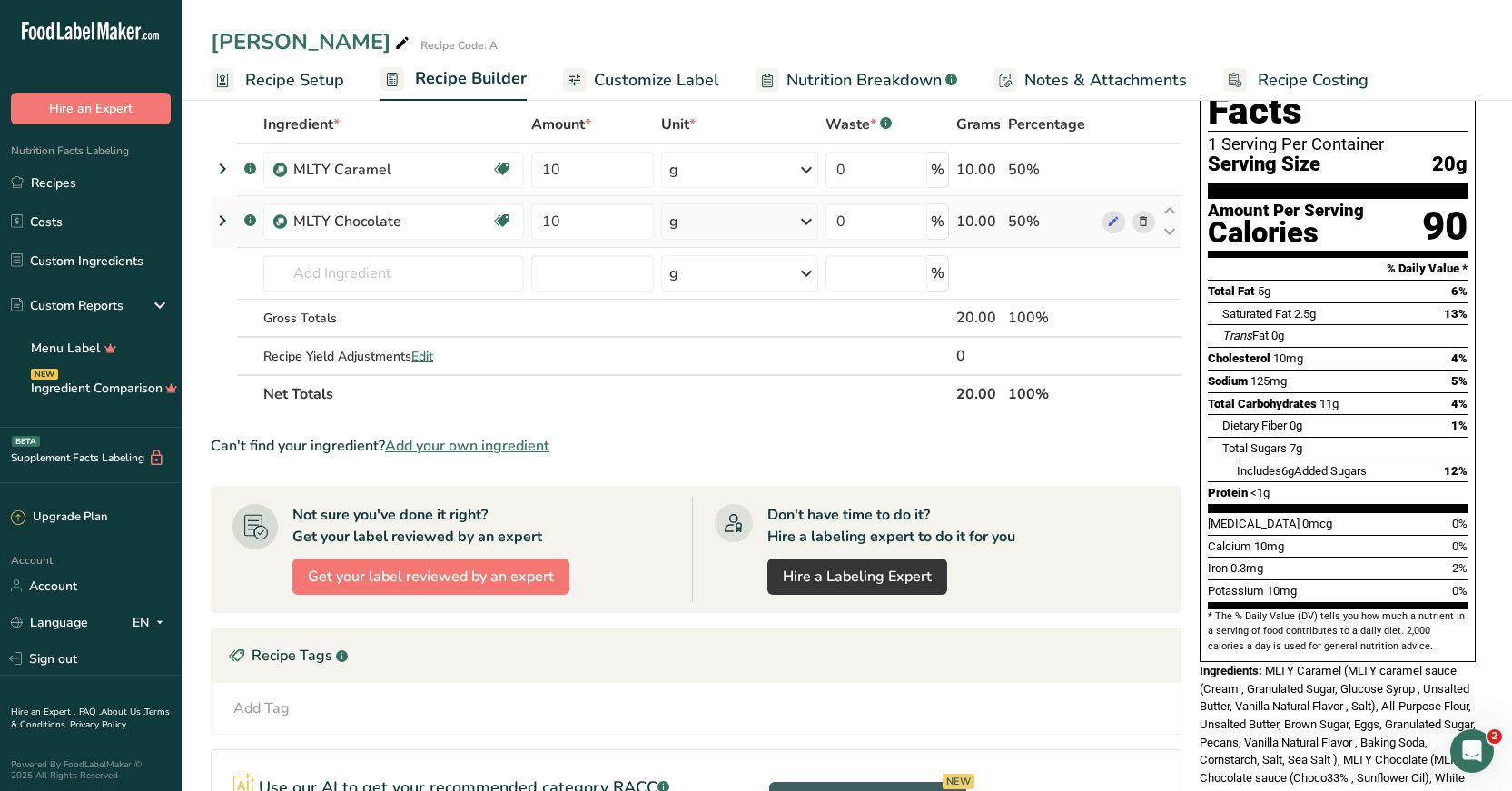
click at [723, 226] on div "g" at bounding box center [739, 221] width 157 height 36
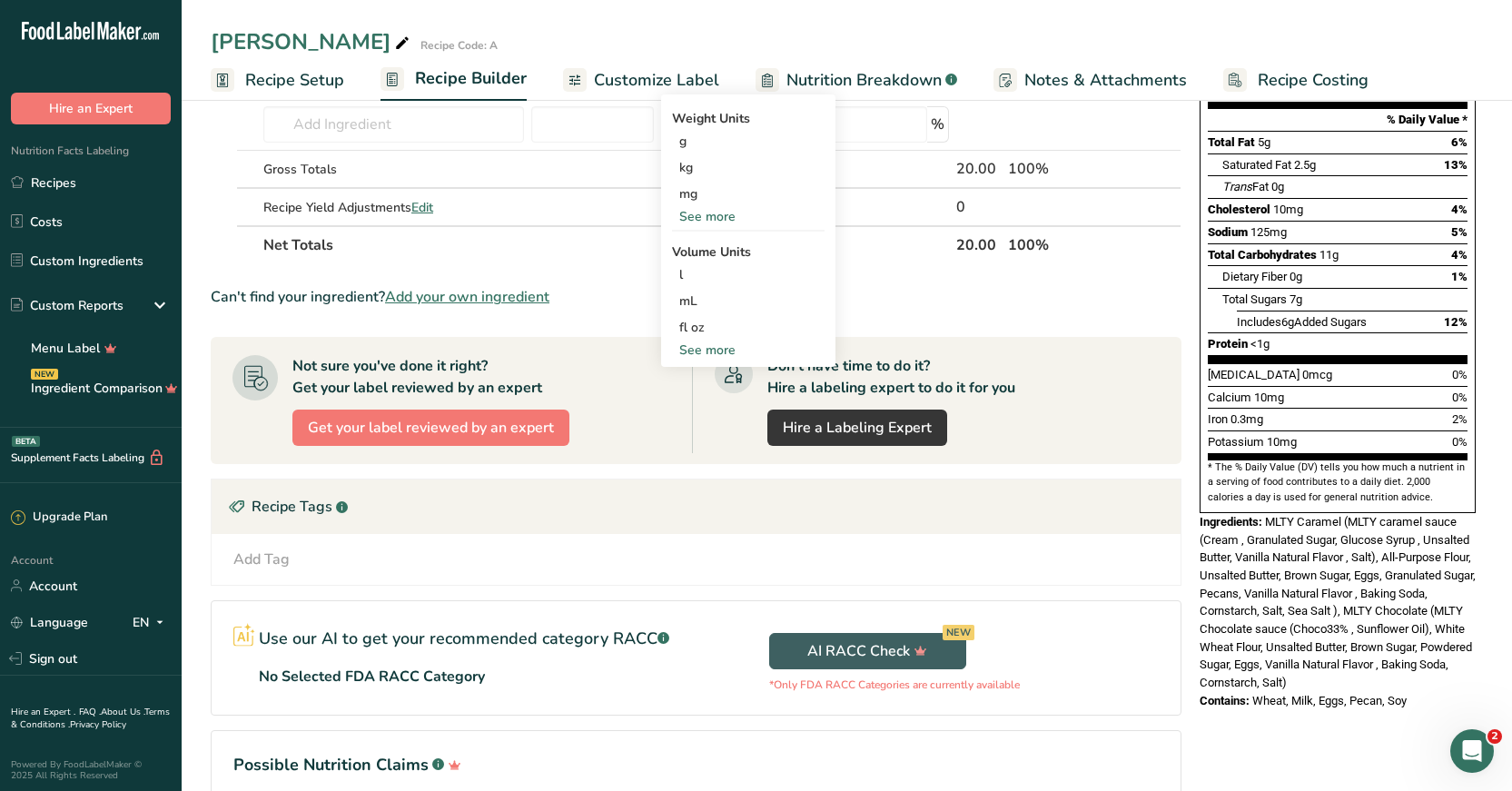
scroll to position [336, 0]
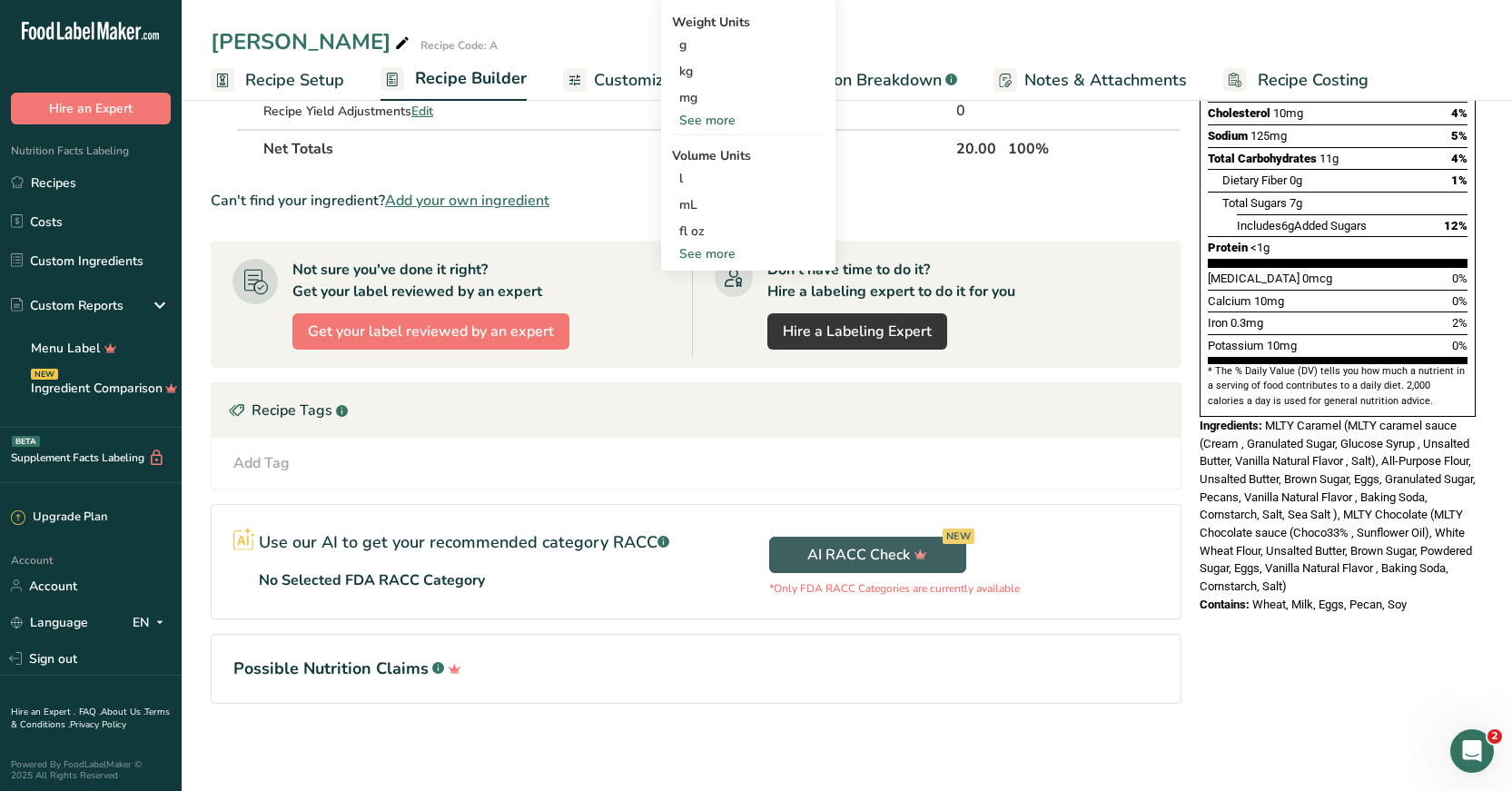
click at [1108, 409] on div "Recipe Tags .a-a{fill:#347362;}.b-a{fill:#fff;}" at bounding box center [695, 410] width 968 height 54
click at [649, 80] on span "Customize Label" at bounding box center [656, 80] width 125 height 25
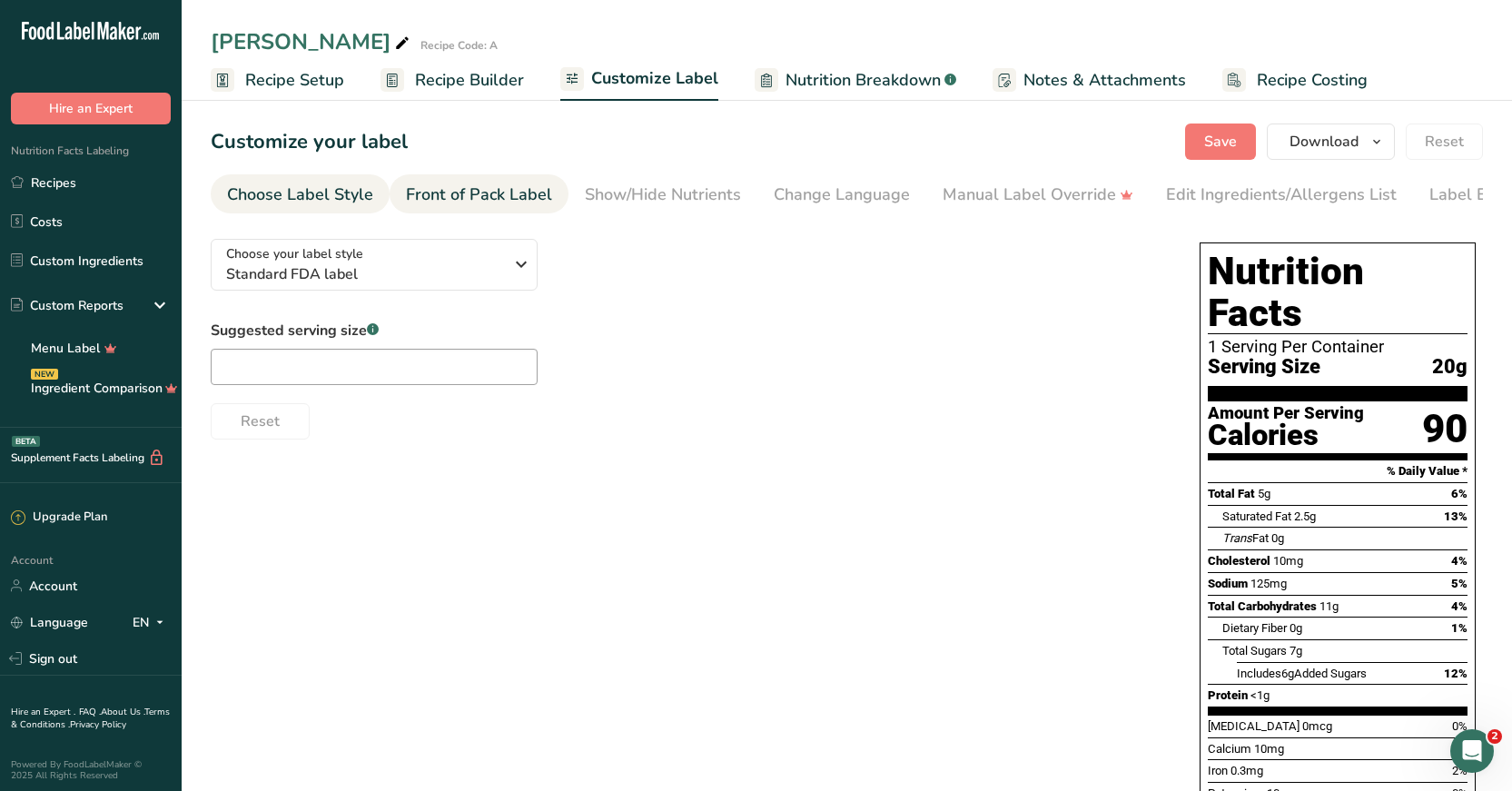
click at [497, 194] on div "Front of Pack Label" at bounding box center [479, 194] width 146 height 25
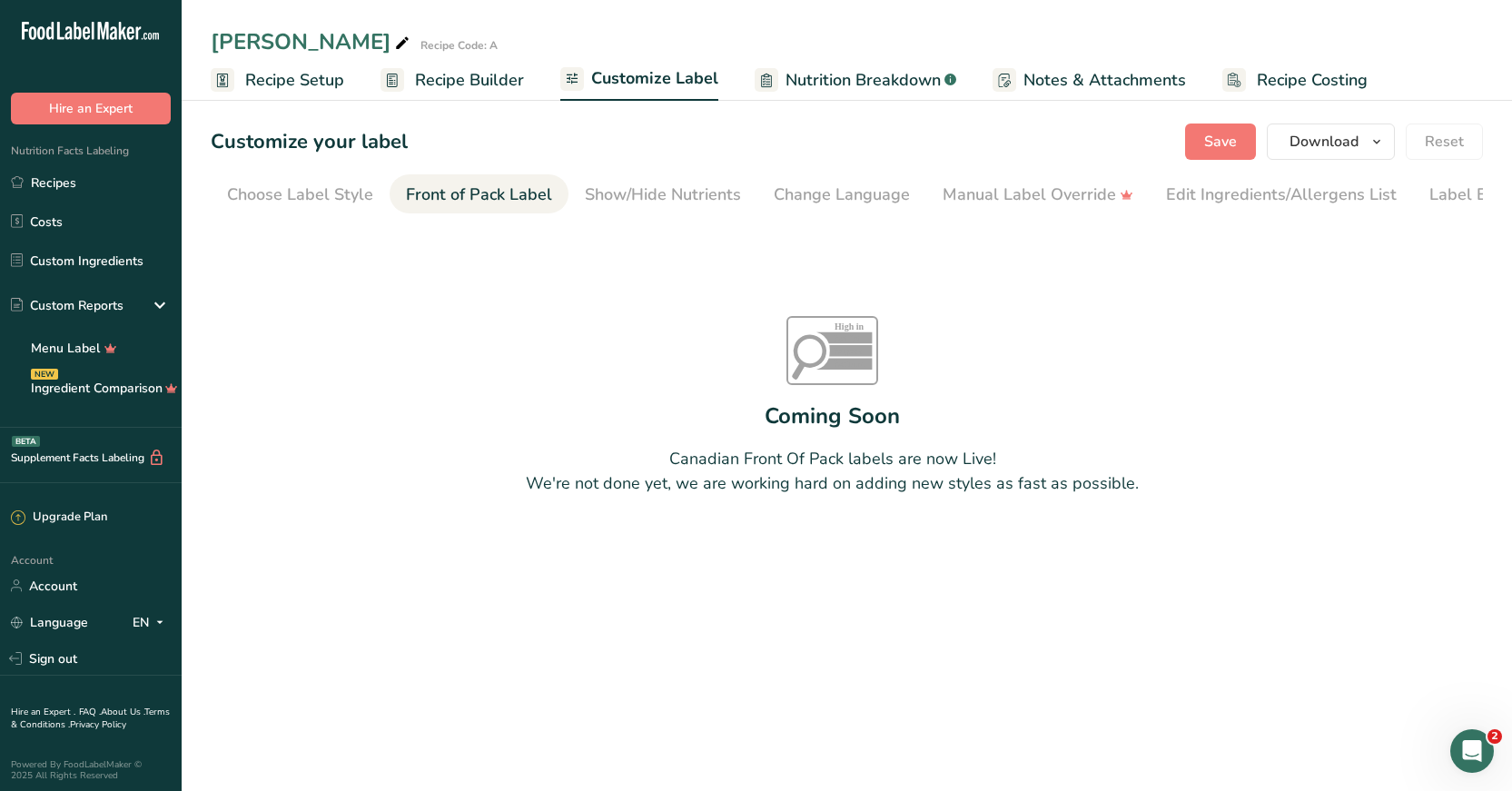
scroll to position [0, 69]
click at [740, 198] on div "Change Language" at bounding box center [772, 194] width 136 height 25
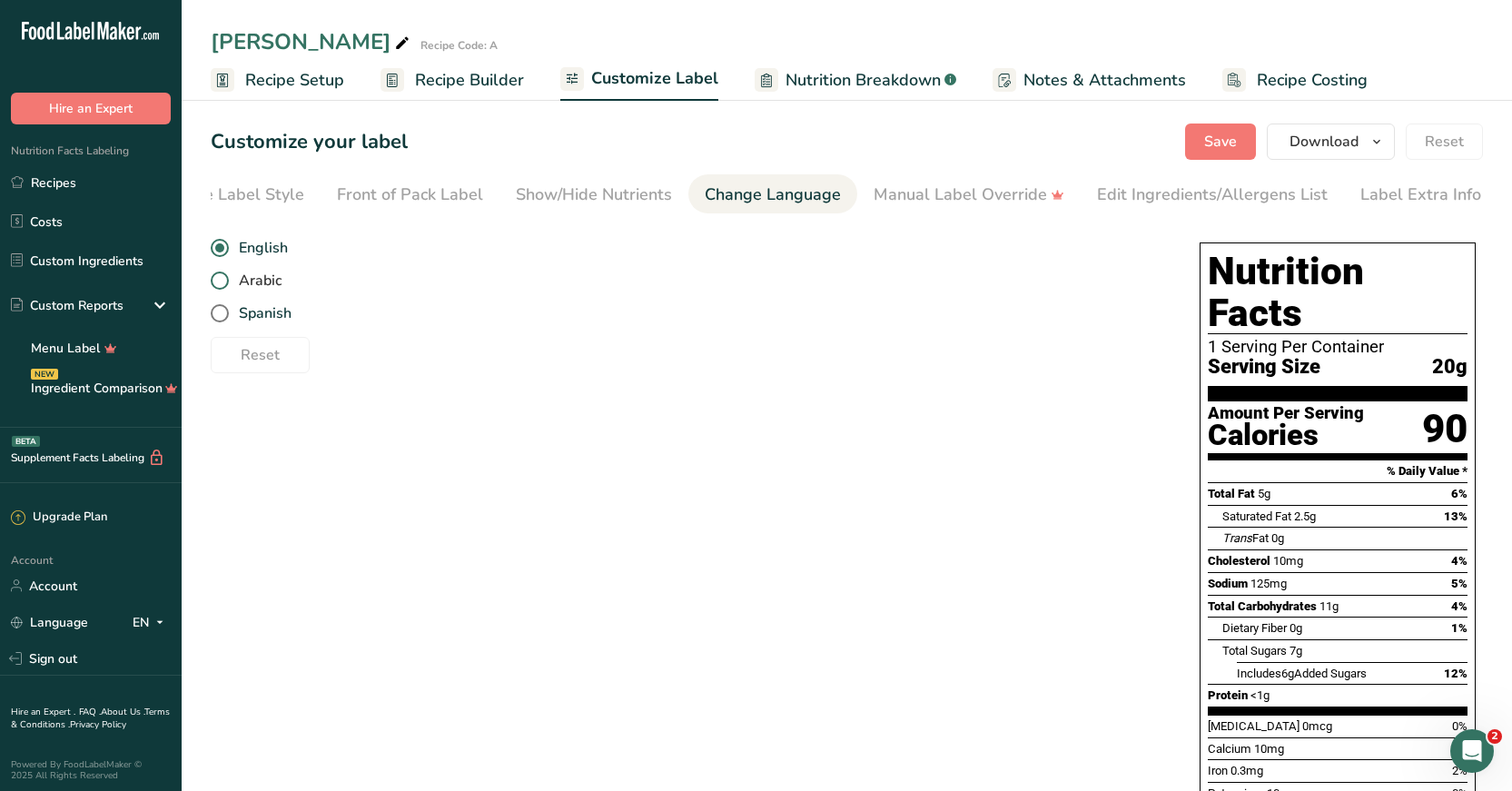
click at [233, 286] on span "Arabic" at bounding box center [254, 281] width 52 height 18
click at [223, 286] on input "Arabic" at bounding box center [217, 281] width 12 height 12
radio input "true"
click at [220, 280] on span at bounding box center [220, 281] width 18 height 18
click at [220, 280] on input "Arabic" at bounding box center [217, 281] width 12 height 12
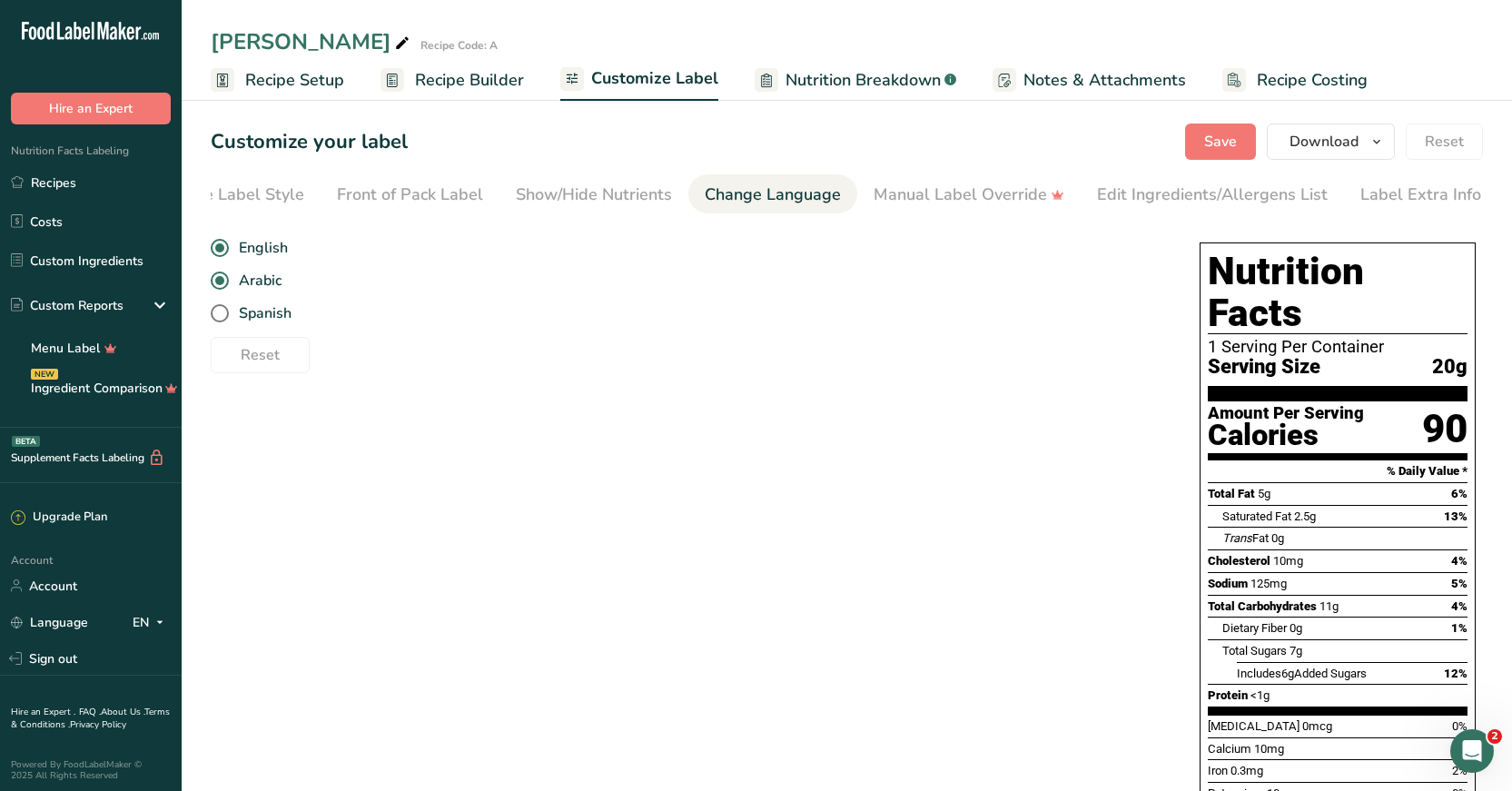
click at [221, 288] on span at bounding box center [220, 281] width 18 height 18
click at [221, 287] on input "Arabic" at bounding box center [217, 281] width 12 height 12
click at [216, 284] on span at bounding box center [220, 281] width 18 height 18
click at [216, 284] on input "Arabic" at bounding box center [217, 281] width 12 height 12
click at [216, 284] on span at bounding box center [220, 281] width 18 height 18
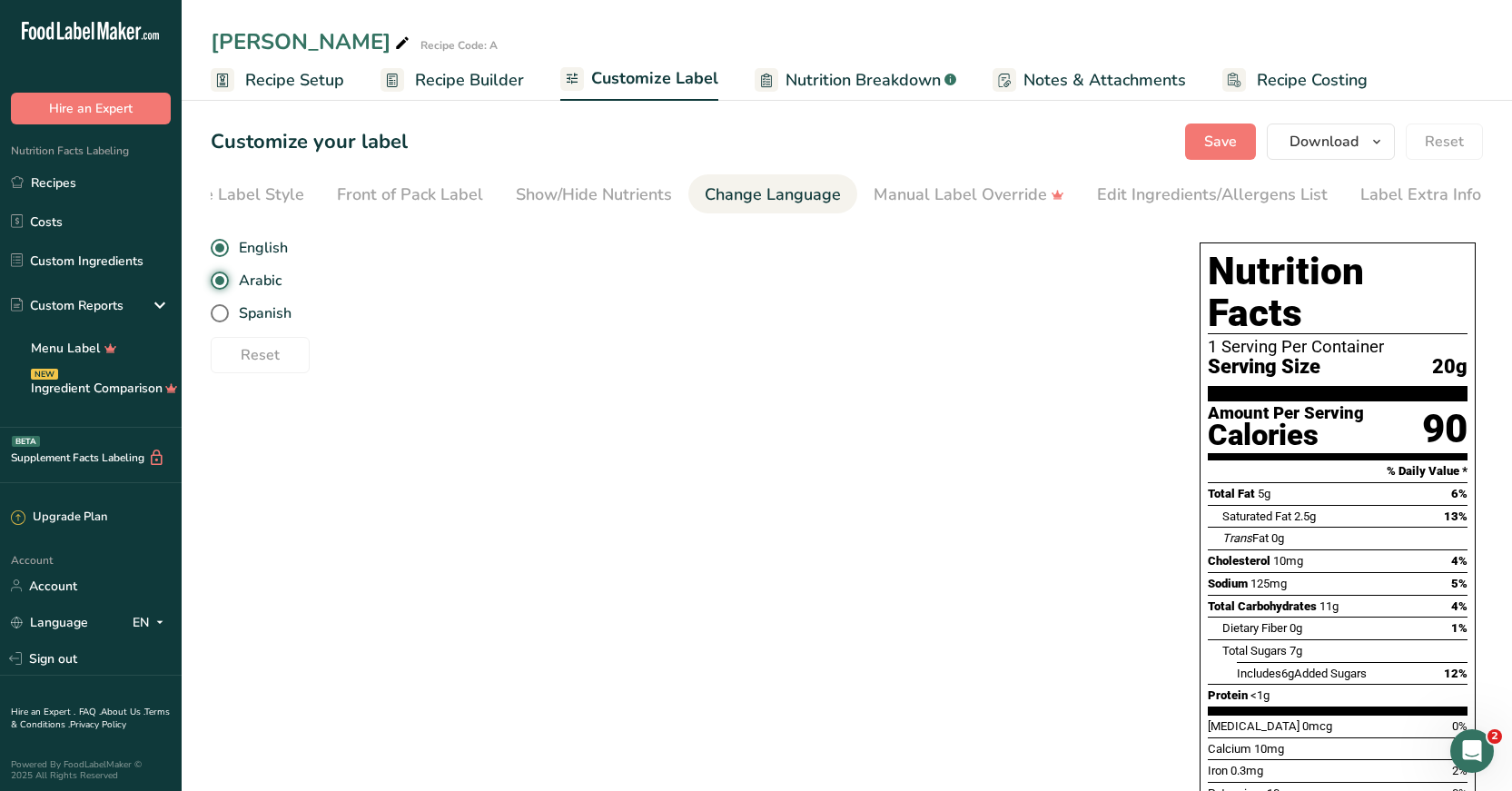
click at [216, 284] on input "Arabic" at bounding box center [217, 281] width 12 height 12
click at [216, 284] on span at bounding box center [220, 281] width 18 height 18
click at [216, 284] on input "Arabic" at bounding box center [217, 281] width 12 height 12
radio input "false"
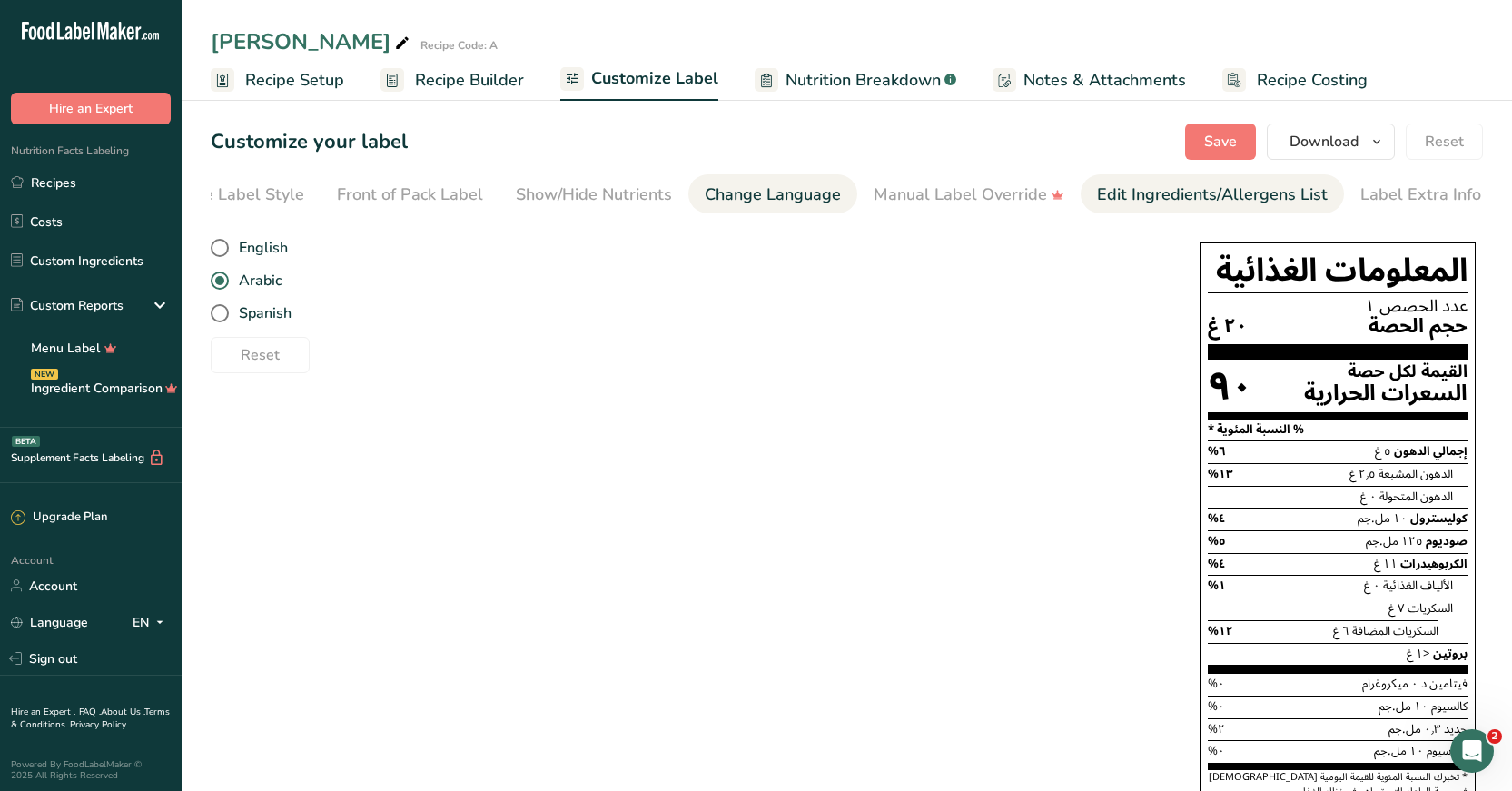
click at [1143, 206] on div "Edit Ingredients/Allergens List" at bounding box center [1212, 194] width 230 height 25
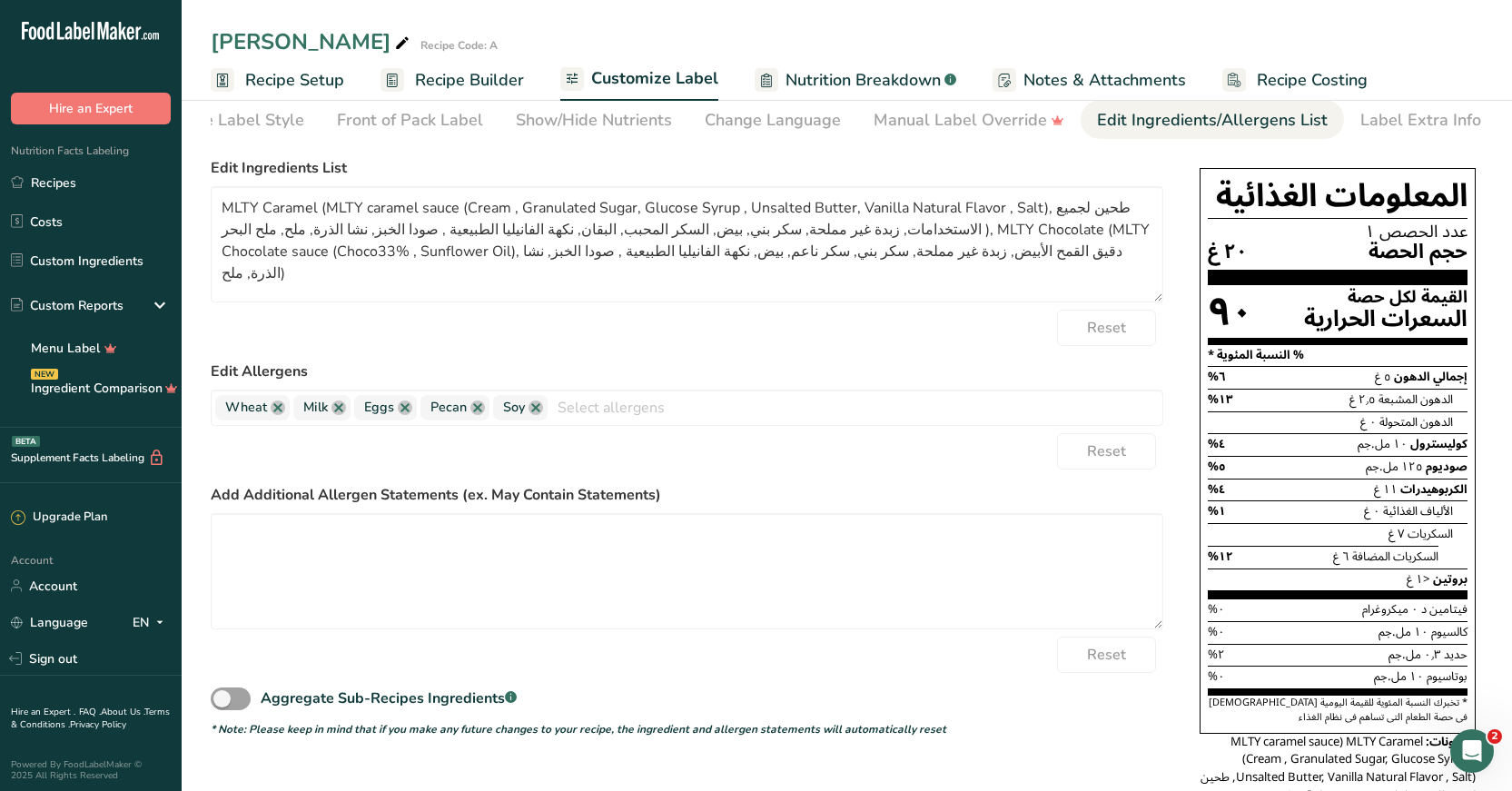
scroll to position [0, 0]
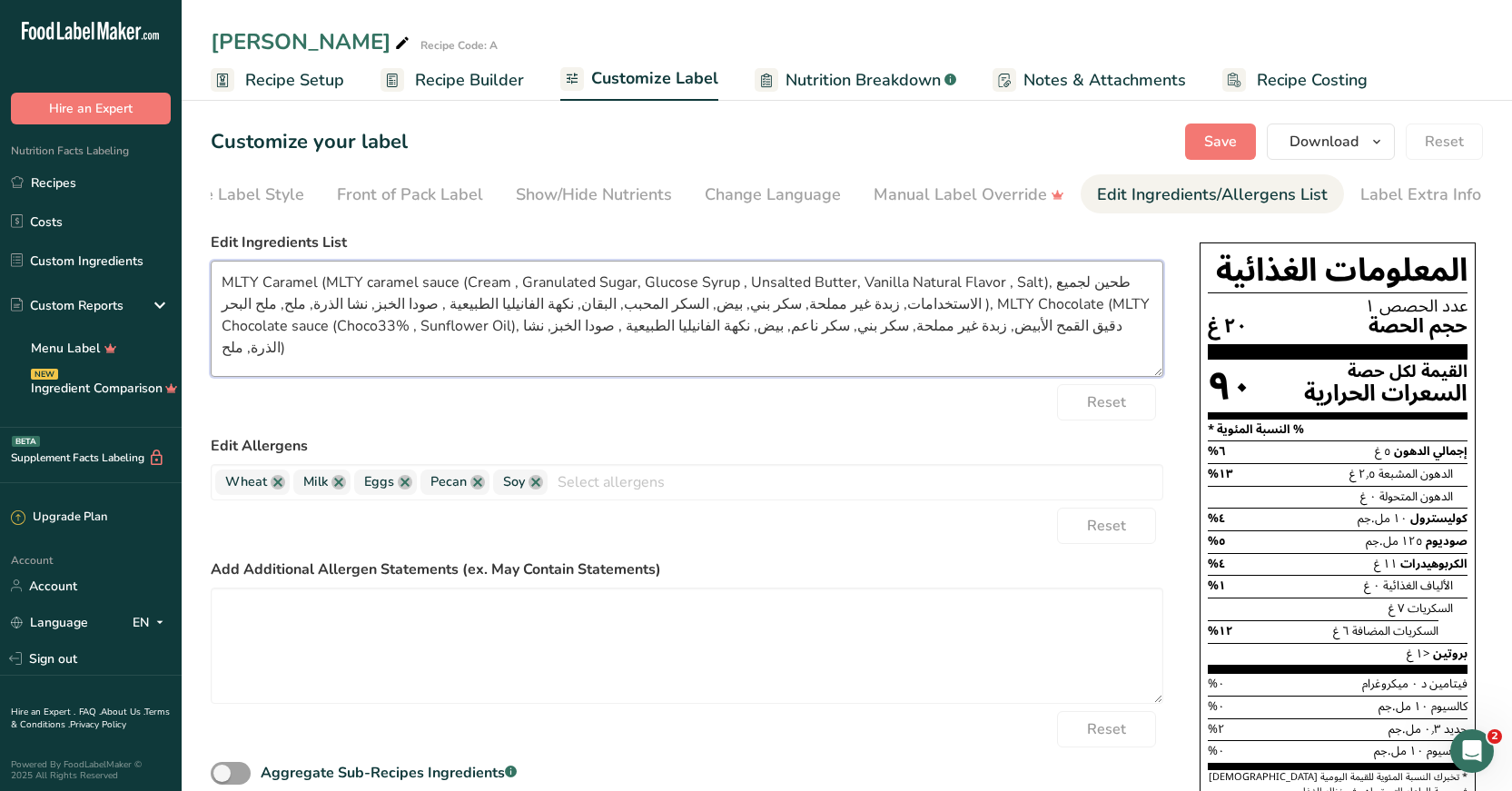
drag, startPoint x: 970, startPoint y: 335, endPoint x: 215, endPoint y: 258, distance: 758.9
click at [215, 258] on div "Edit Ingredients List MLTY Caramel (MLTY caramel sauce (Cream , Granulated Suga…" at bounding box center [687, 303] width 953 height 145
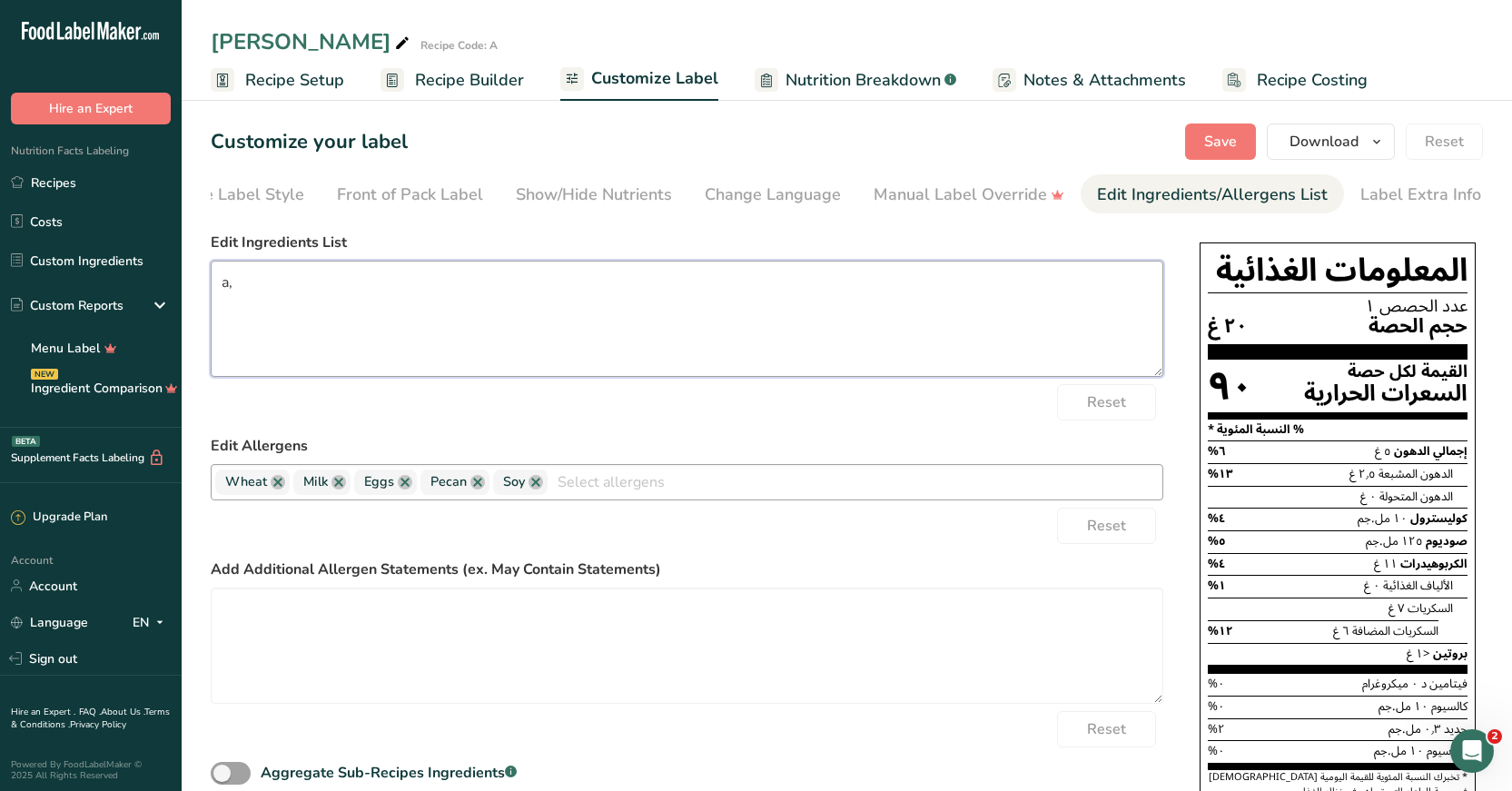
type textarea "a"
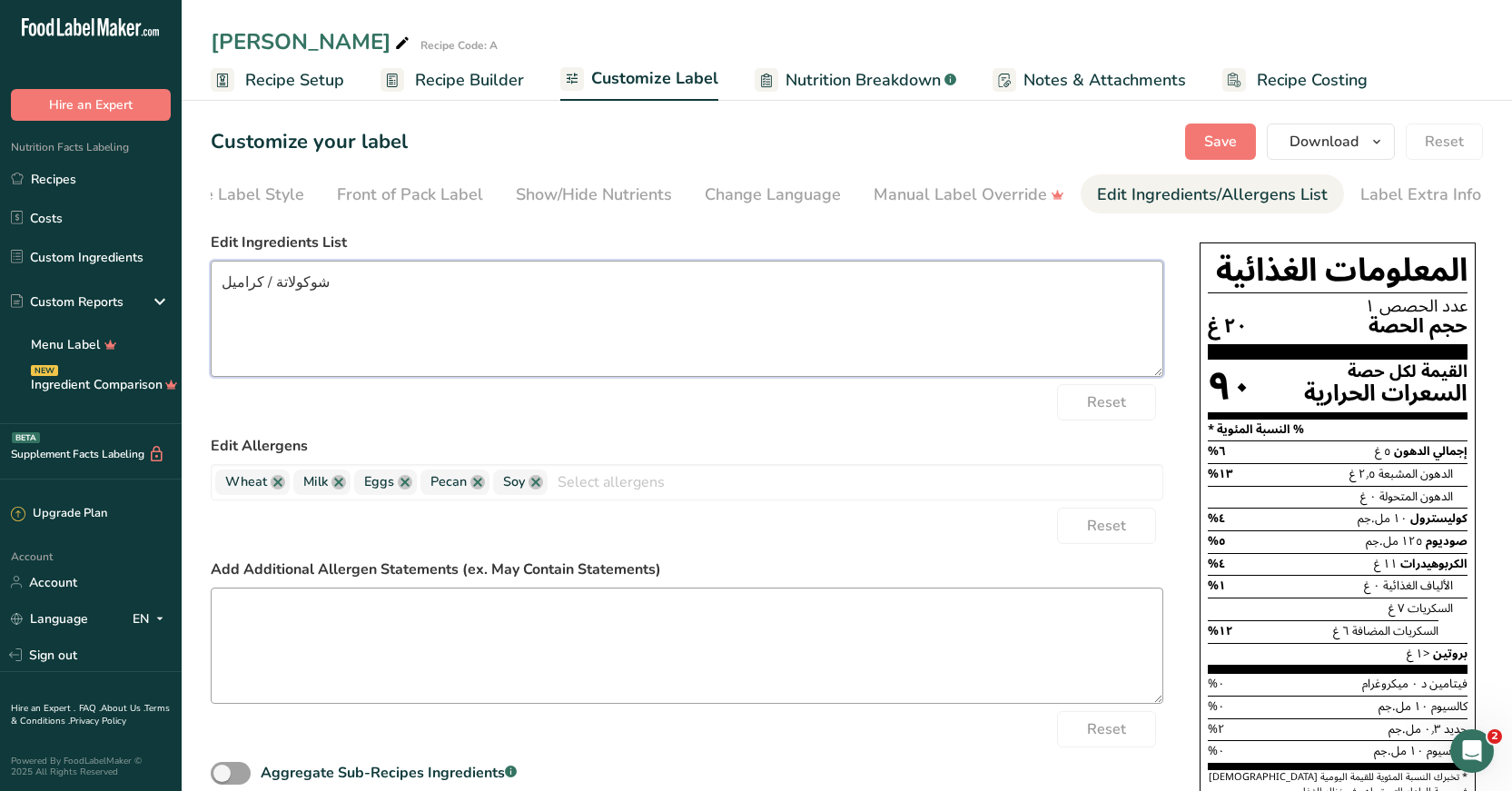
scroll to position [5, 0]
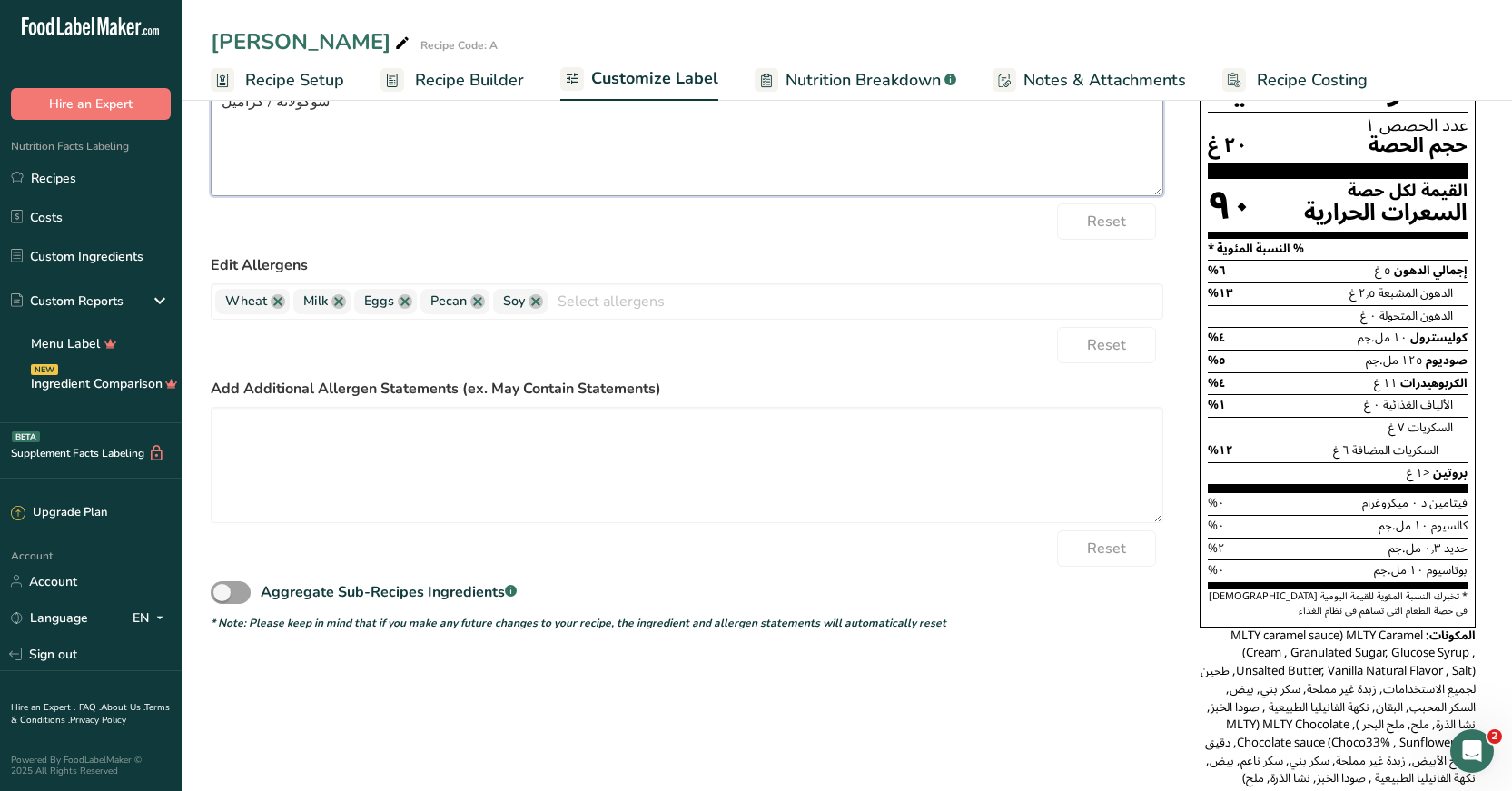
type textarea "شوكولاتة / كراميل"
click at [490, 637] on div "Choose your label style Standard FDA label USA (FDA) Standard FDA label Tabular…" at bounding box center [846, 432] width 1272 height 781
click at [608, 476] on textarea at bounding box center [687, 464] width 953 height 116
click at [609, 476] on textarea at bounding box center [687, 464] width 953 height 116
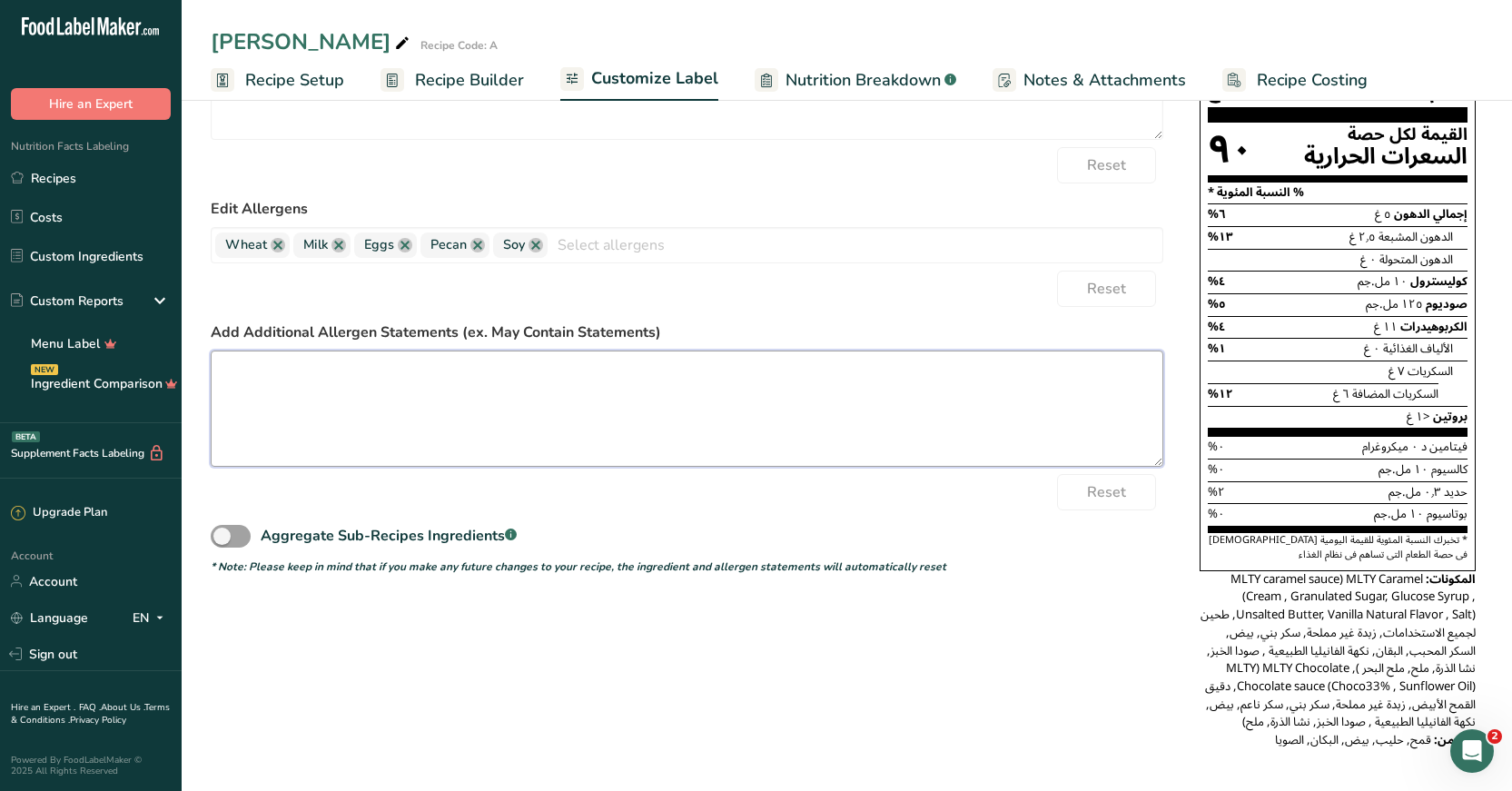
scroll to position [265, 0]
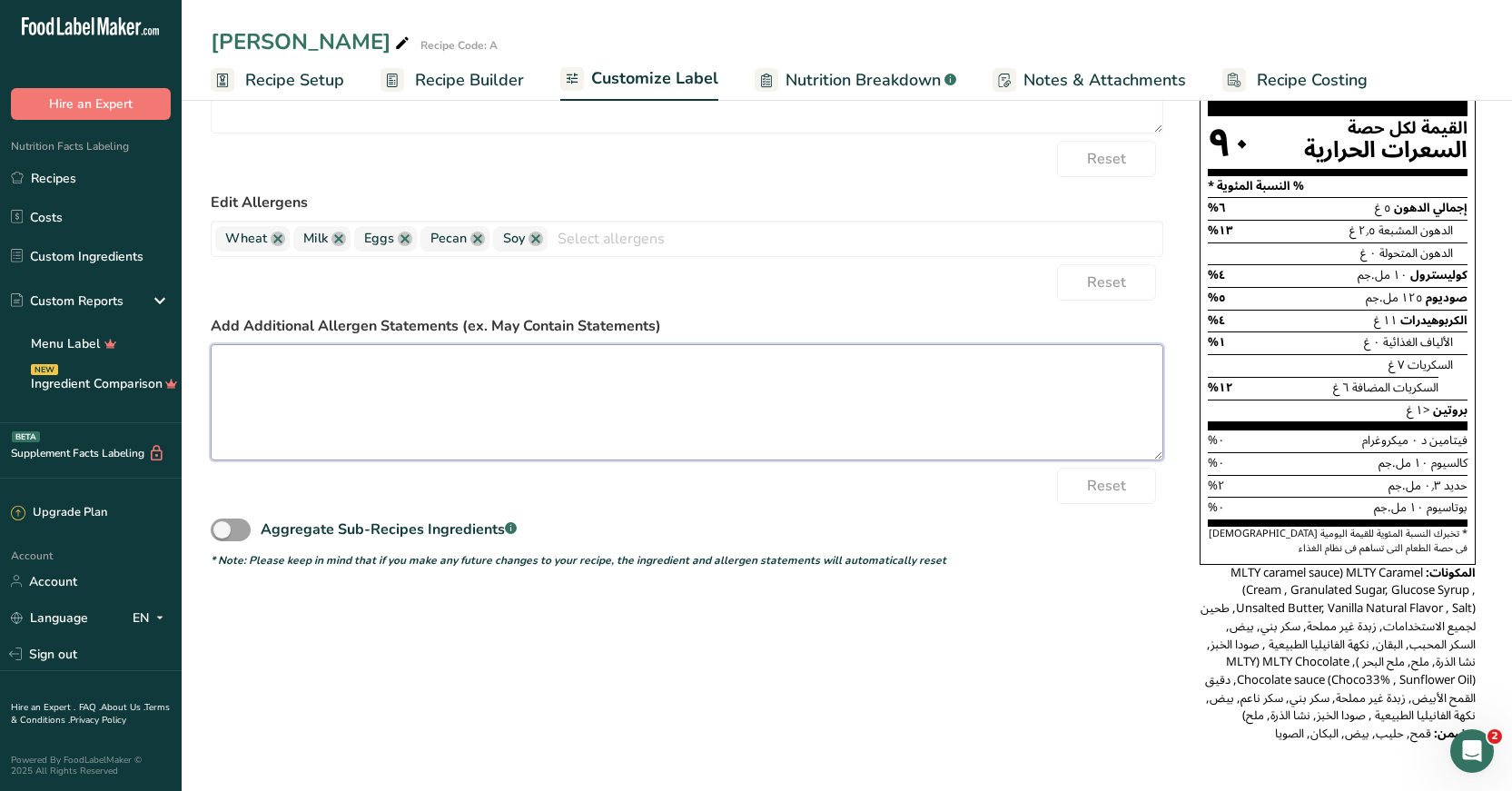
click at [446, 376] on textarea at bounding box center [687, 402] width 953 height 116
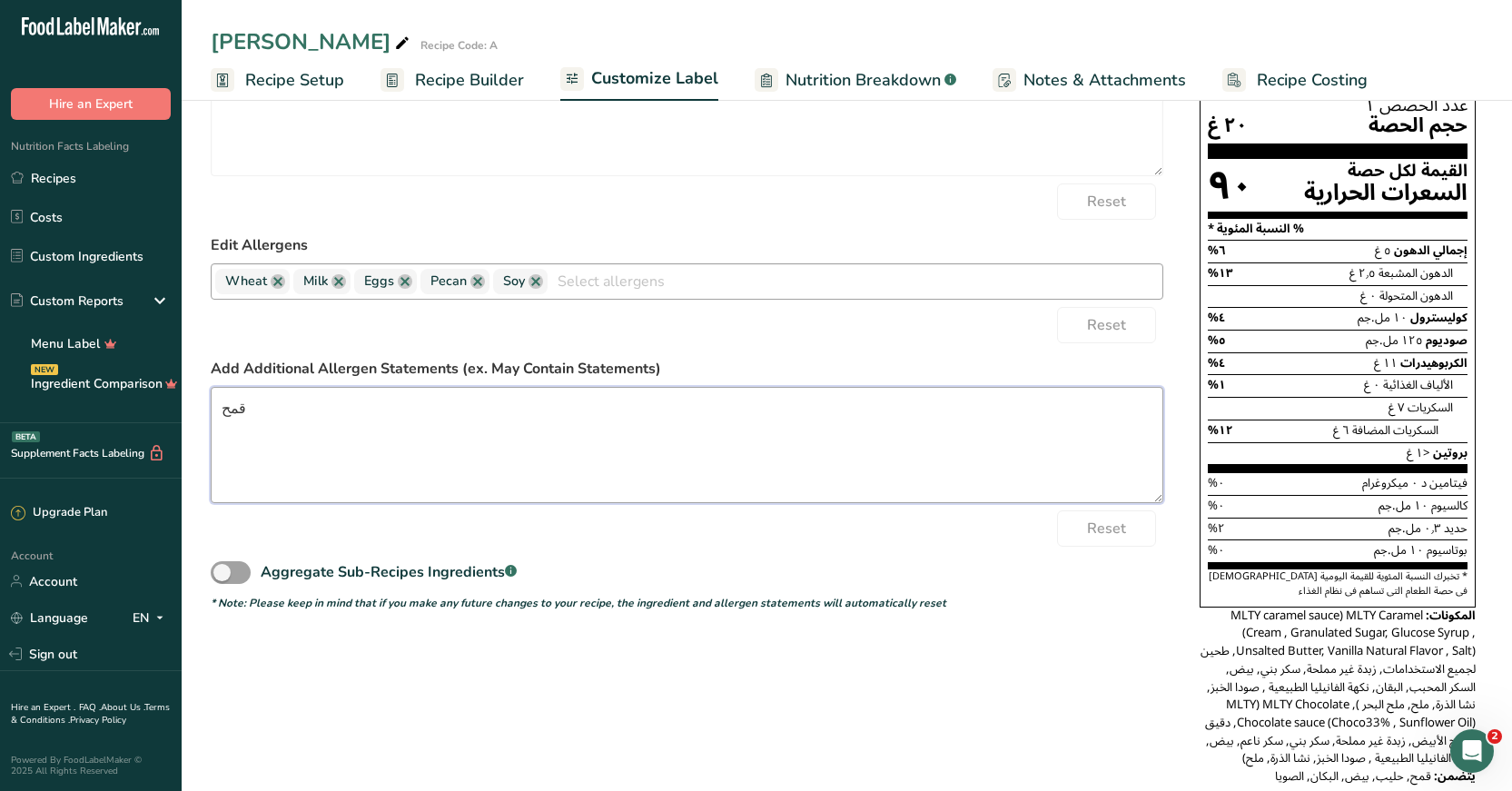
scroll to position [0, 0]
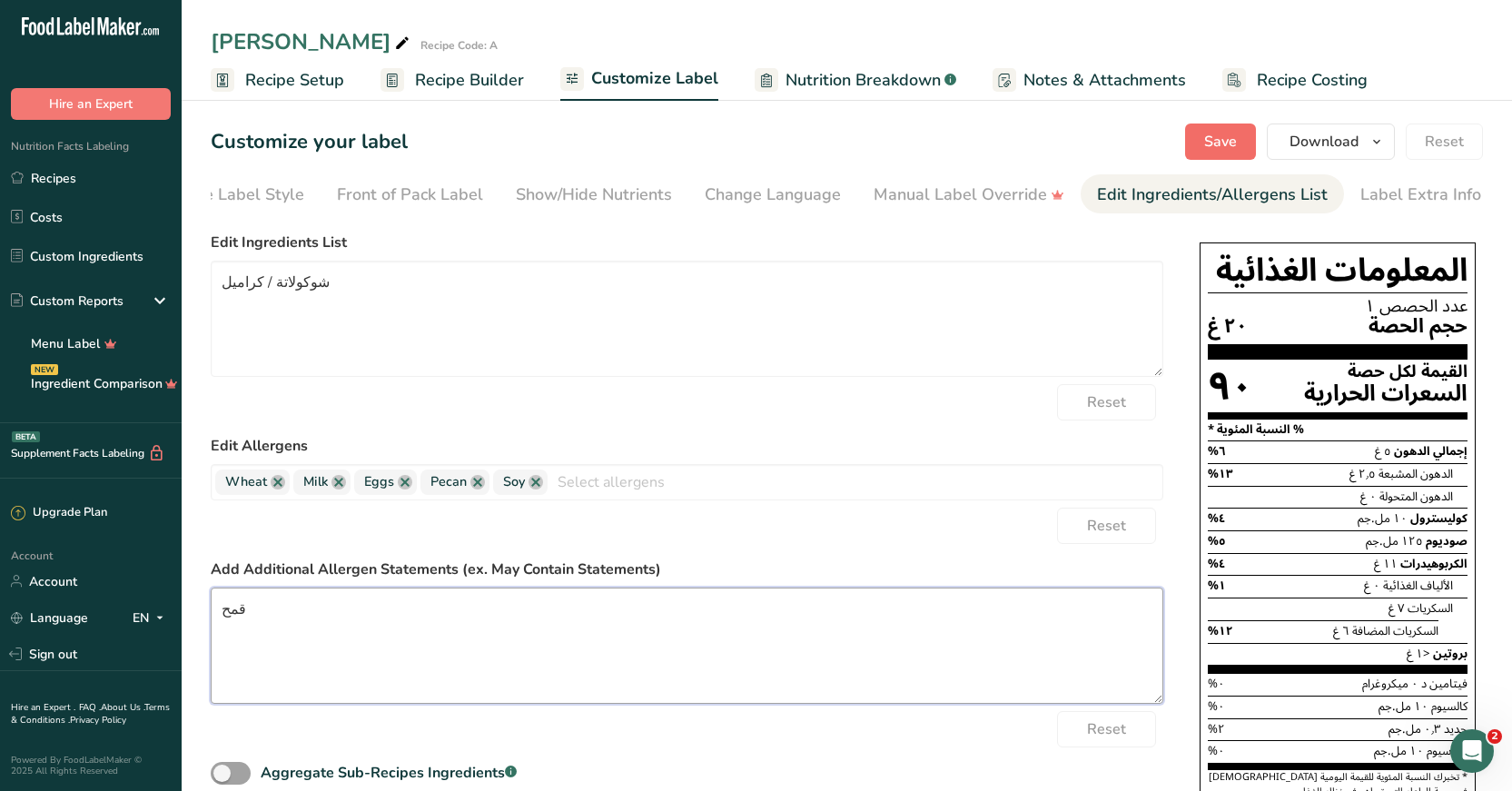
type textarea "قمح"
click at [1216, 141] on span "Save" at bounding box center [1219, 142] width 33 height 22
click at [1327, 137] on span "Download" at bounding box center [1324, 142] width 69 height 22
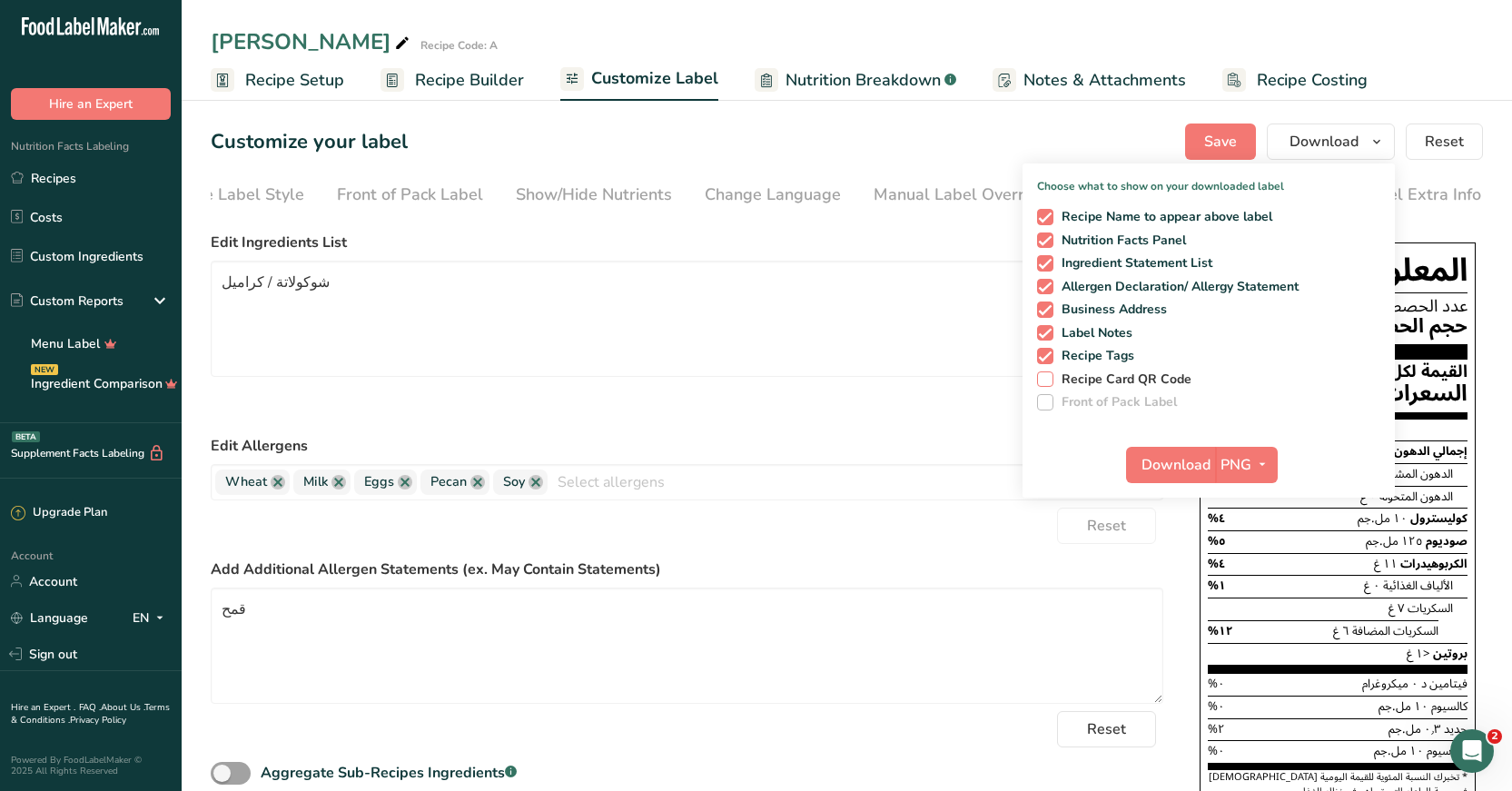
click at [1042, 379] on span at bounding box center [1045, 379] width 17 height 17
click at [1042, 379] on input "Recipe Card QR Code" at bounding box center [1043, 379] width 12 height 12
checkbox input "true"
click at [1182, 470] on span "Download" at bounding box center [1176, 465] width 69 height 22
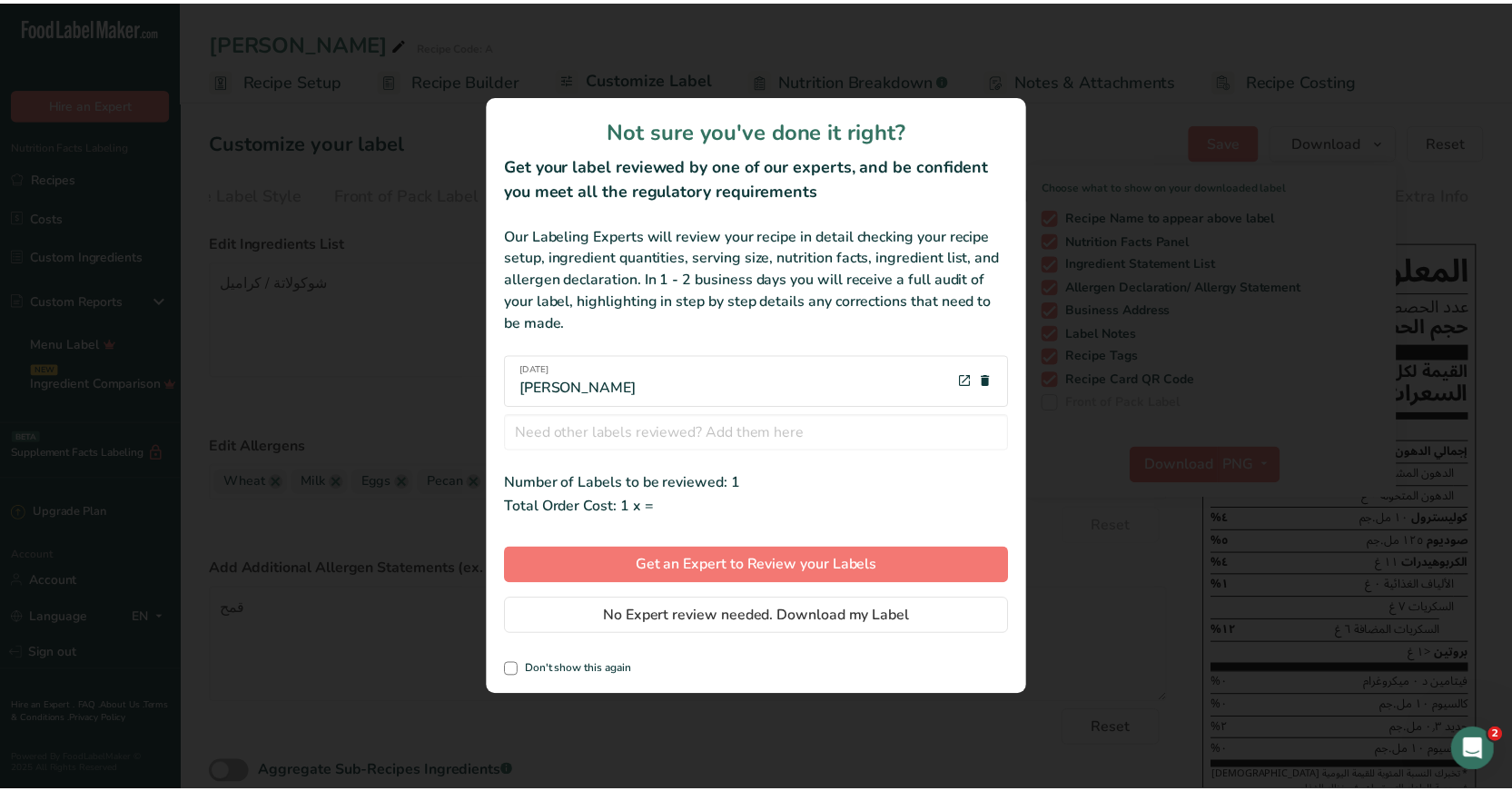
scroll to position [0, 55]
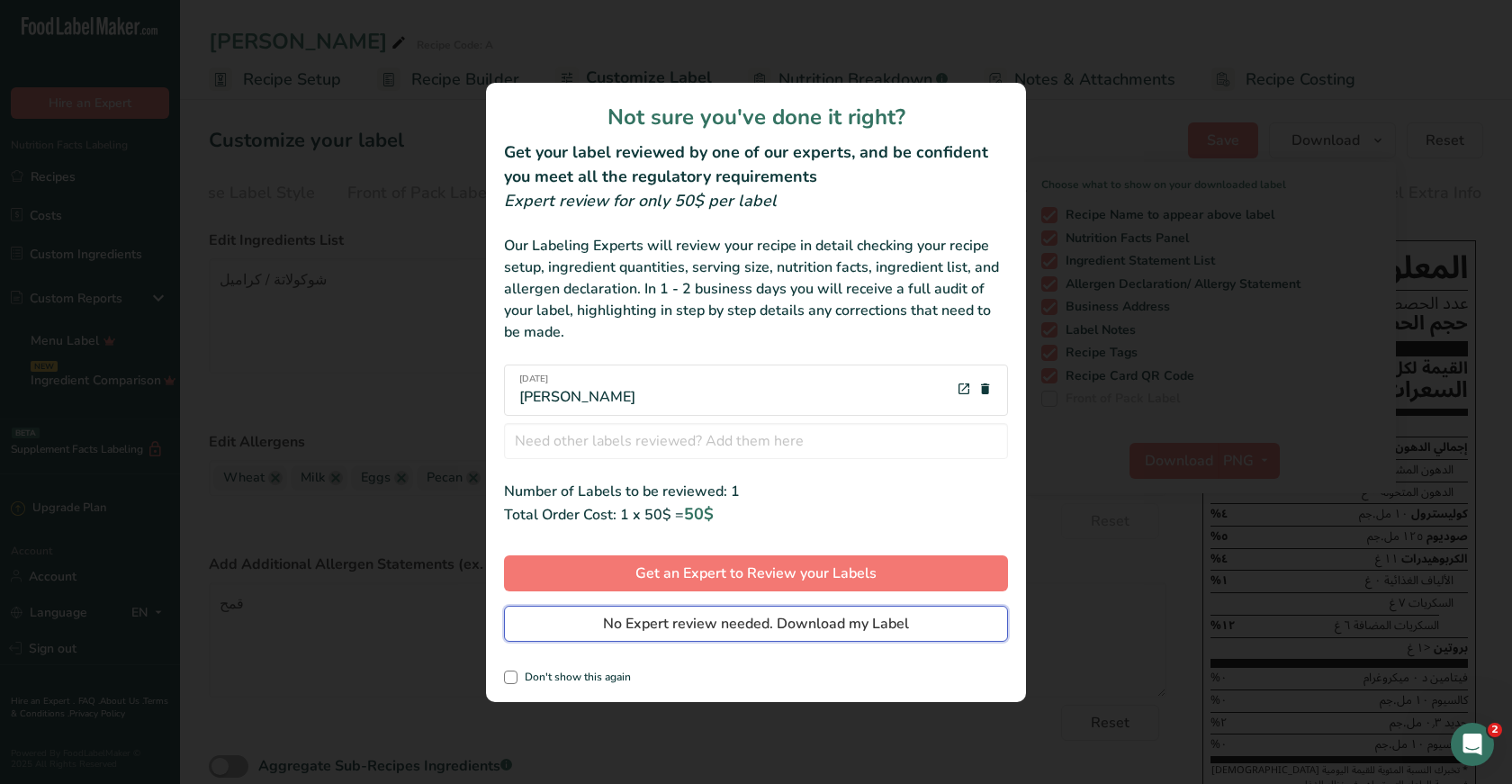
click at [712, 619] on span "No Expert review needed. Download my Label" at bounding box center [756, 624] width 306 height 21
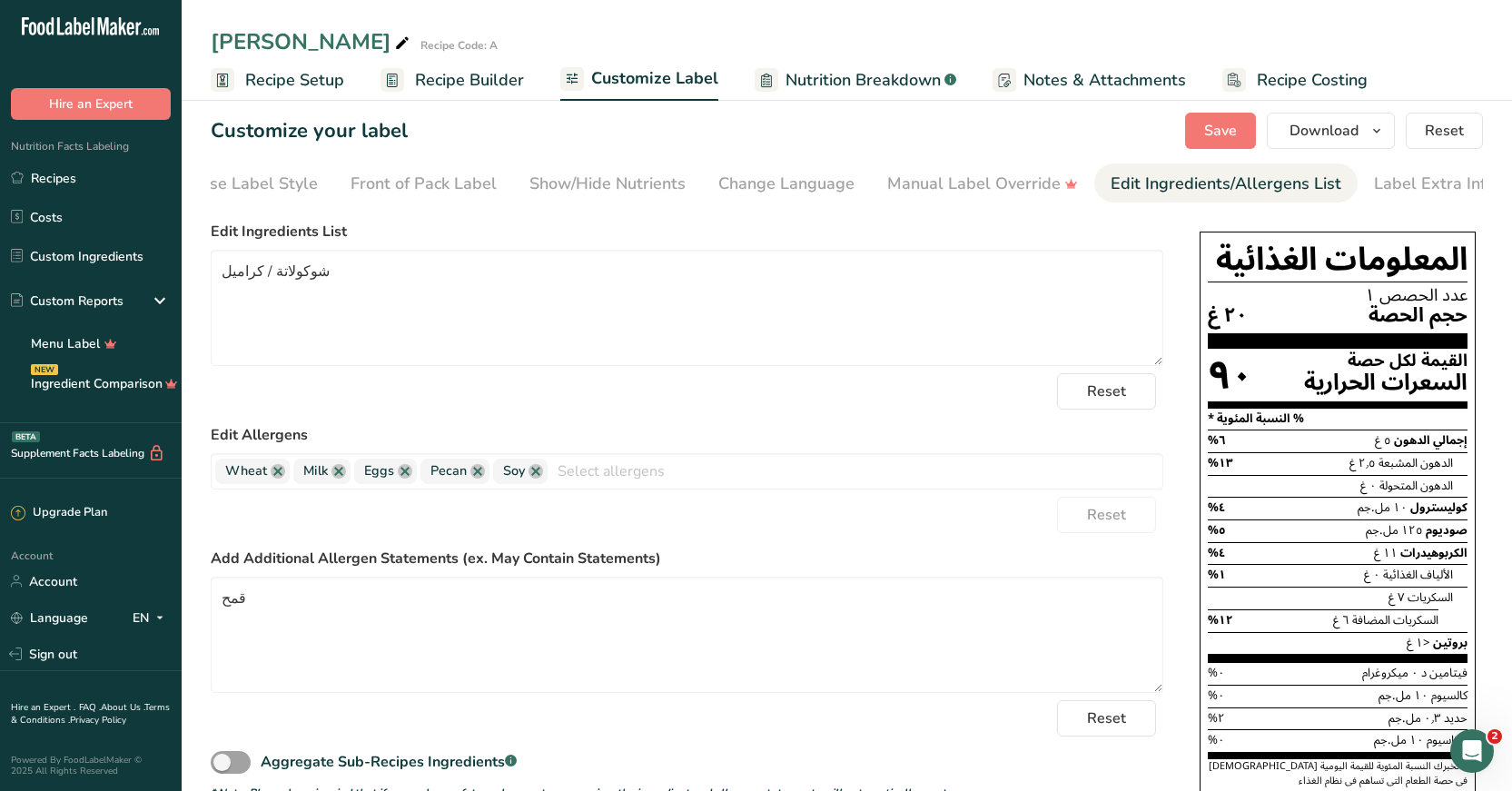
scroll to position [0, 0]
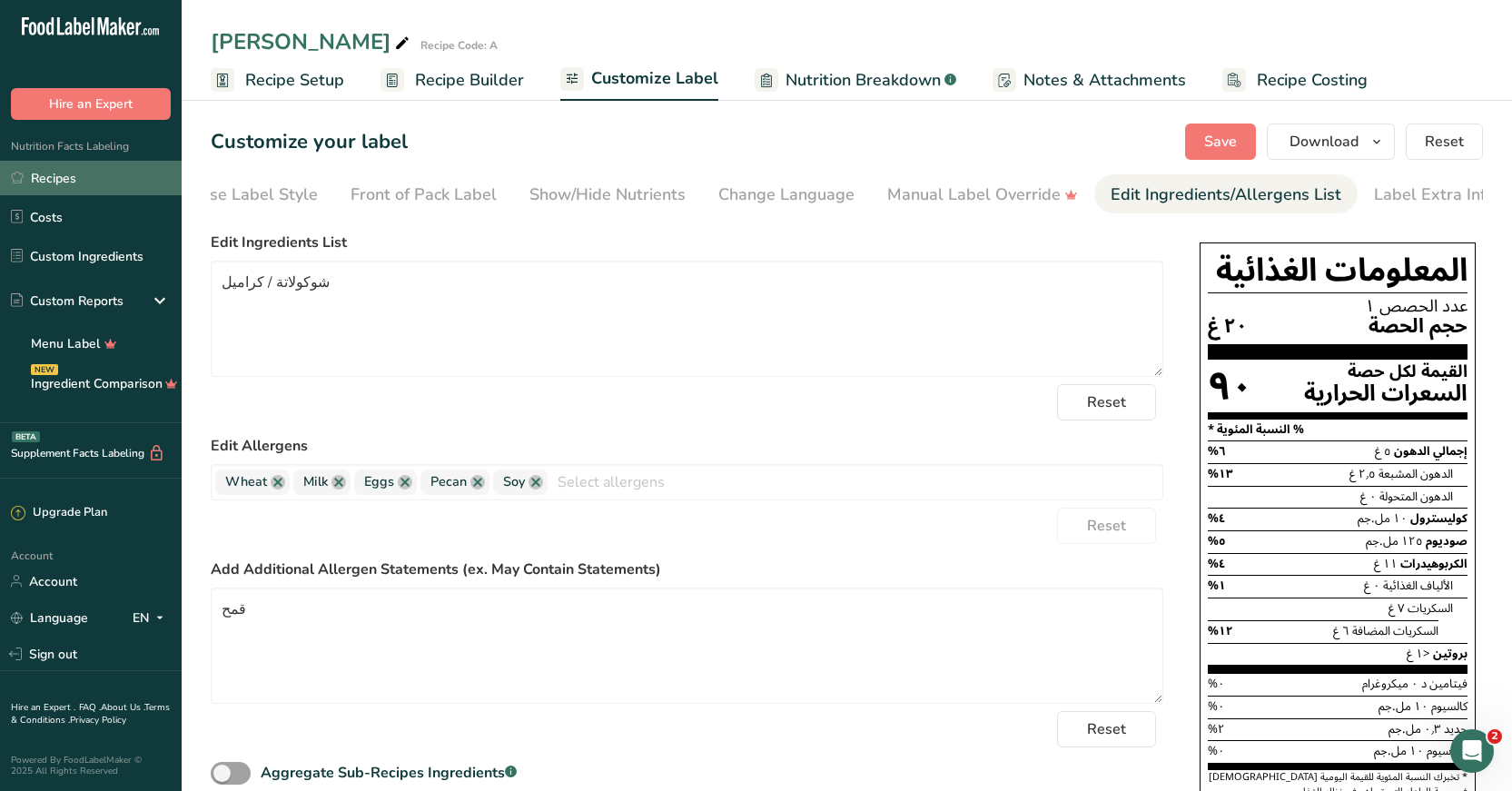
click at [55, 171] on link "Recipes" at bounding box center [91, 177] width 181 height 34
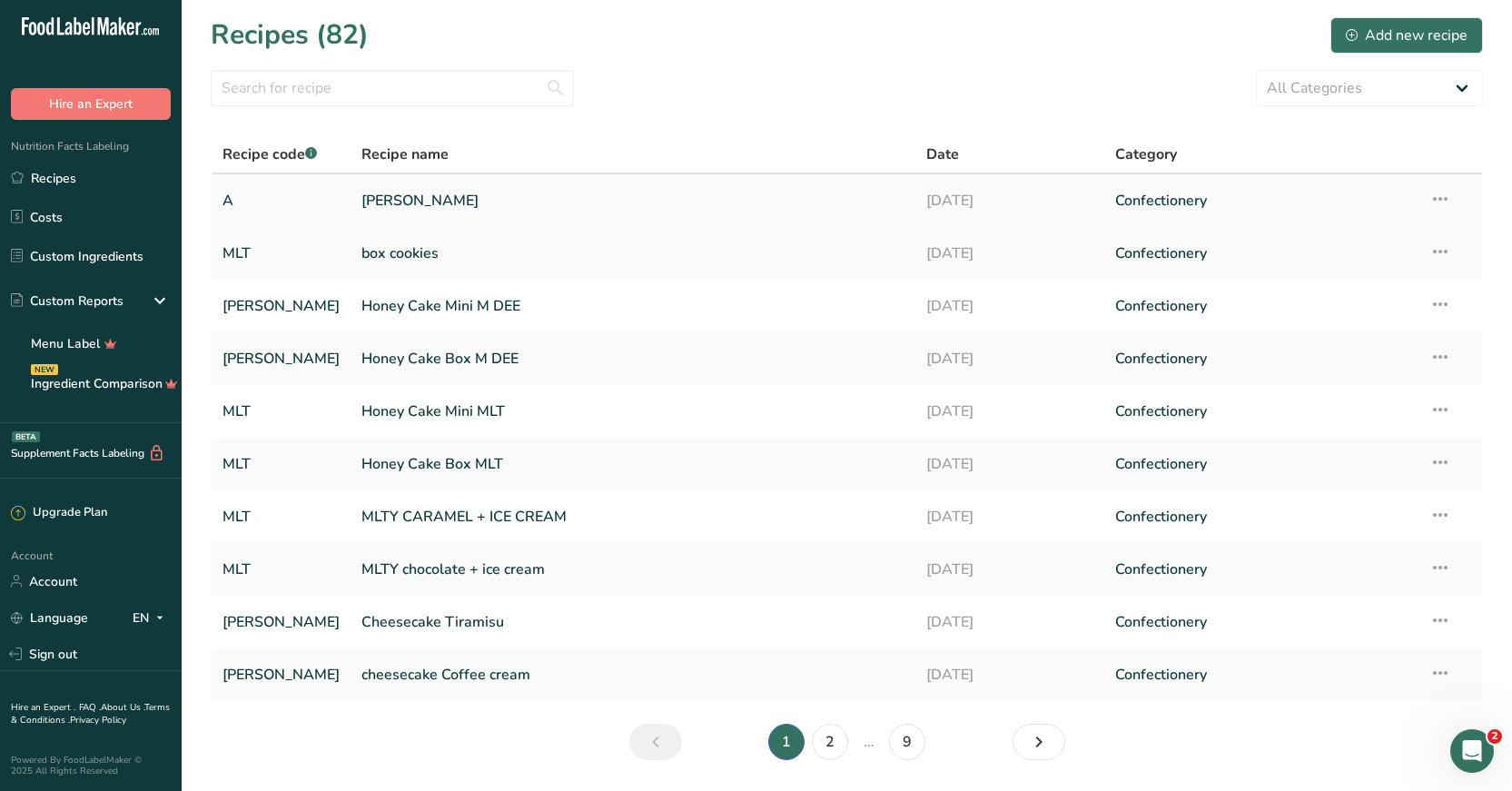
click at [368, 194] on link "[PERSON_NAME]" at bounding box center [632, 200] width 543 height 38
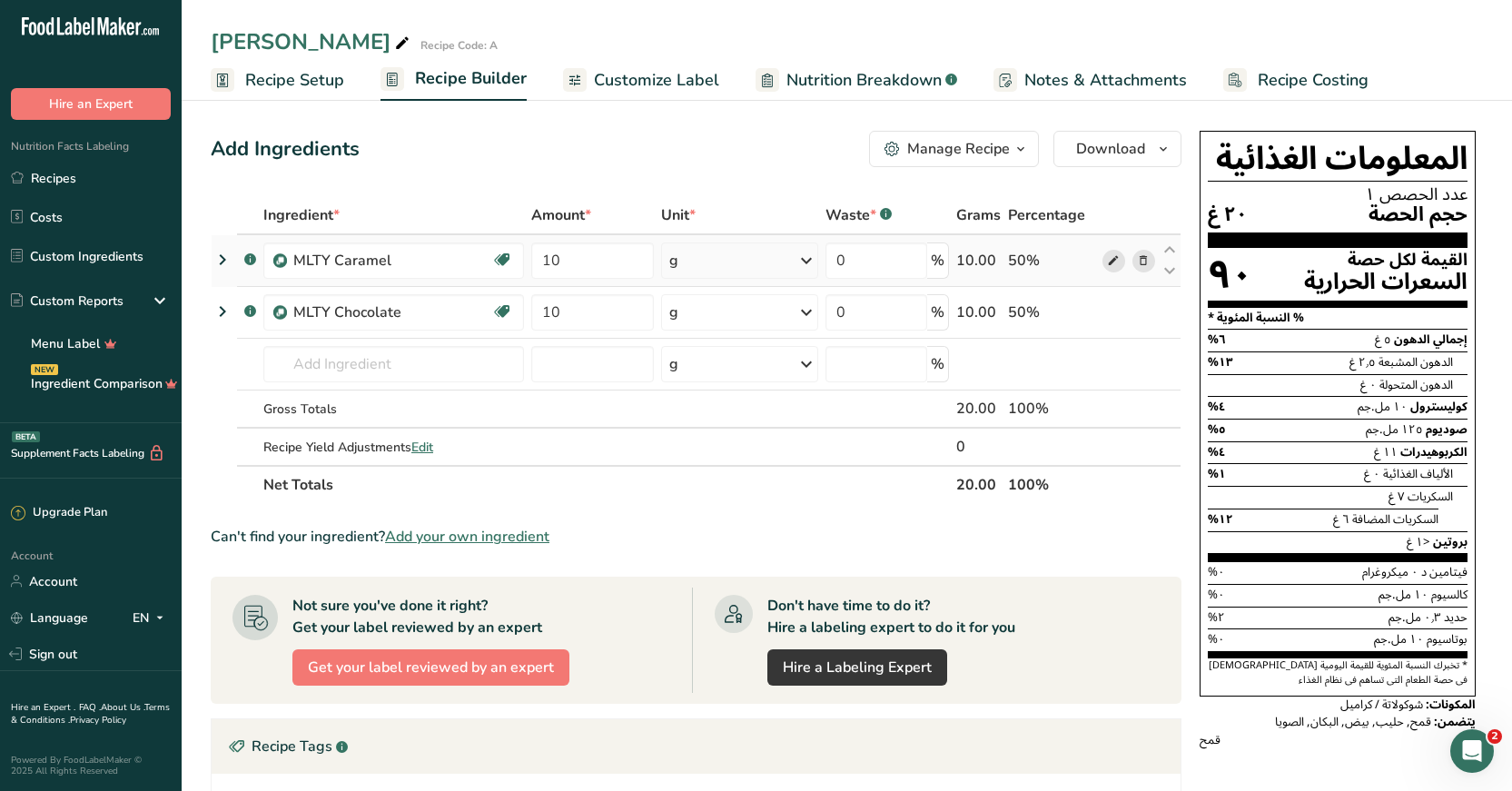
click at [1115, 264] on icon at bounding box center [1113, 260] width 13 height 19
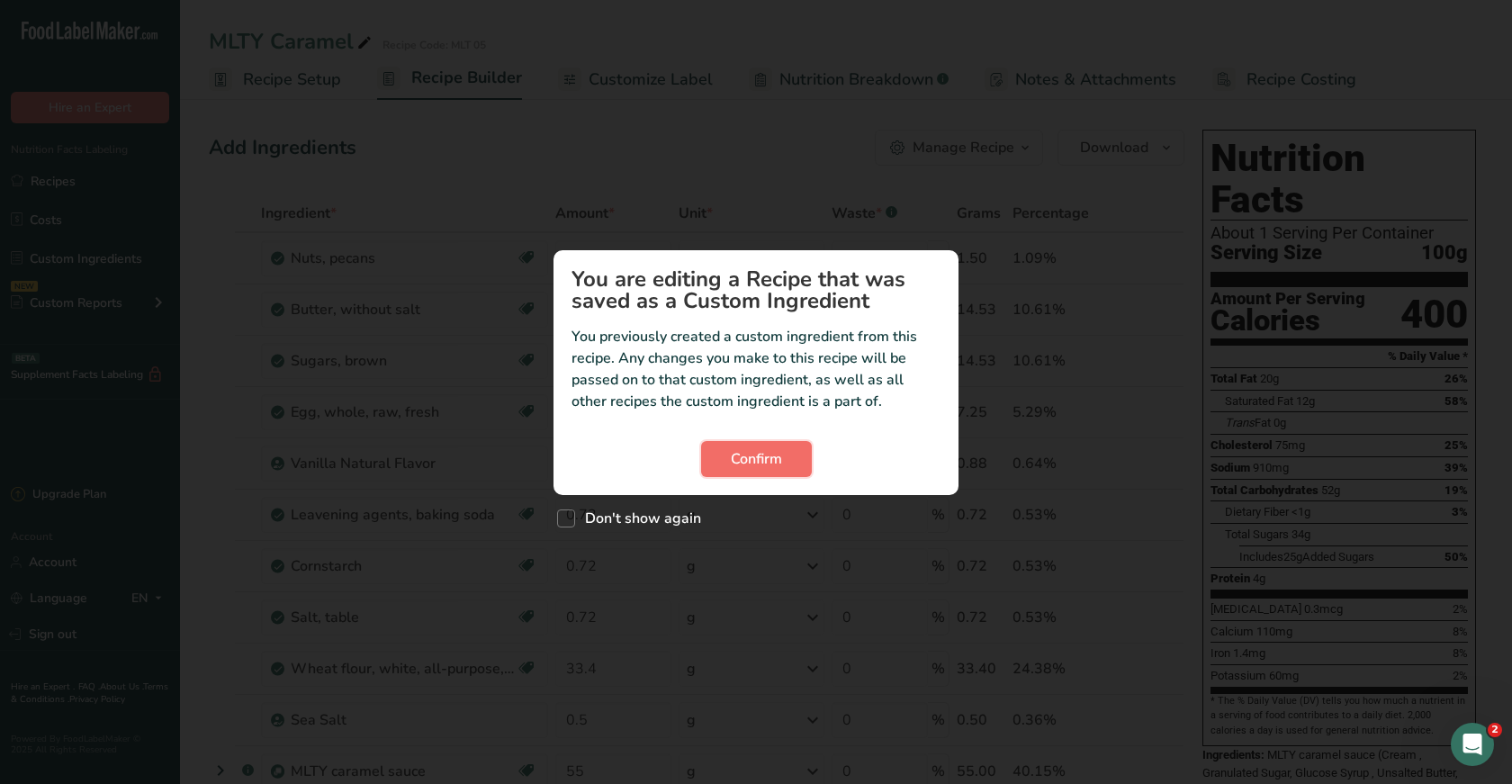
click at [750, 466] on span "Confirm" at bounding box center [756, 459] width 52 height 21
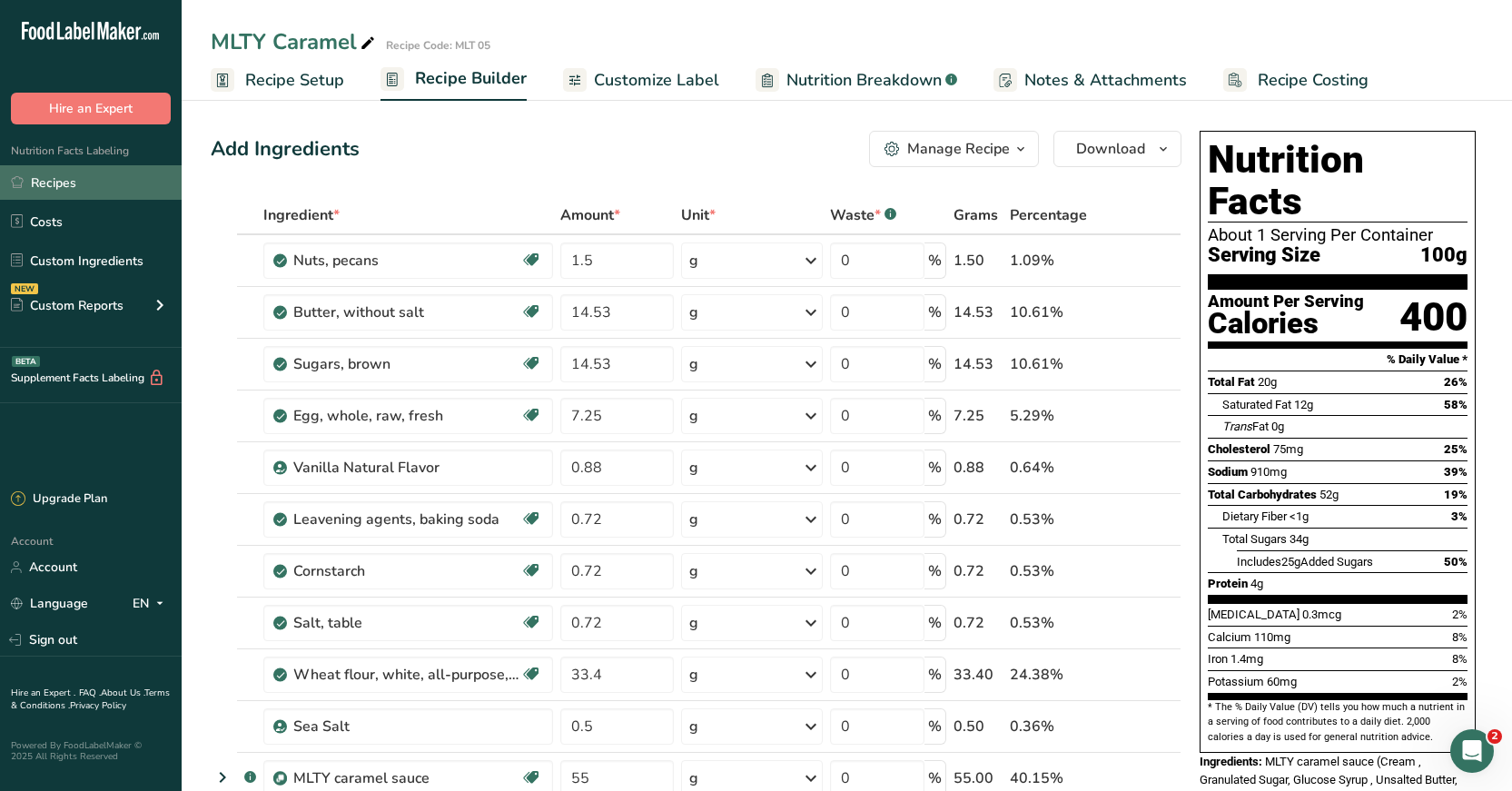
click at [33, 168] on link "Recipes" at bounding box center [91, 182] width 181 height 34
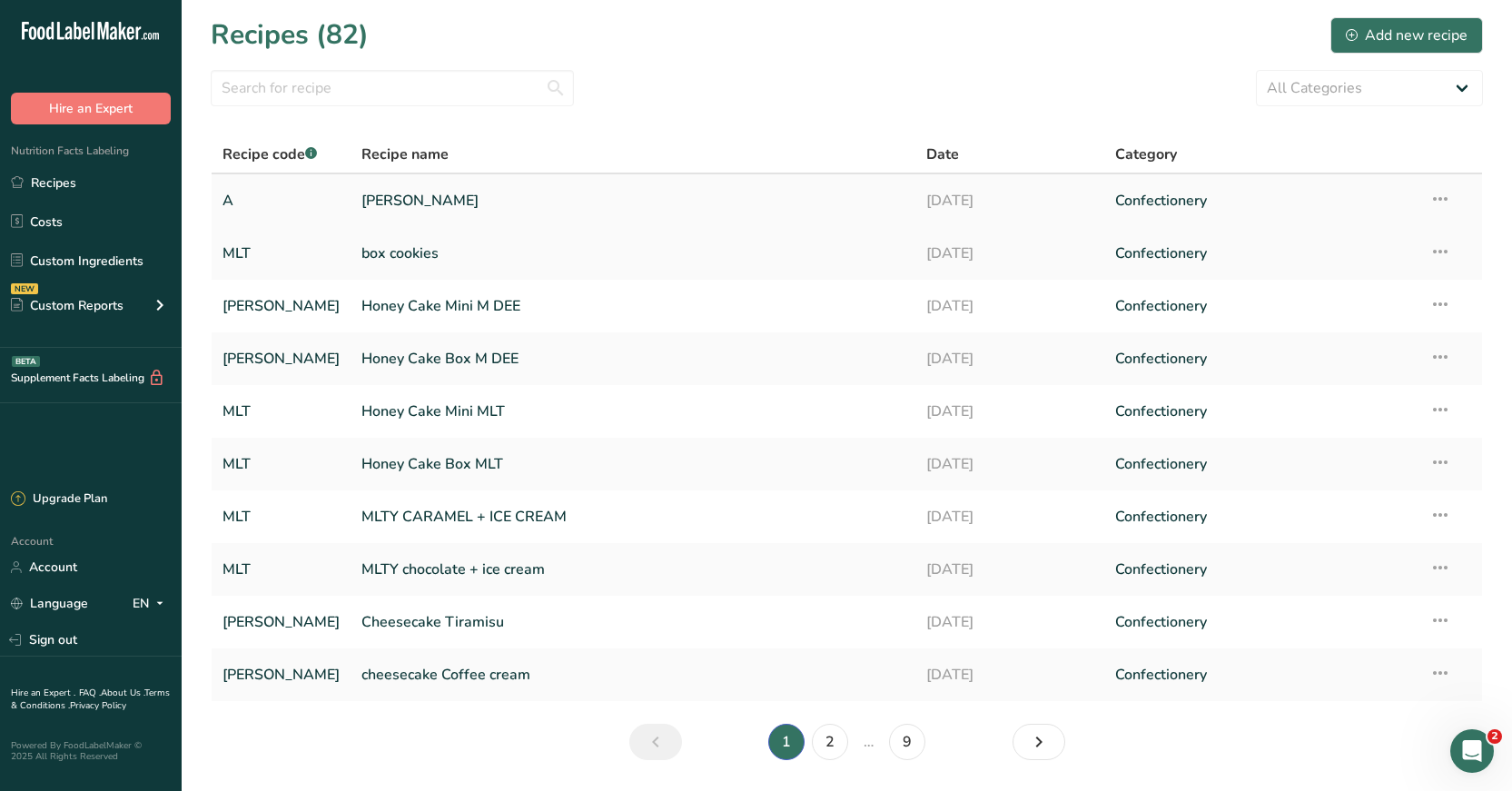
click at [382, 194] on link "[PERSON_NAME]" at bounding box center [632, 200] width 543 height 38
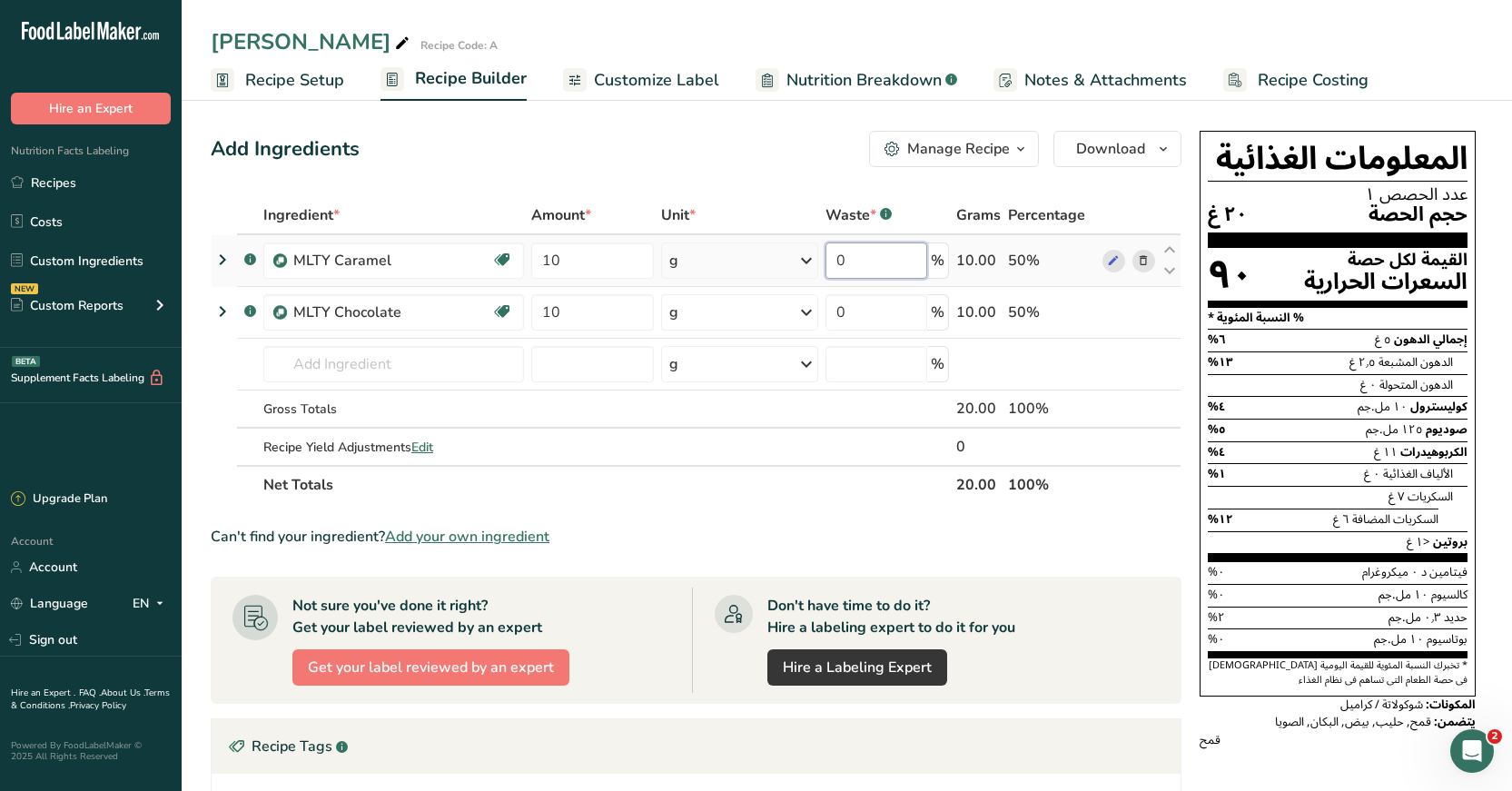
click at [854, 266] on input "0" at bounding box center [876, 260] width 101 height 36
click at [878, 262] on input "0" at bounding box center [876, 260] width 101 height 36
type input "1"
click at [329, 372] on div "Ingredient * Amount * Unit * Waste * .a-a{fill:#347362;}.b-a{fill:#fff;} Grams …" at bounding box center [695, 350] width 970 height 307
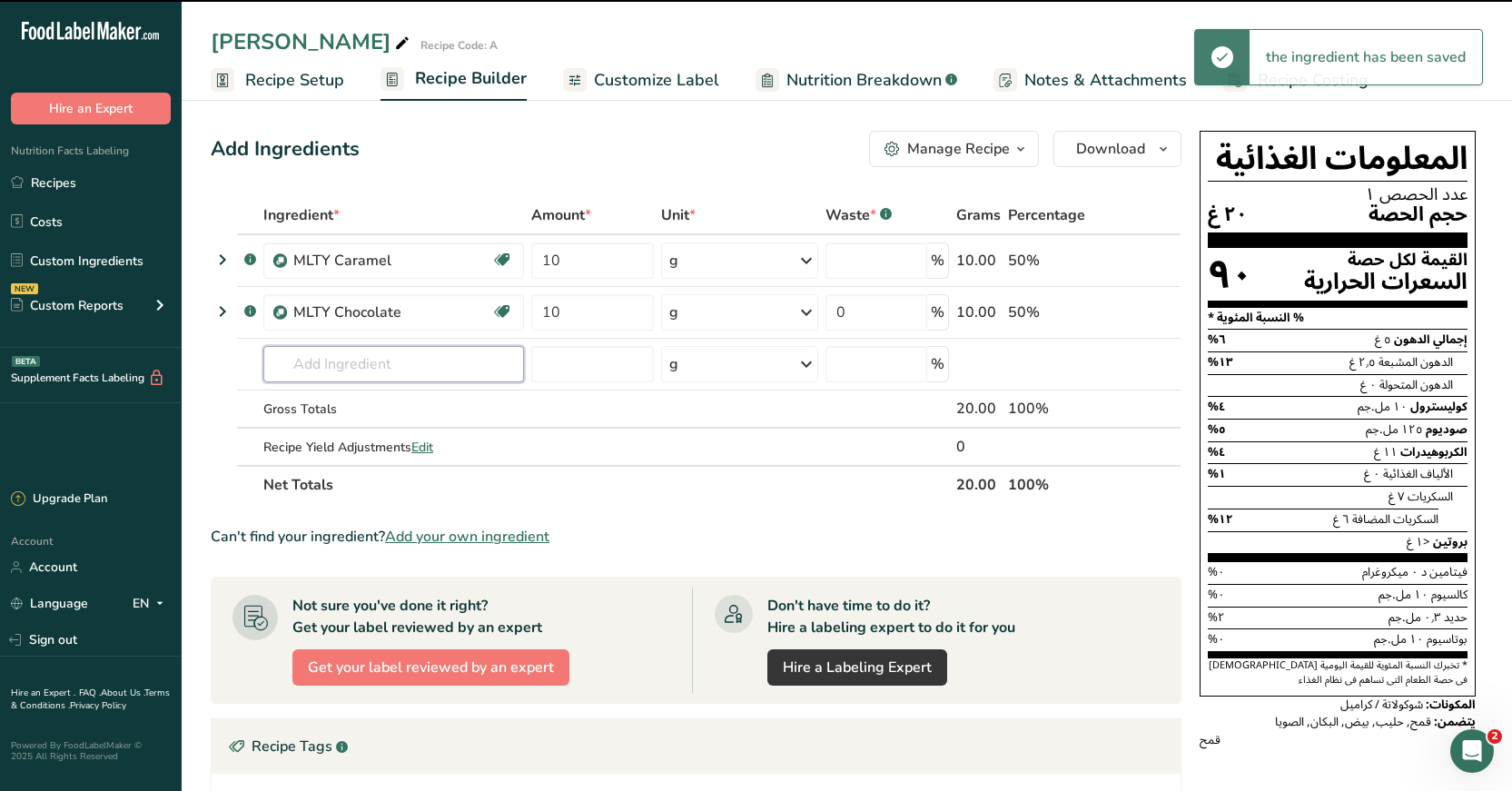
type input "0"
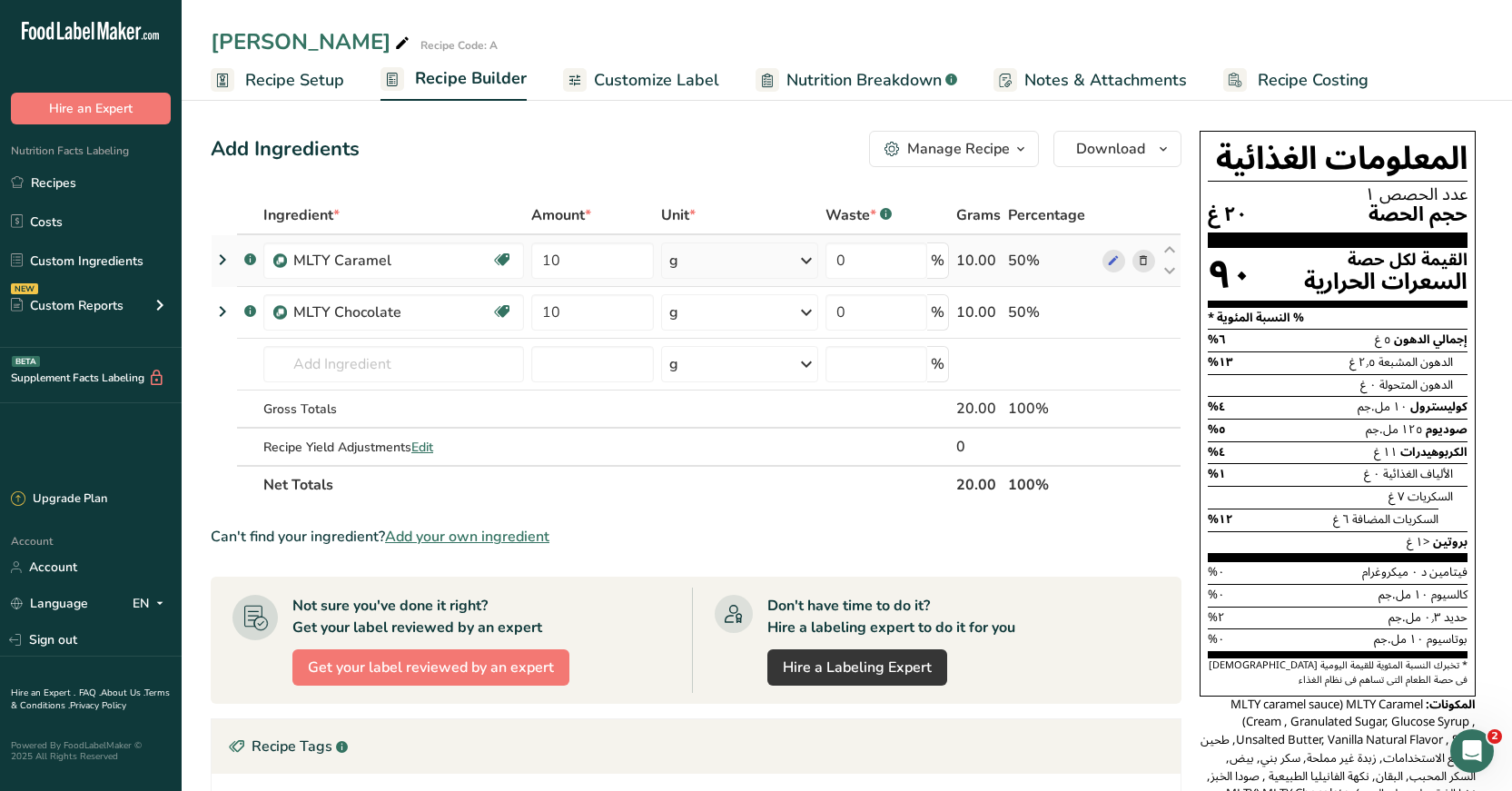
click at [226, 263] on icon at bounding box center [223, 259] width 22 height 33
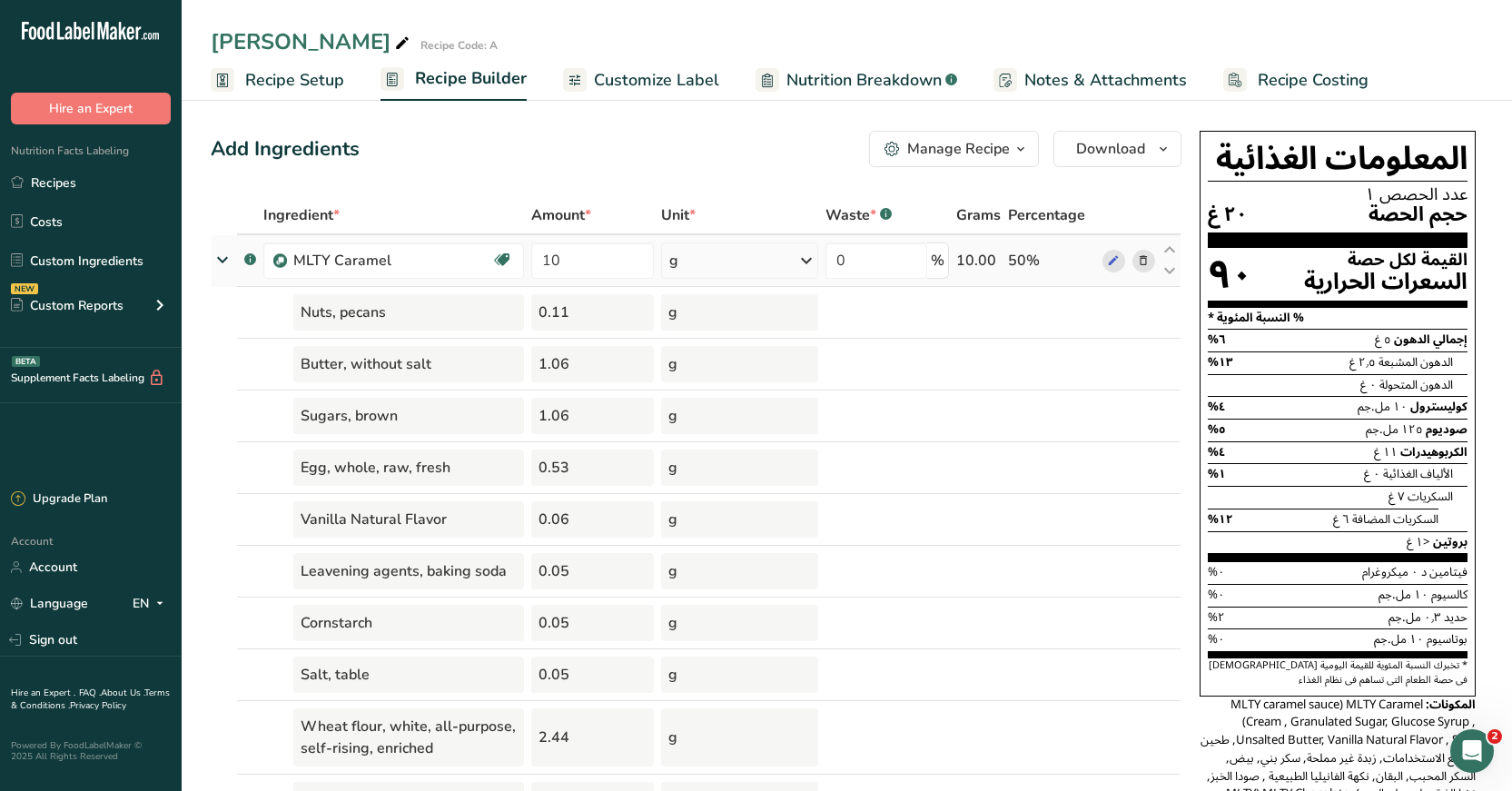
click at [226, 263] on icon at bounding box center [222, 260] width 33 height 22
